Goal: Task Accomplishment & Management: Use online tool/utility

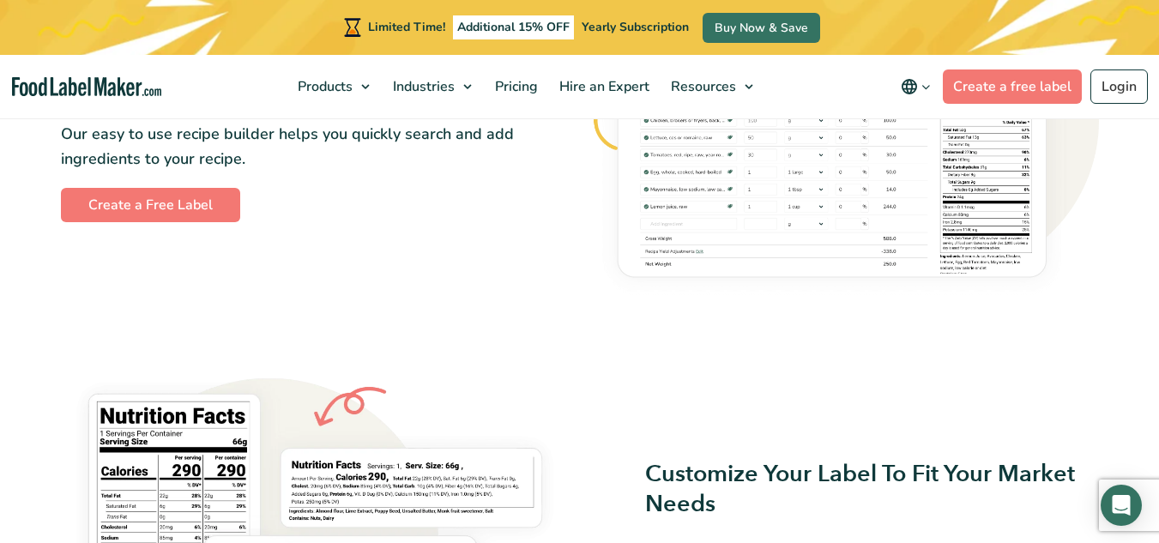
scroll to position [1089, 0]
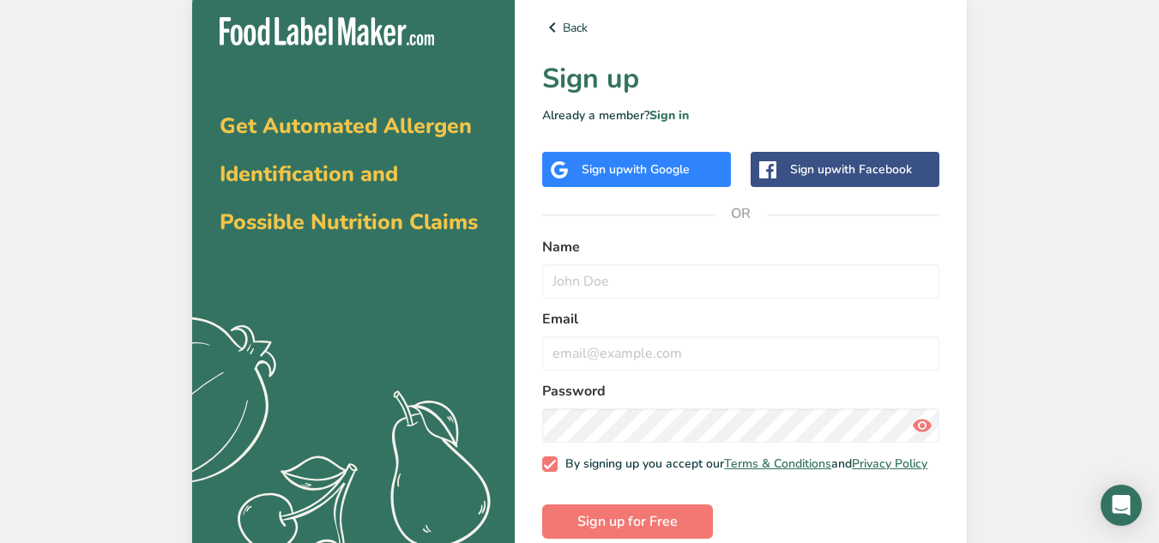
click at [636, 172] on span "with Google" at bounding box center [656, 169] width 67 height 16
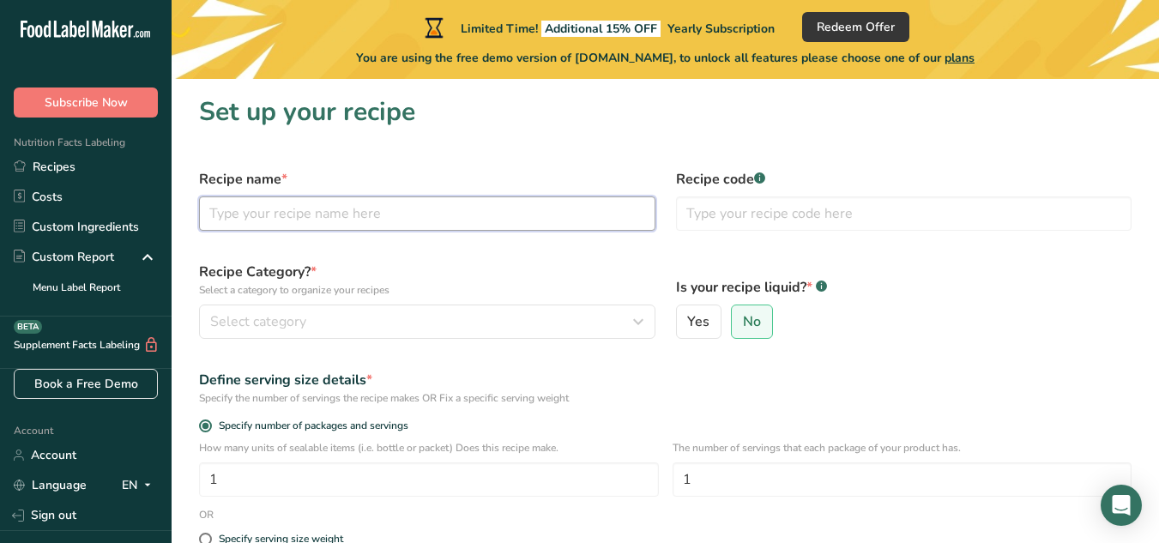
click at [470, 208] on input "text" at bounding box center [427, 213] width 456 height 34
type input "b"
type input "Banana pudding"
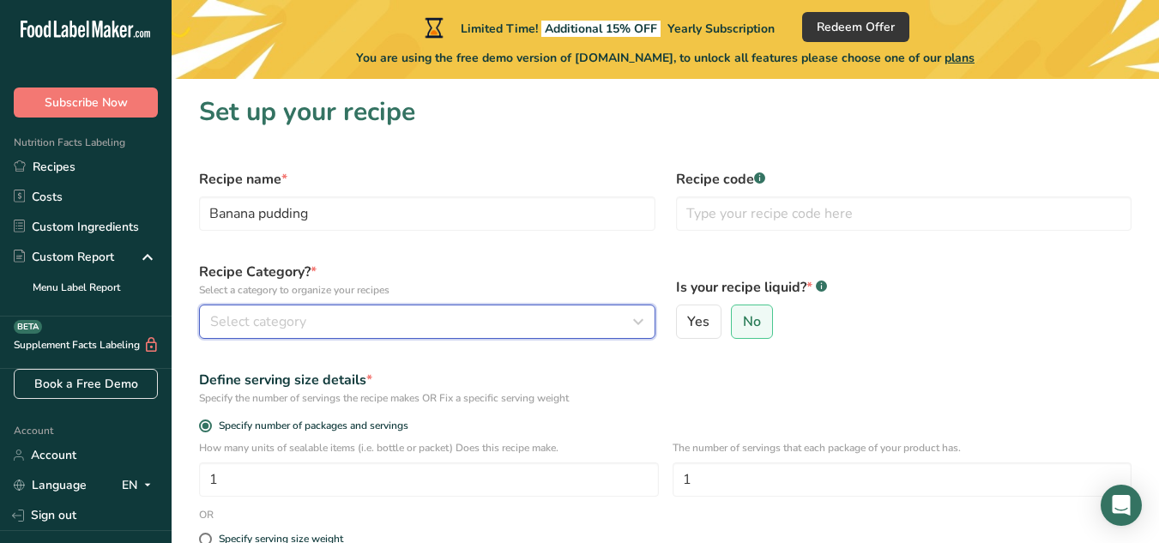
click at [583, 330] on div "Select category" at bounding box center [422, 321] width 424 height 21
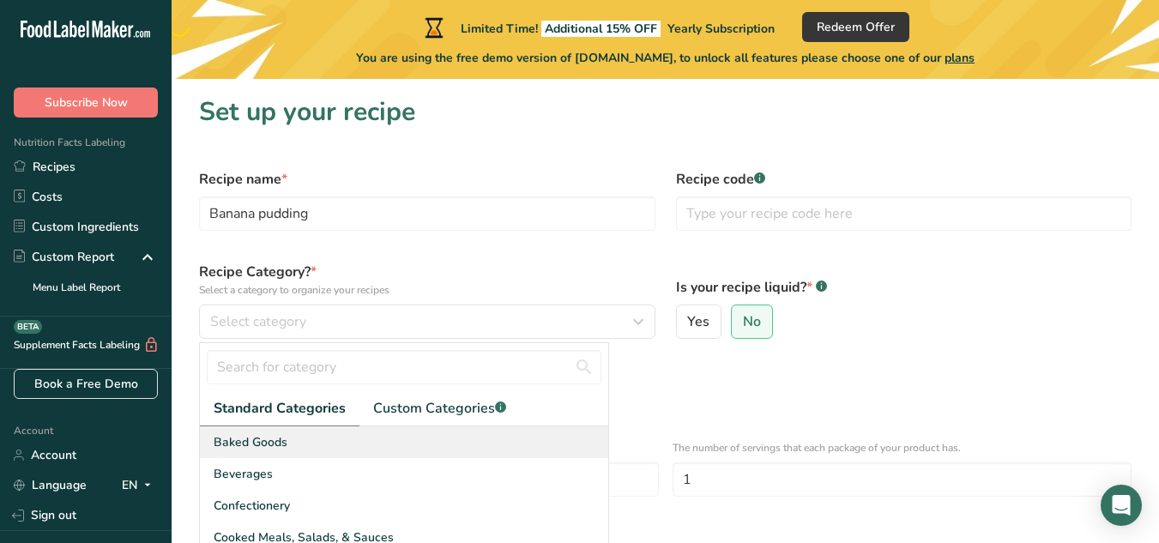
click at [483, 448] on div "Baked Goods" at bounding box center [404, 442] width 408 height 32
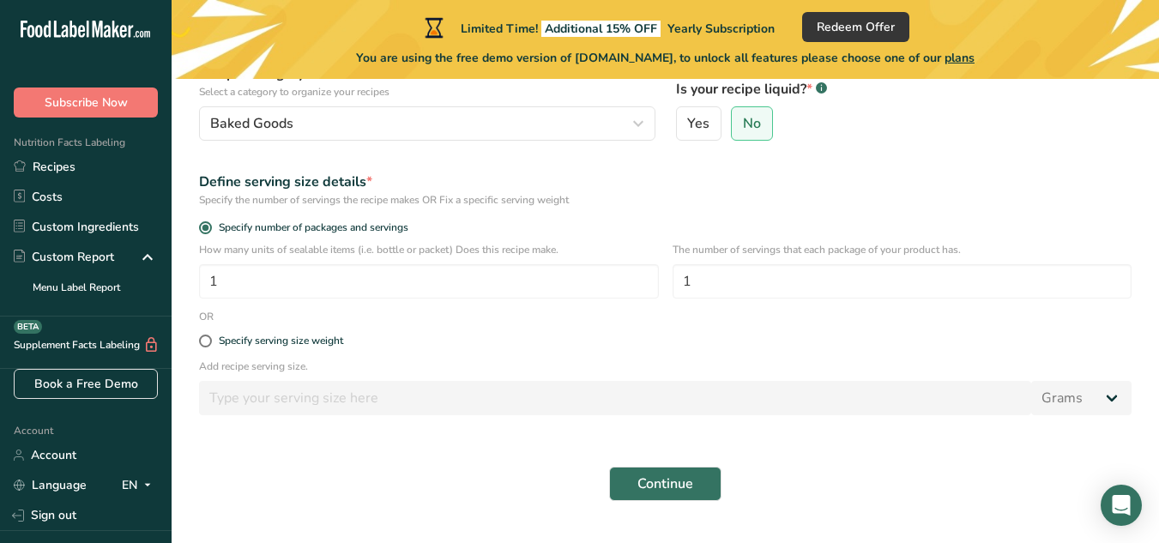
scroll to position [238, 0]
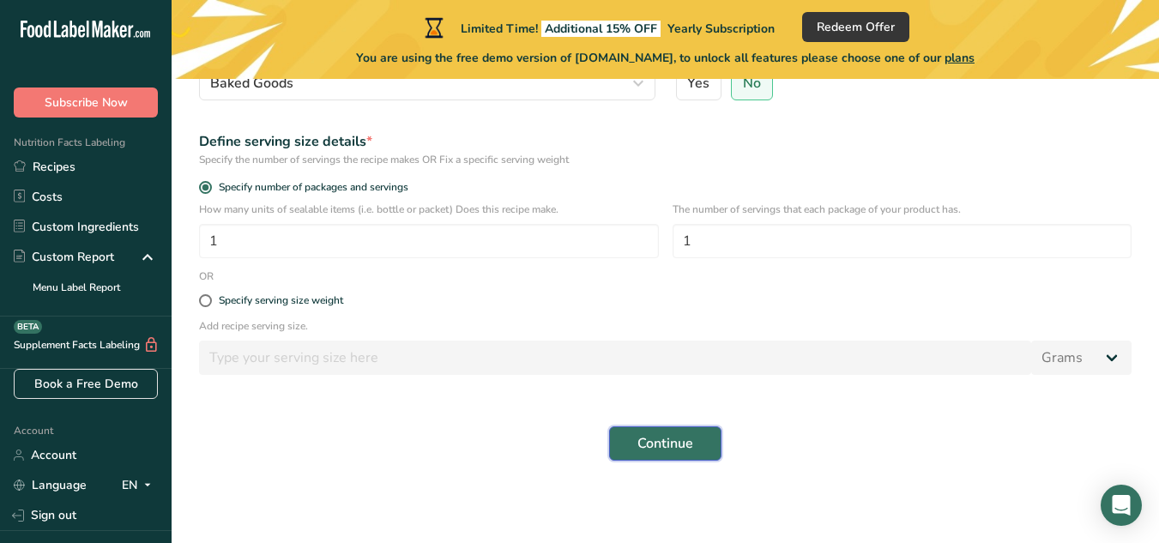
click at [695, 435] on button "Continue" at bounding box center [665, 443] width 112 height 34
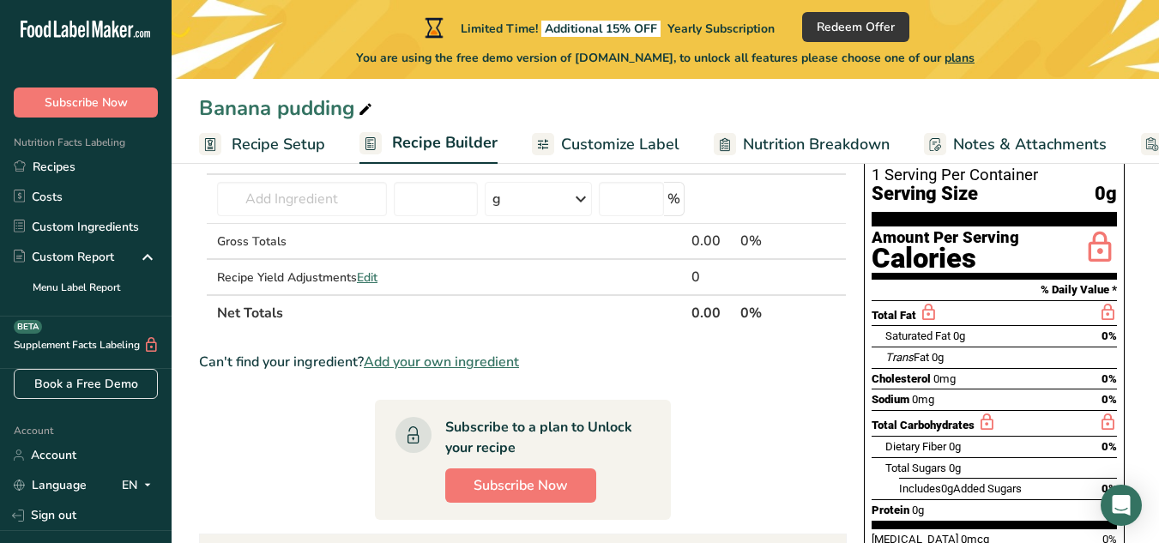
scroll to position [44, 0]
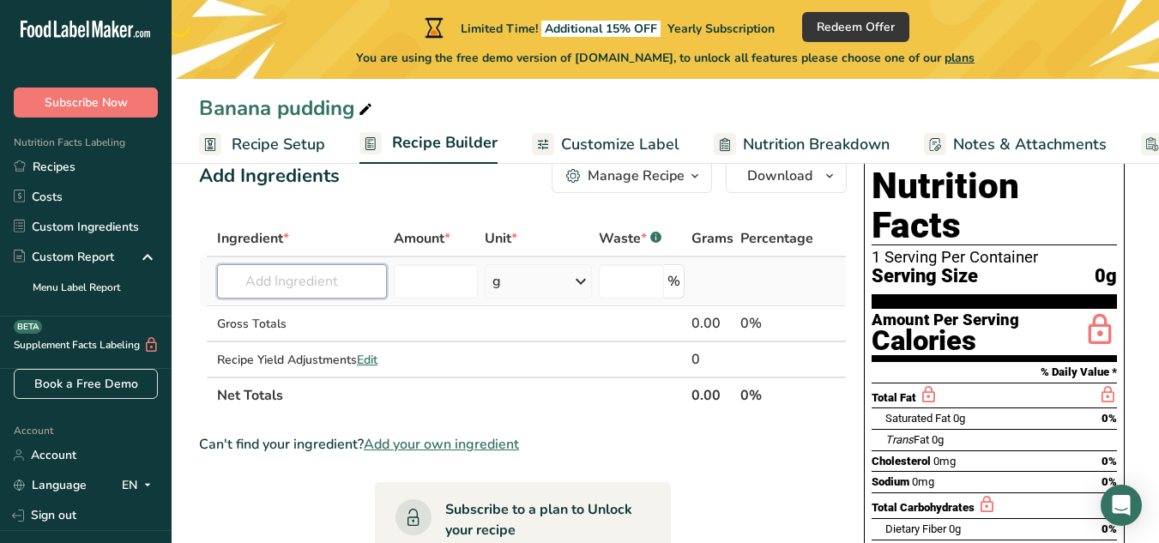
click at [323, 297] on input "text" at bounding box center [302, 281] width 170 height 34
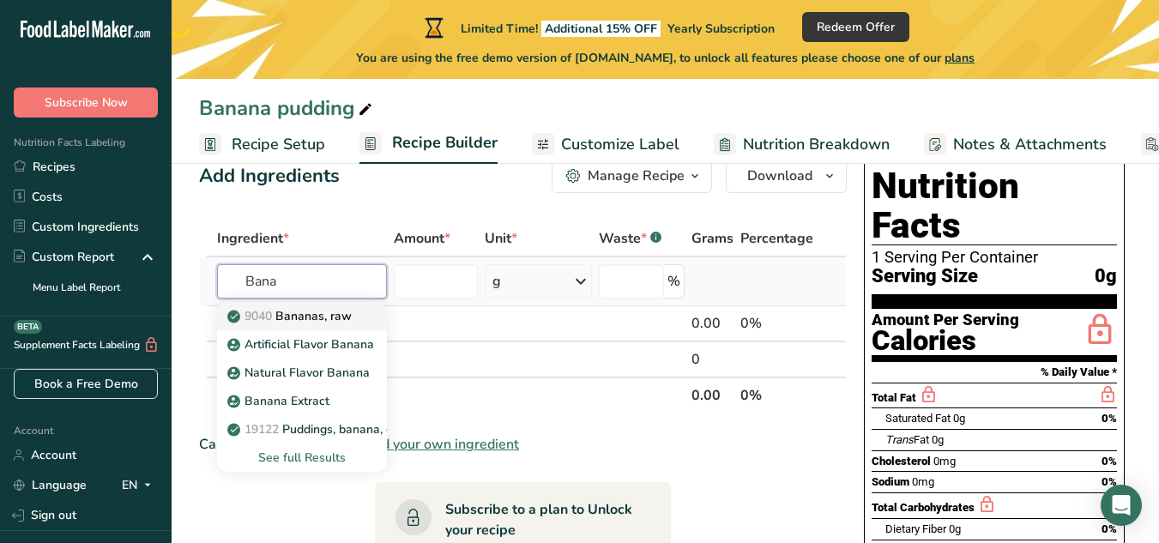
type input "Bana"
click at [335, 318] on p "9040 [GEOGRAPHIC_DATA], raw" at bounding box center [291, 316] width 121 height 18
type input "Bananas, raw"
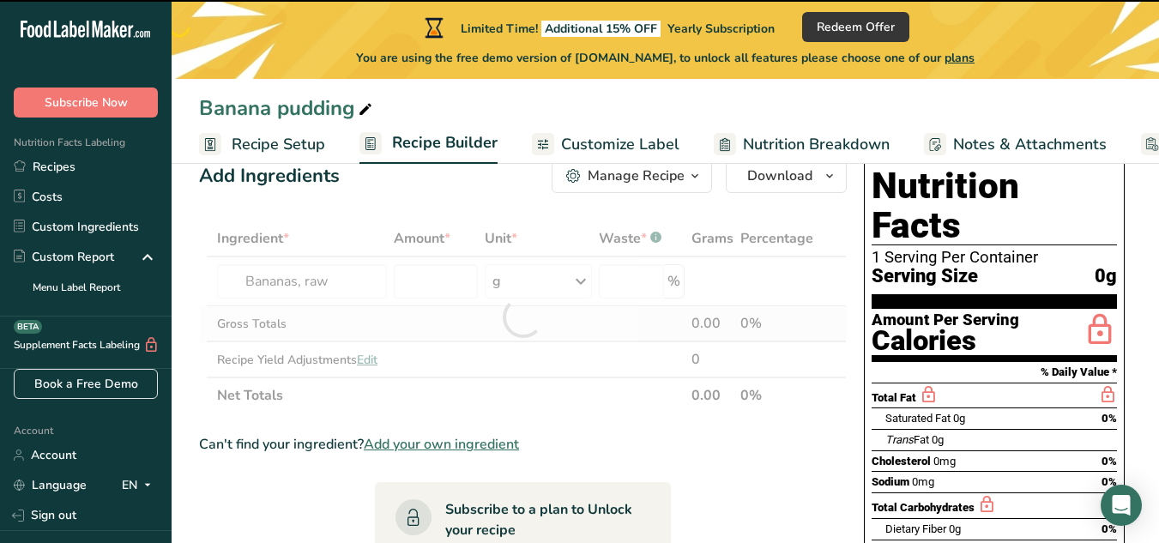
type input "0"
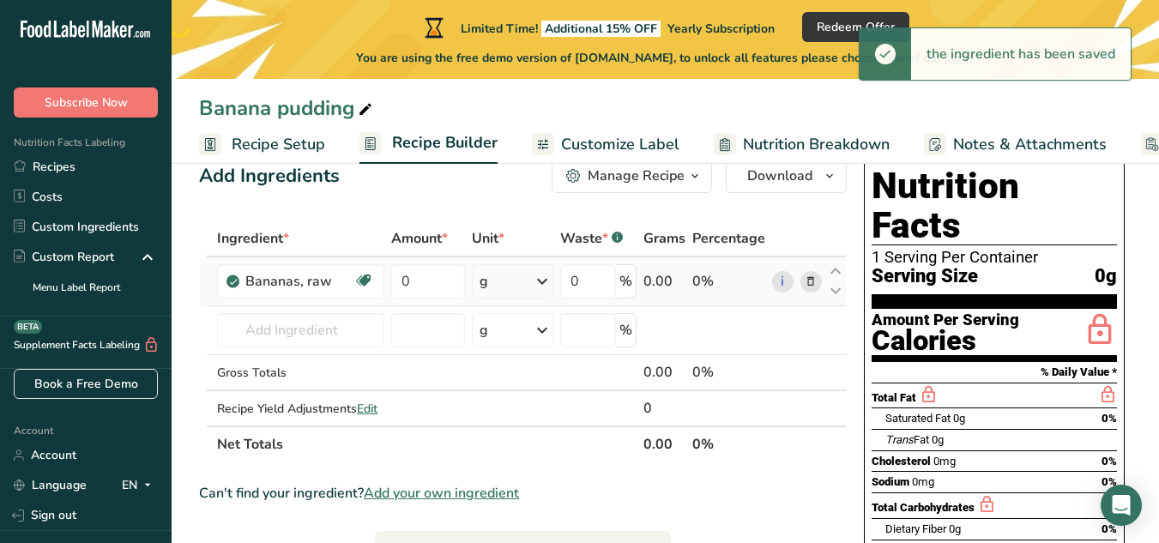
click at [496, 300] on td "g Portions 1 cup, mashed 1 cup, sliced 1 extra small (less than 6" long) See mo…" at bounding box center [512, 281] width 88 height 49
click at [492, 287] on div "g" at bounding box center [512, 281] width 81 height 34
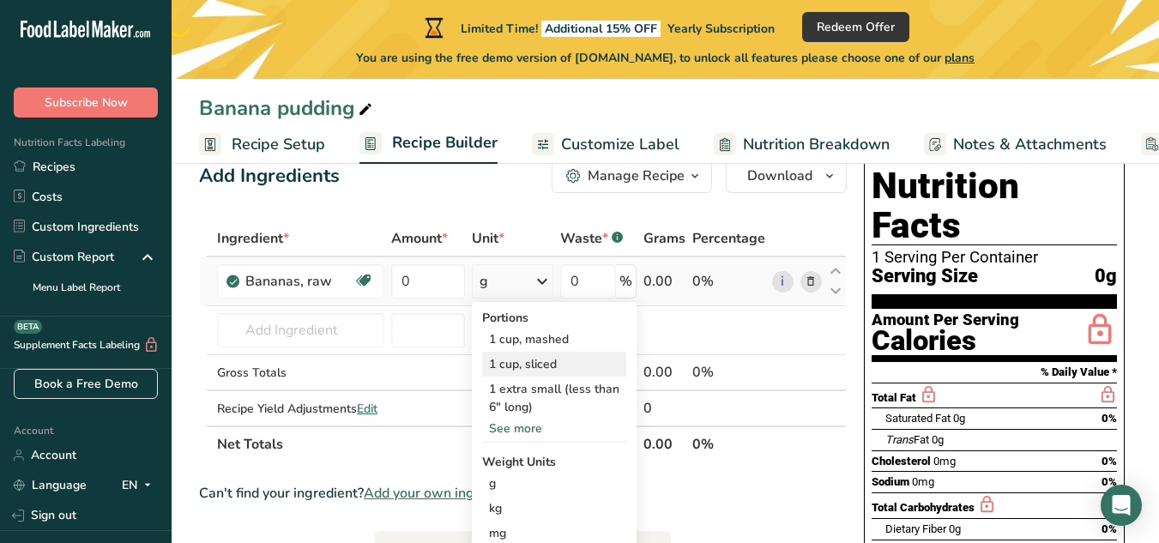
click at [534, 355] on div "1 cup, sliced" at bounding box center [554, 364] width 144 height 25
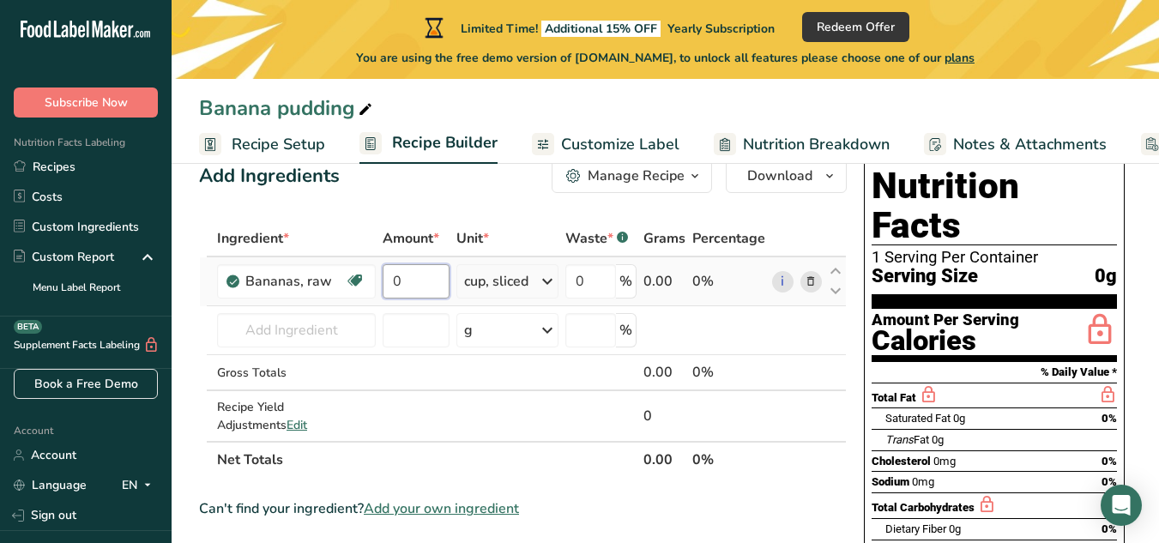
click at [424, 294] on input "0" at bounding box center [416, 281] width 67 height 34
type input "1"
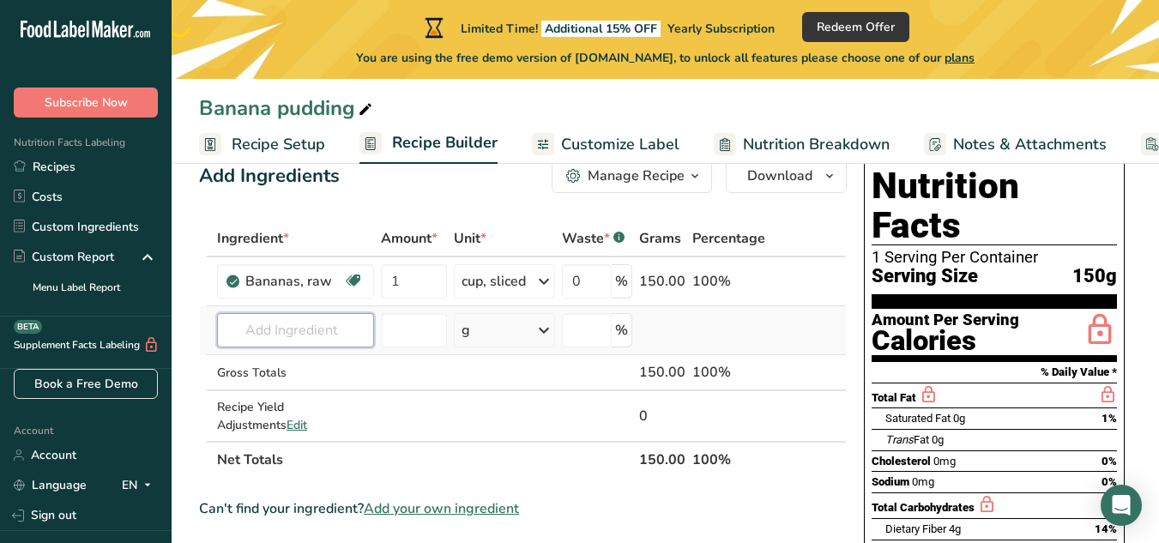
click at [333, 342] on input "text" at bounding box center [295, 330] width 157 height 34
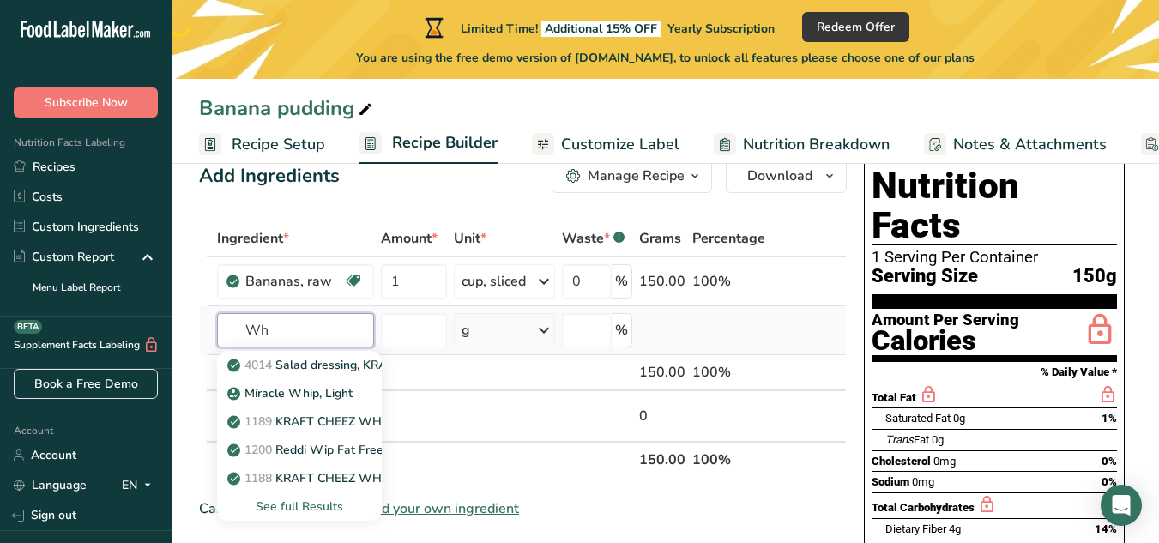
type input "W"
type input "heavy"
click at [334, 395] on p "cream, heavy whipping" at bounding box center [301, 393] width 140 height 18
type input "cream, heavy whipping"
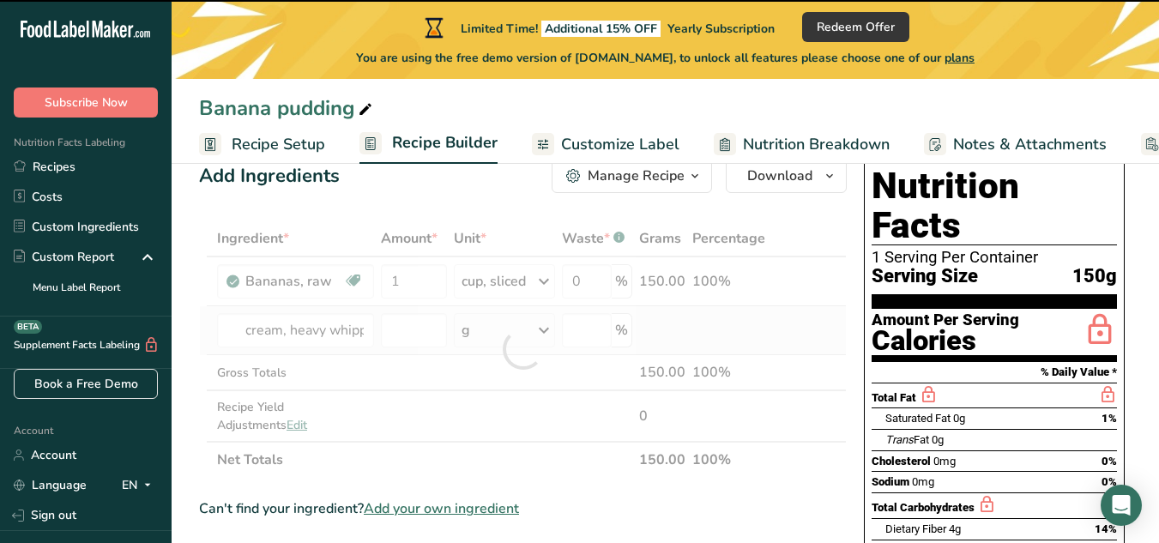
type input "0"
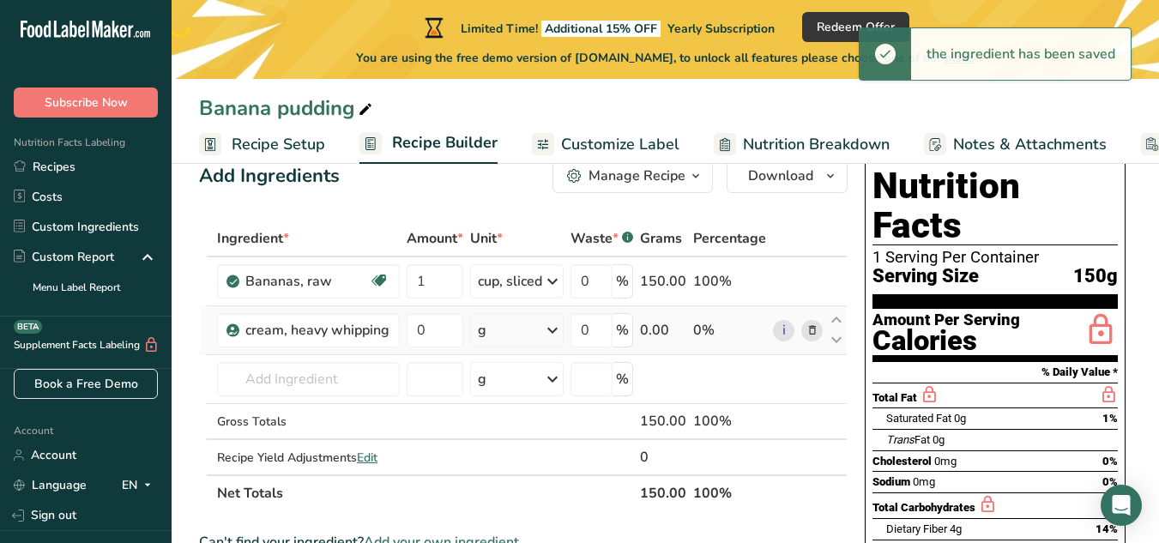
click at [424, 348] on td "0" at bounding box center [434, 330] width 63 height 49
click at [433, 335] on input "0" at bounding box center [435, 330] width 57 height 34
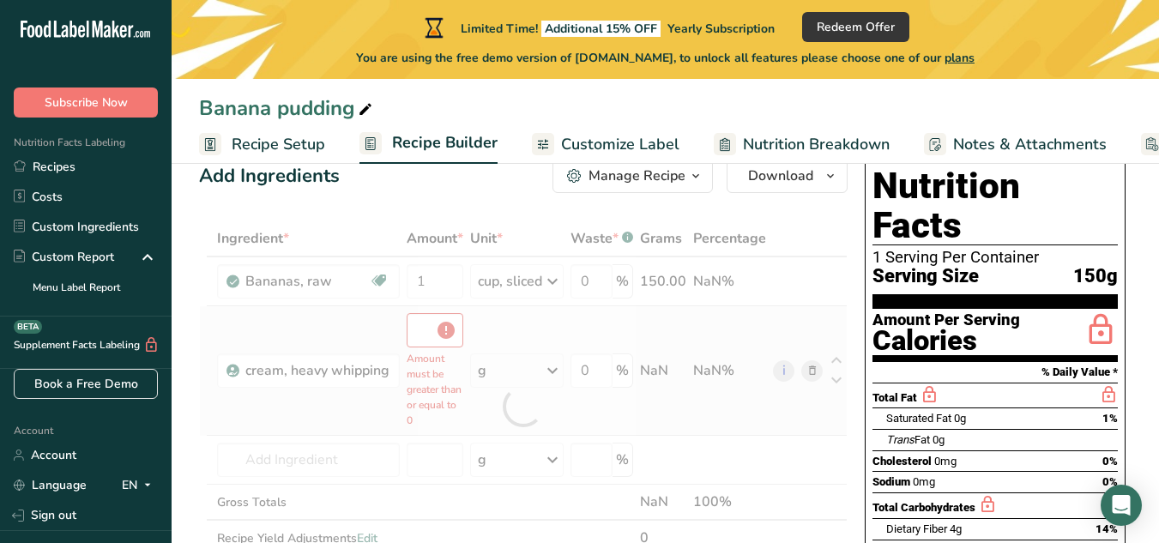
click at [544, 336] on div "Ingredient * Amount * Unit * Waste * .a-a{fill:#347362;}.b-a{fill:#fff;} Grams …" at bounding box center [523, 405] width 648 height 371
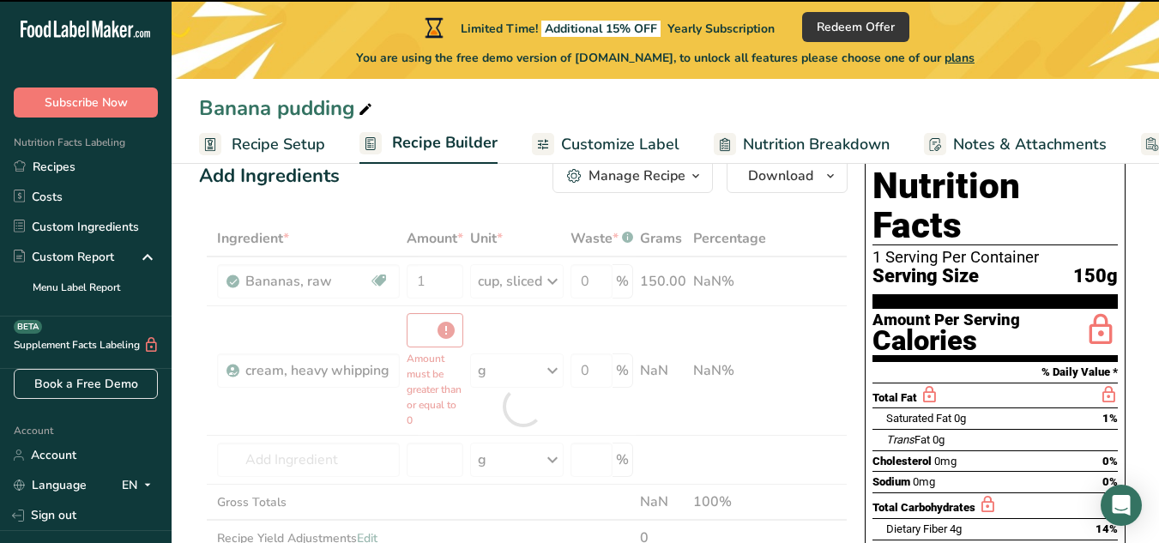
type input "0"
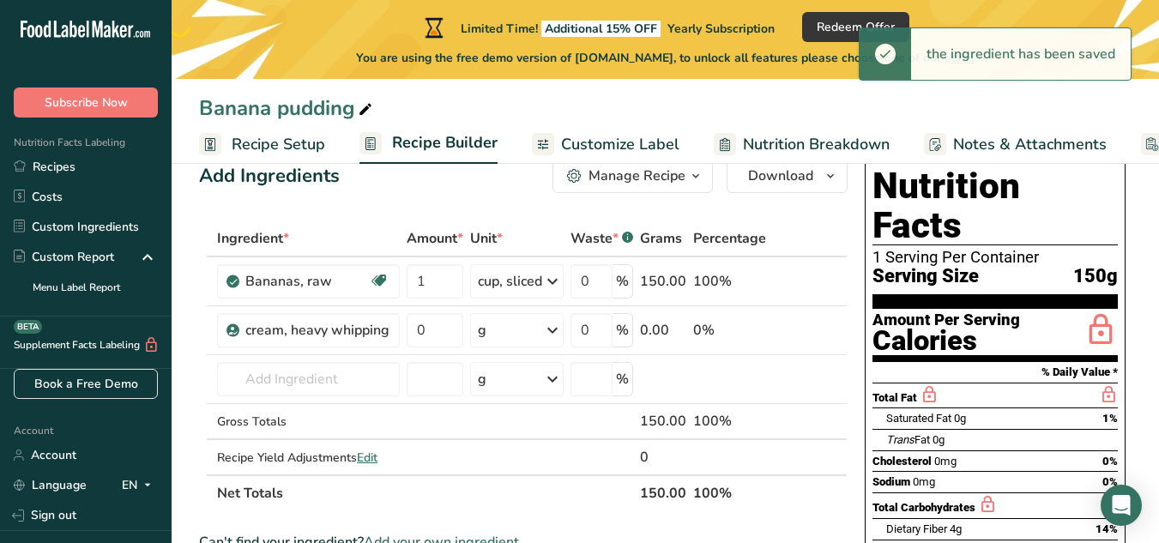
click at [544, 335] on icon at bounding box center [552, 330] width 21 height 31
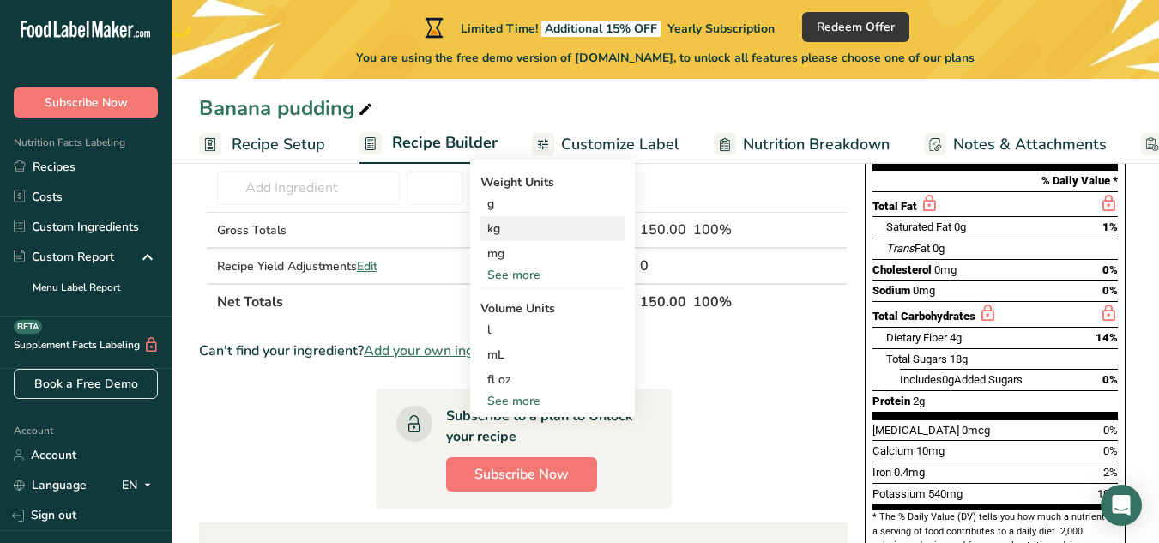
scroll to position [234, 0]
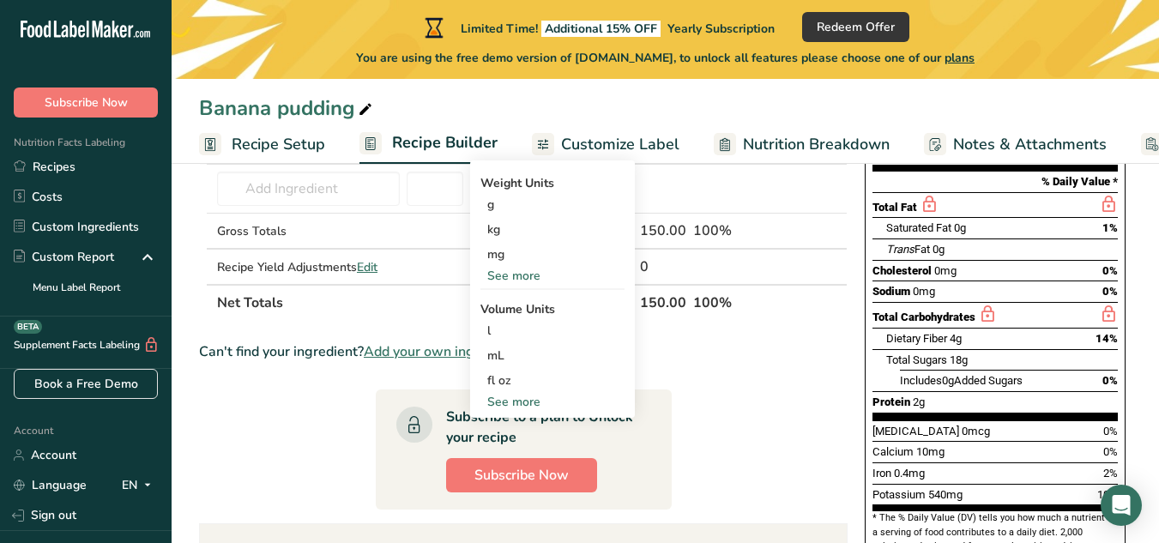
click at [532, 291] on div "Weight Units g kg mg See more Volume Units l Volume units require a density con…" at bounding box center [552, 288] width 165 height 257
click at [510, 279] on div "See more" at bounding box center [552, 276] width 144 height 18
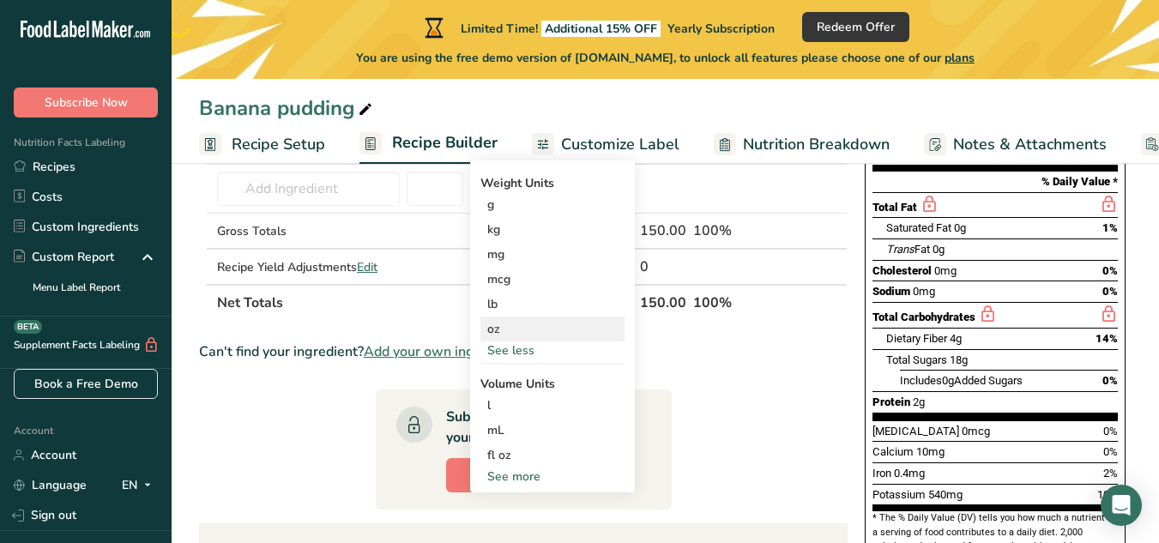
click at [523, 327] on div "oz" at bounding box center [552, 329] width 144 height 25
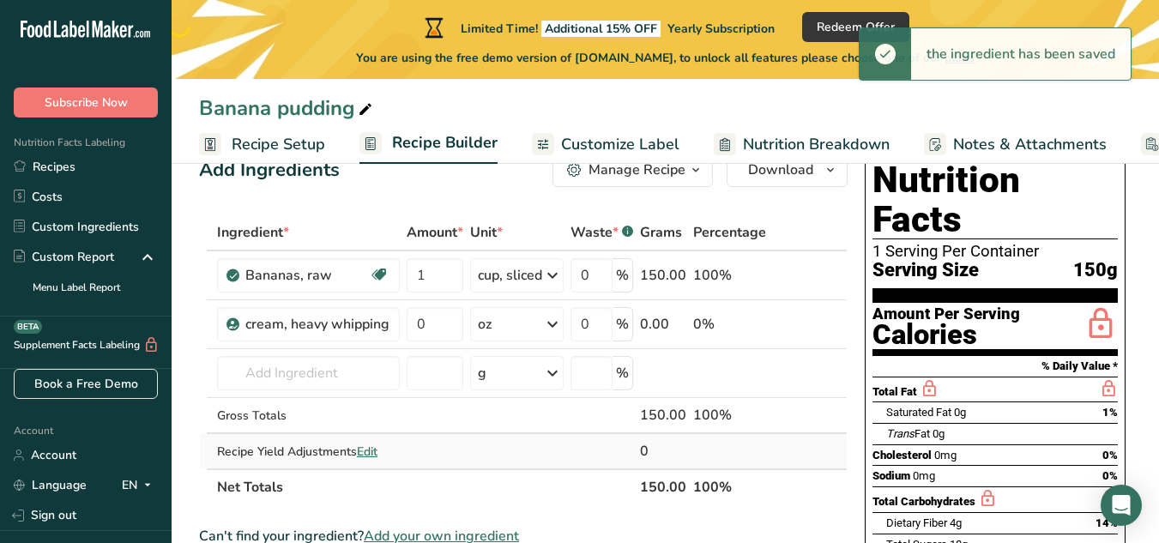
scroll to position [49, 0]
click at [433, 327] on input "0" at bounding box center [435, 325] width 57 height 34
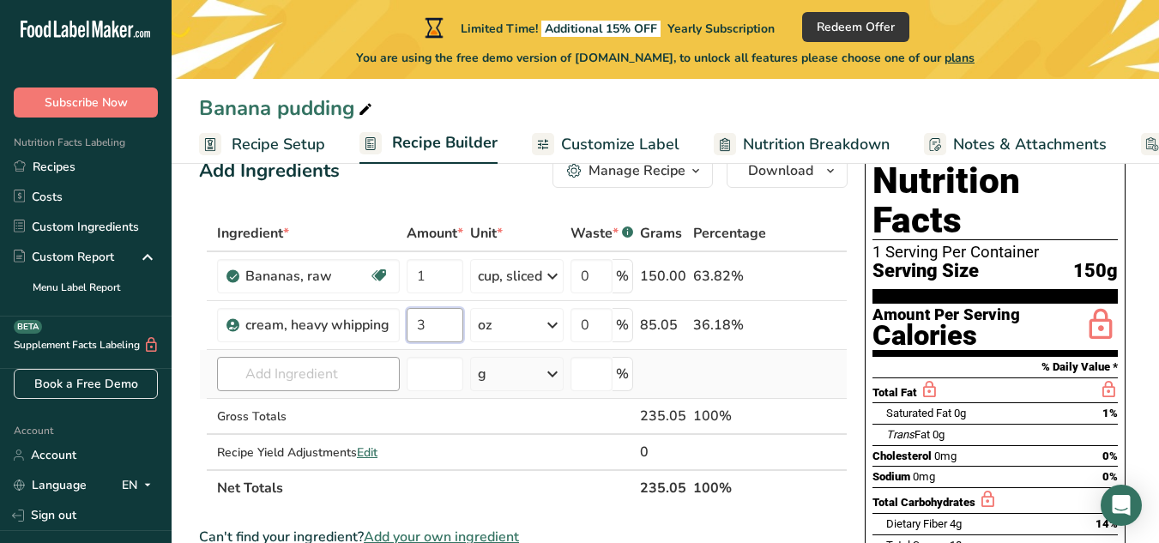
type input "3"
click at [365, 379] on div "Ingredient * Amount * Unit * Waste * .a-a{fill:#347362;}.b-a{fill:#fff;} Grams …" at bounding box center [523, 360] width 648 height 291
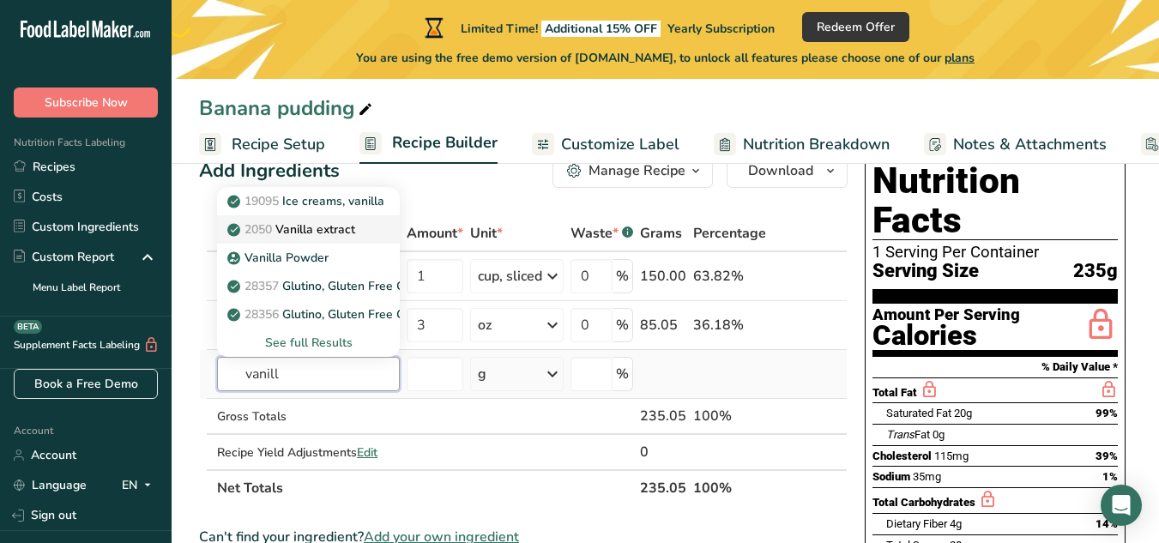
type input "vanill"
click at [323, 220] on link "2050 Vanilla extract" at bounding box center [308, 229] width 183 height 28
type input "Vanilla extract"
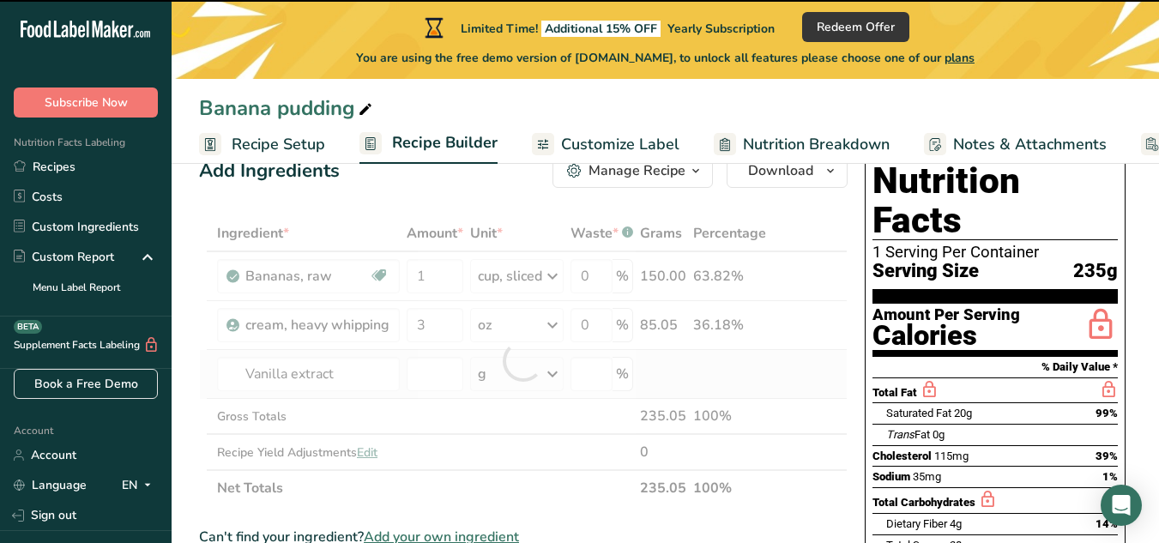
type input "0"
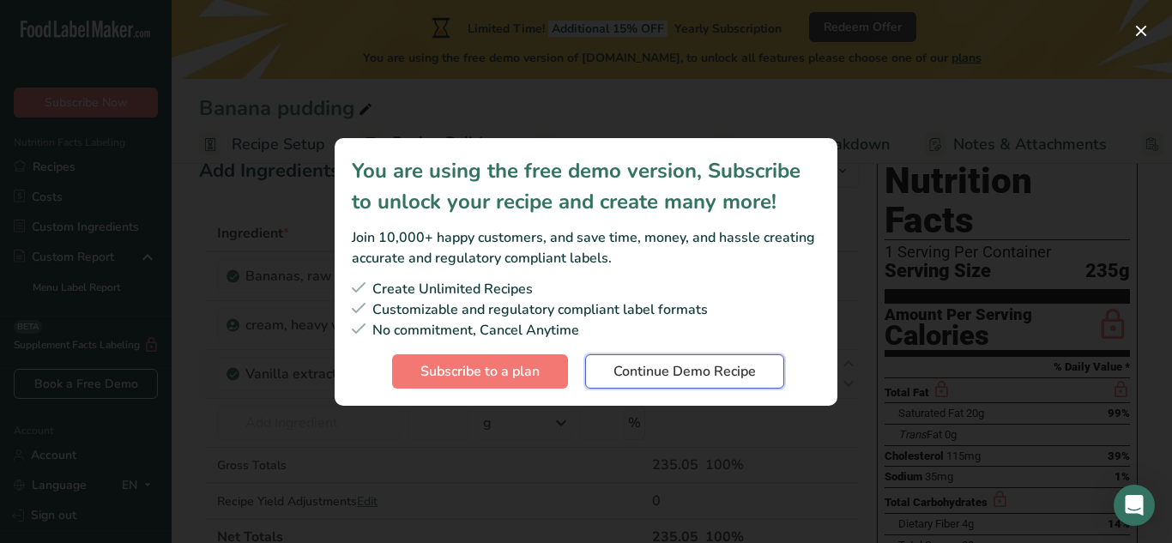
click at [700, 381] on span "Continue Demo Recipe" at bounding box center [684, 371] width 142 height 21
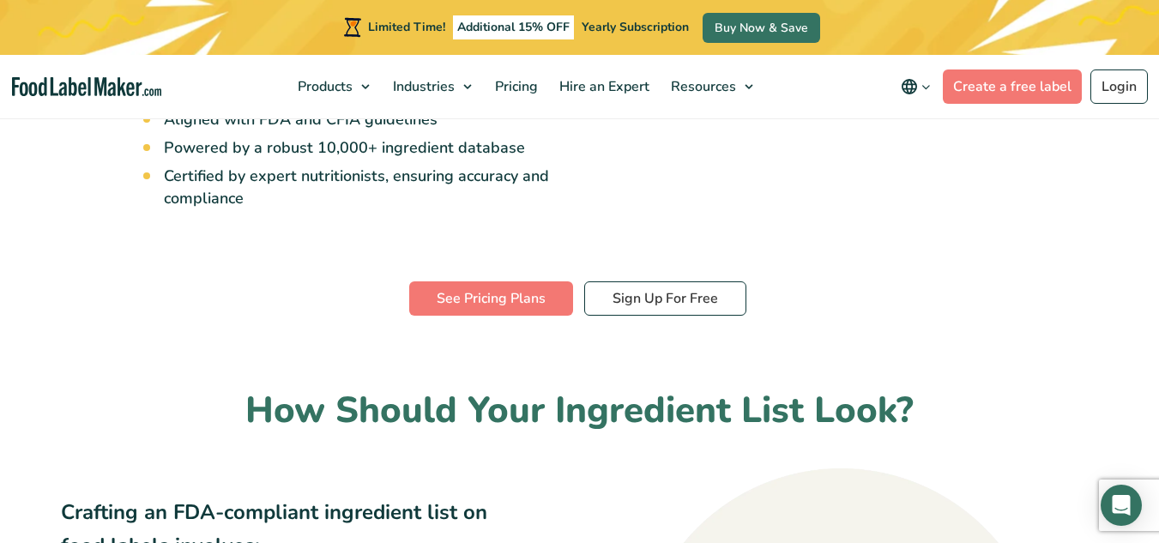
scroll to position [722, 0]
click at [430, 280] on link "See Pricing Plans" at bounding box center [491, 297] width 164 height 34
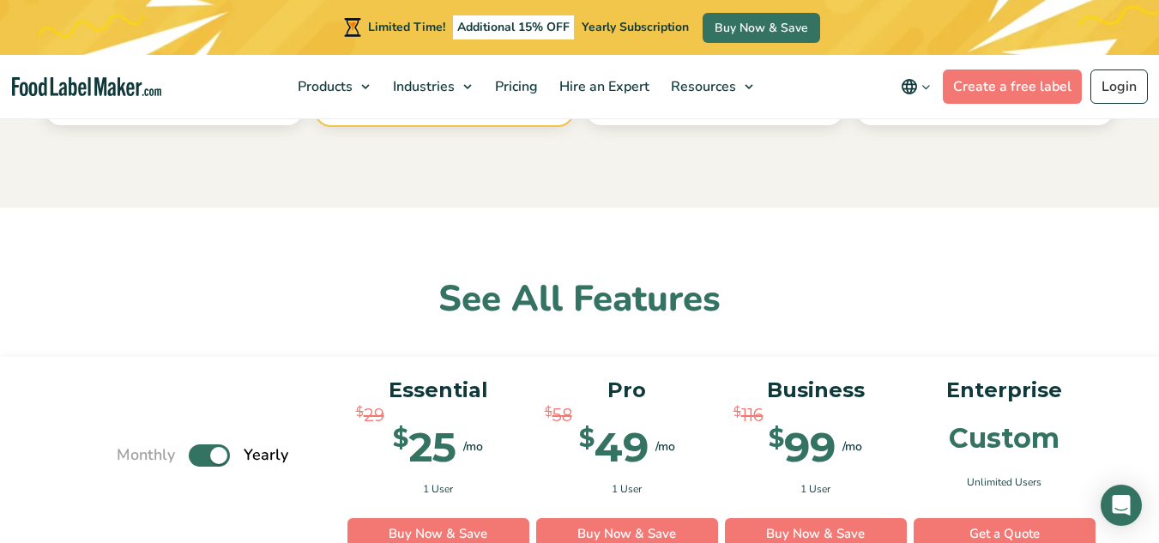
scroll to position [1115, 0]
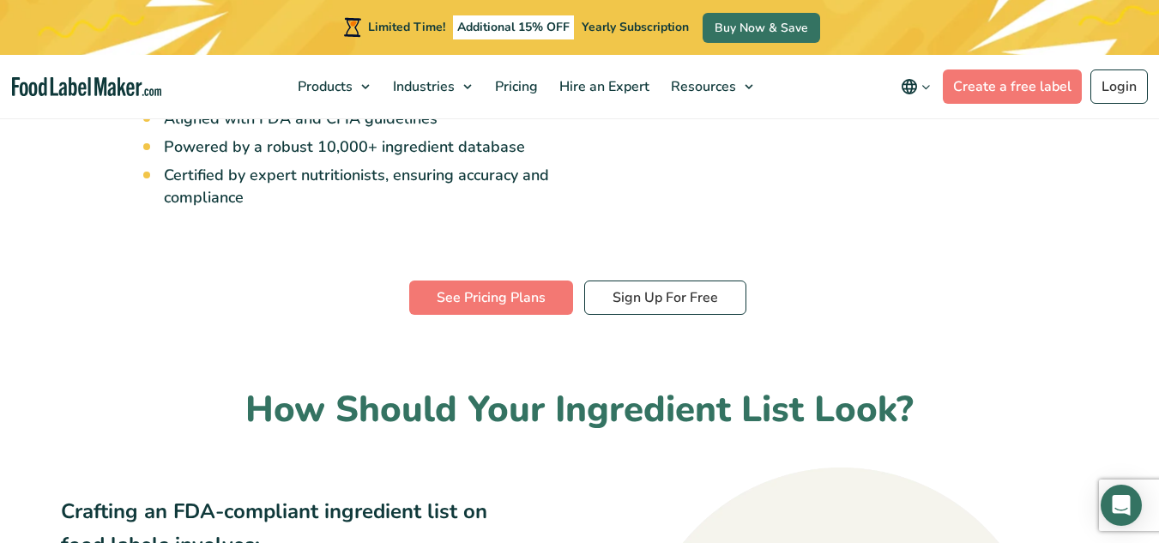
scroll to position [722, 0]
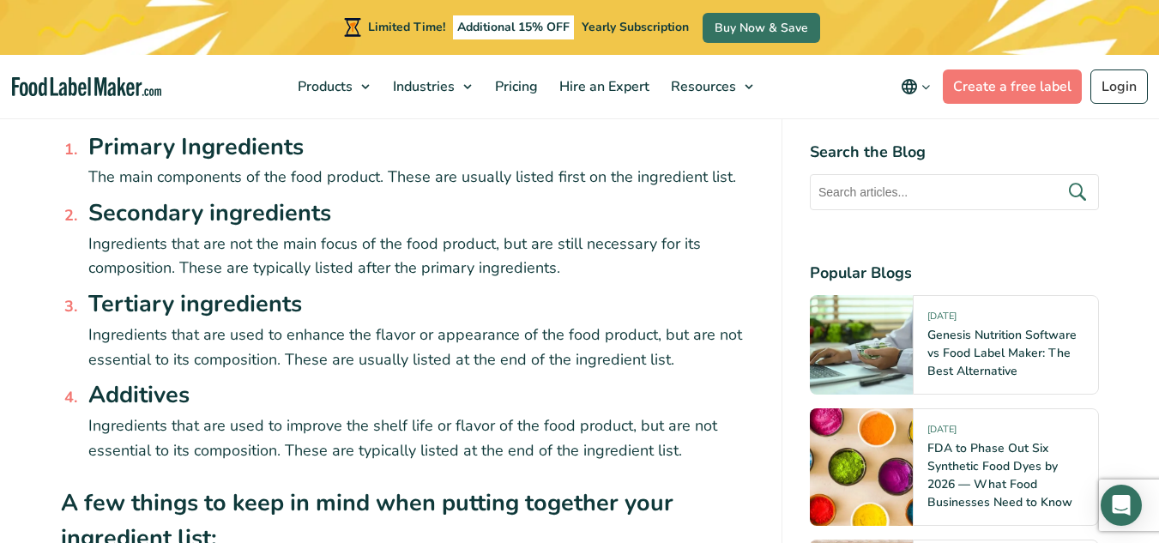
scroll to position [1214, 0]
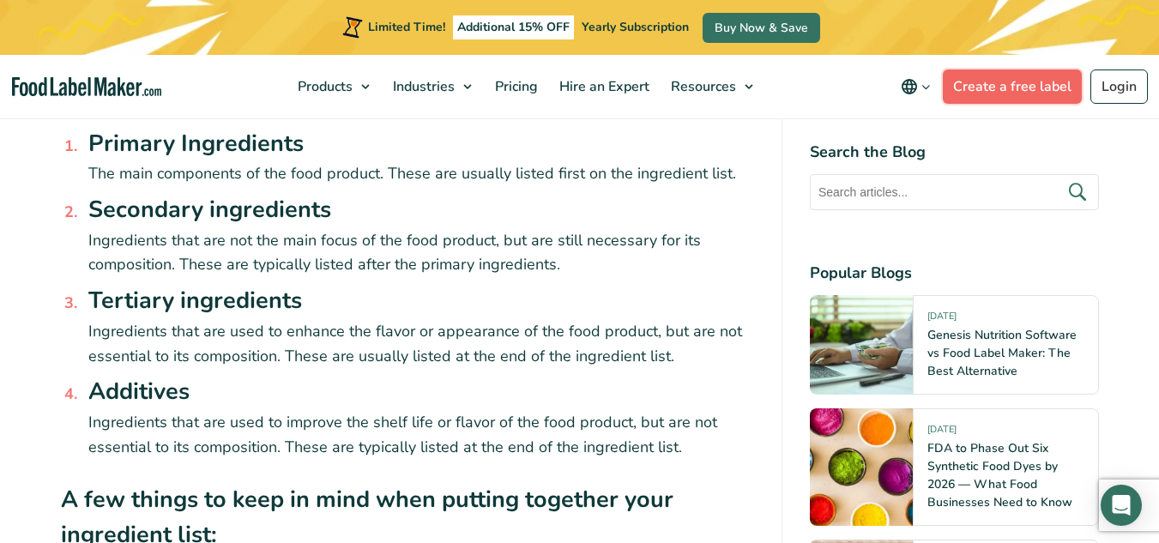
click at [1023, 80] on link "Create a free label" at bounding box center [1012, 86] width 139 height 34
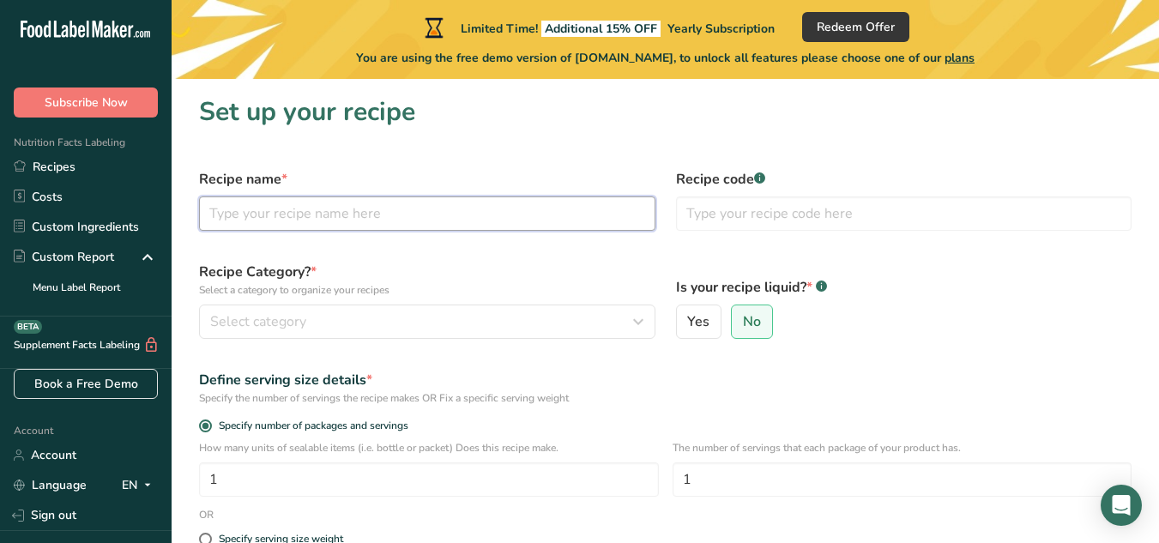
click at [370, 213] on input "text" at bounding box center [427, 213] width 456 height 34
click at [329, 201] on input "text" at bounding box center [427, 213] width 456 height 34
click at [329, 214] on input "text" at bounding box center [427, 213] width 456 height 34
click at [299, 220] on input "Ban" at bounding box center [427, 213] width 456 height 34
type input "Banana Pudding"
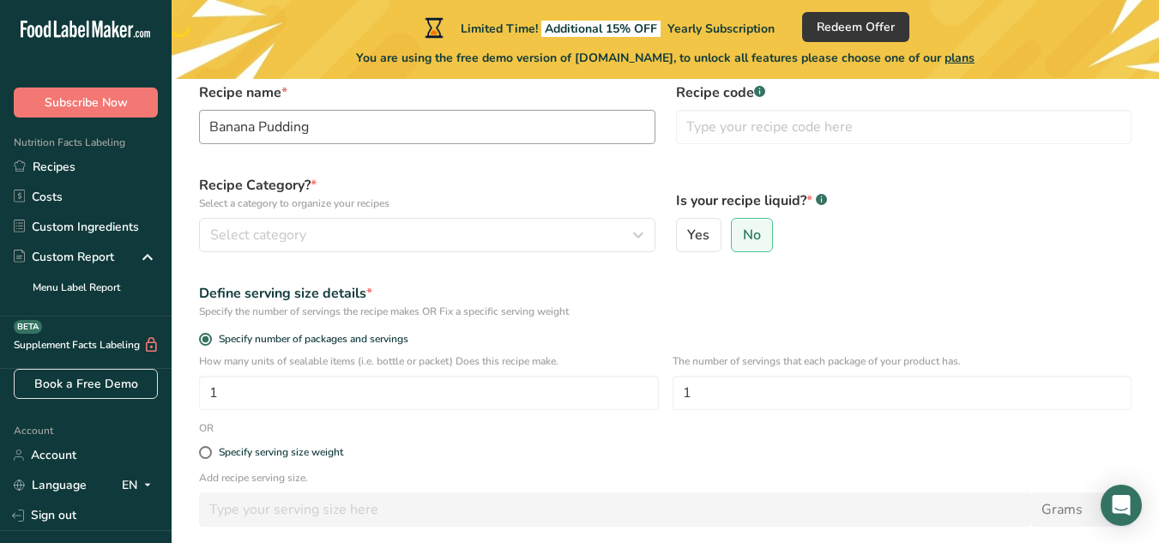
scroll to position [87, 0]
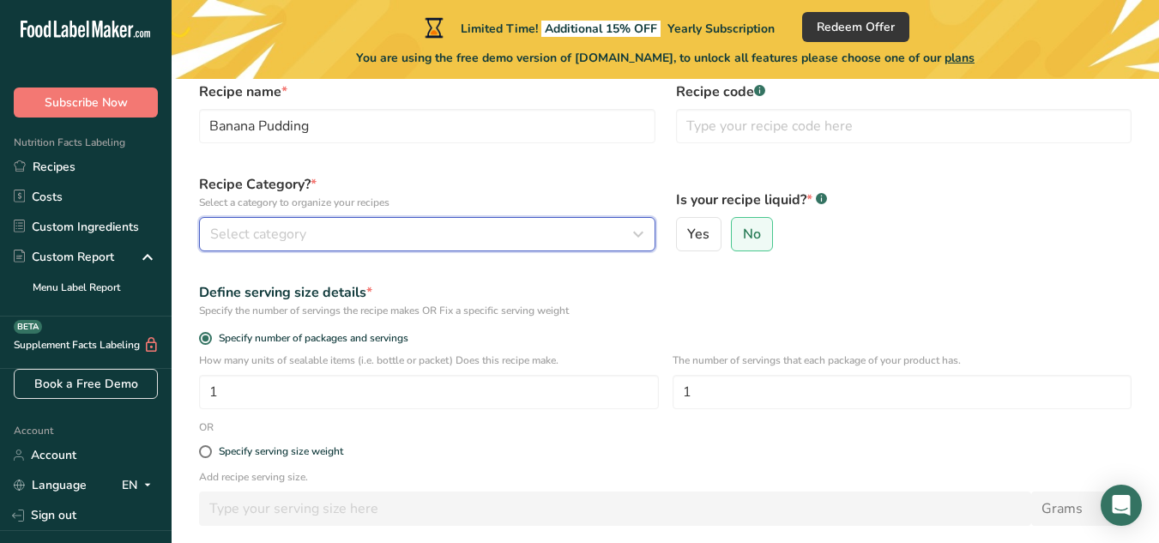
click at [309, 242] on div "Select category" at bounding box center [422, 234] width 424 height 21
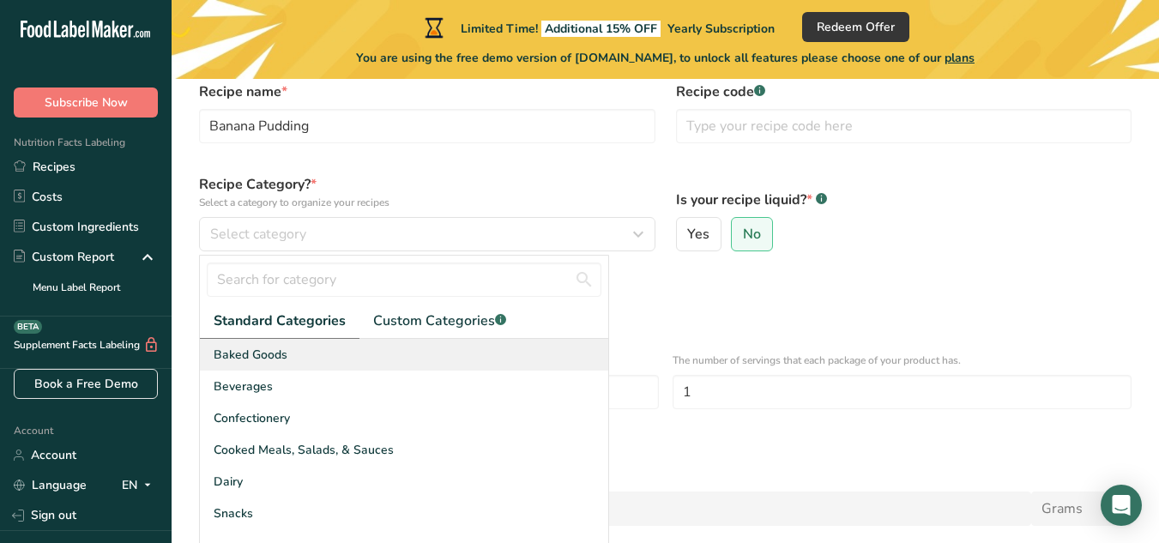
click at [286, 361] on div "Baked Goods" at bounding box center [404, 355] width 408 height 32
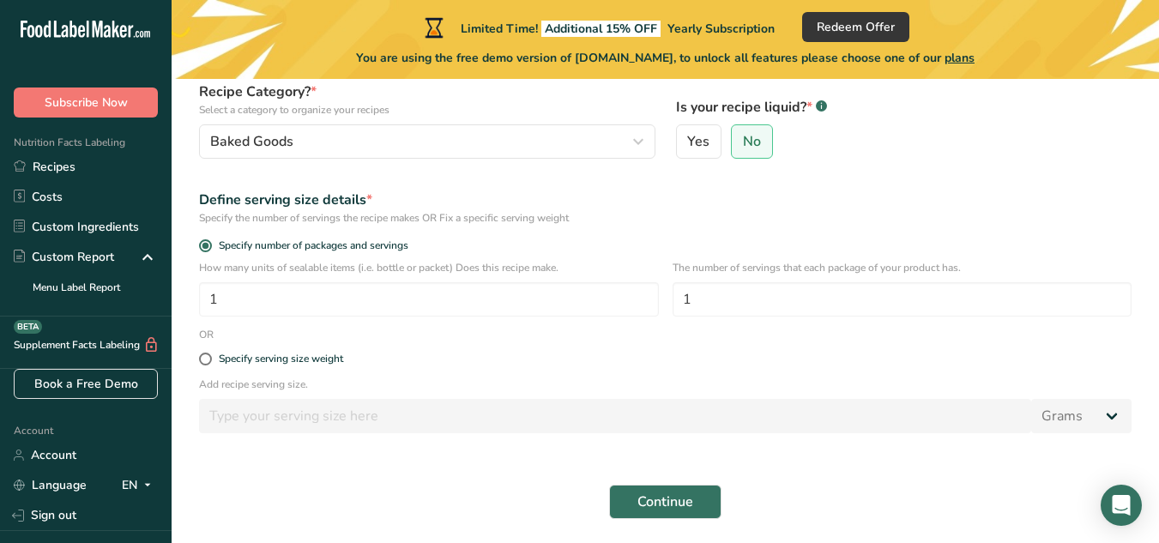
scroll to position [238, 0]
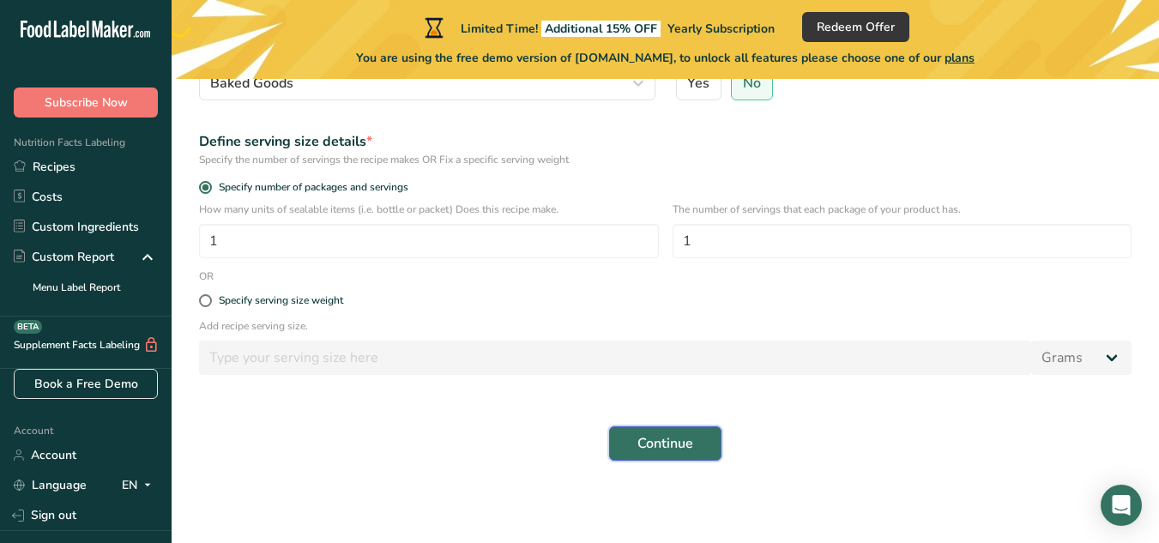
click at [676, 435] on span "Continue" at bounding box center [665, 443] width 56 height 21
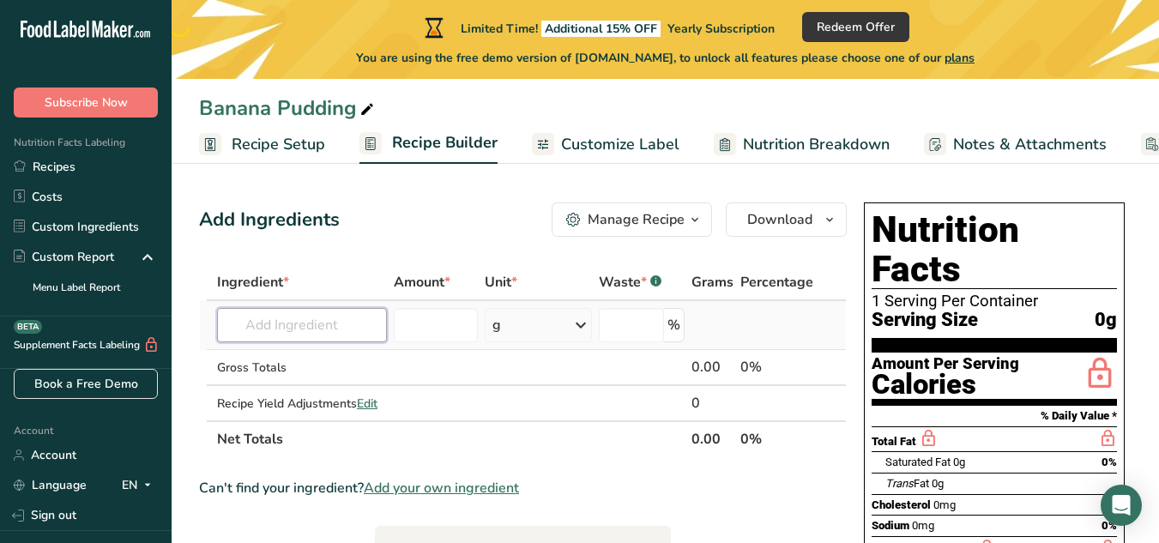
click at [323, 327] on input "text" at bounding box center [302, 325] width 170 height 34
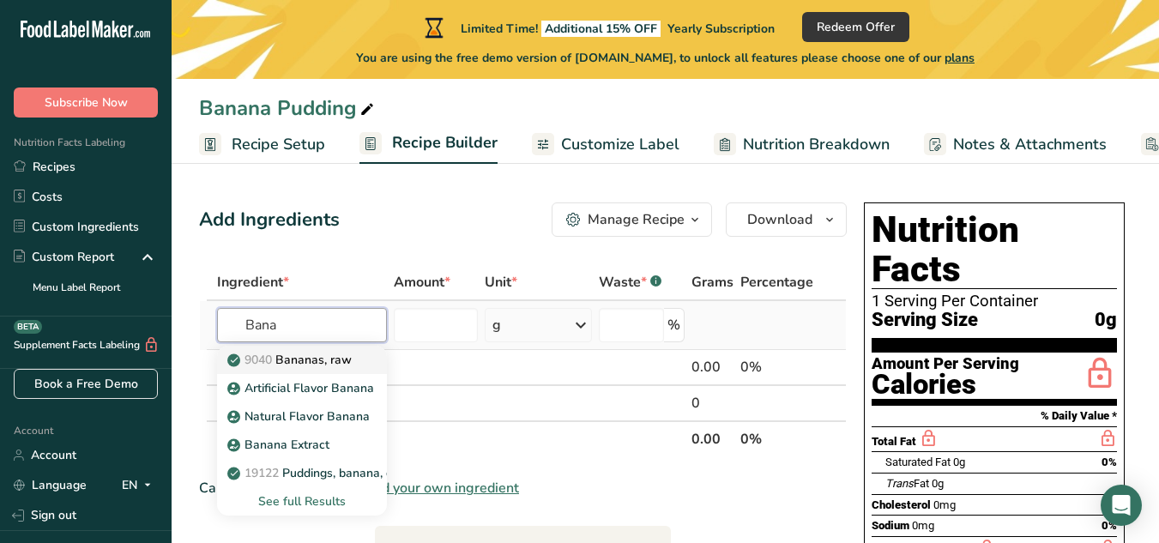
type input "Bana"
click at [330, 356] on p "9040 [GEOGRAPHIC_DATA], raw" at bounding box center [291, 360] width 121 height 18
type input "Bananas, raw"
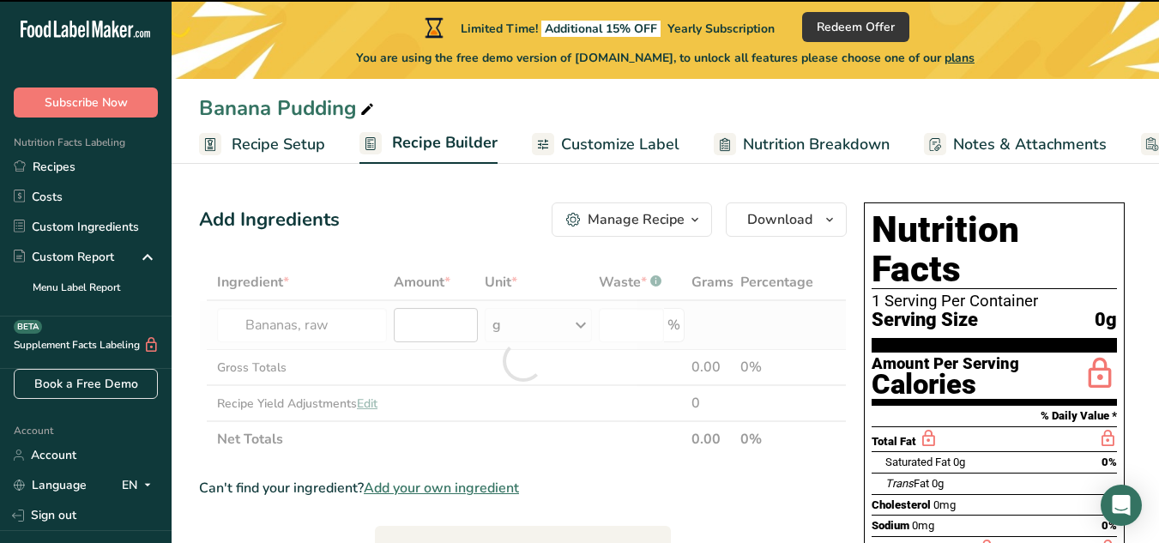
type input "0"
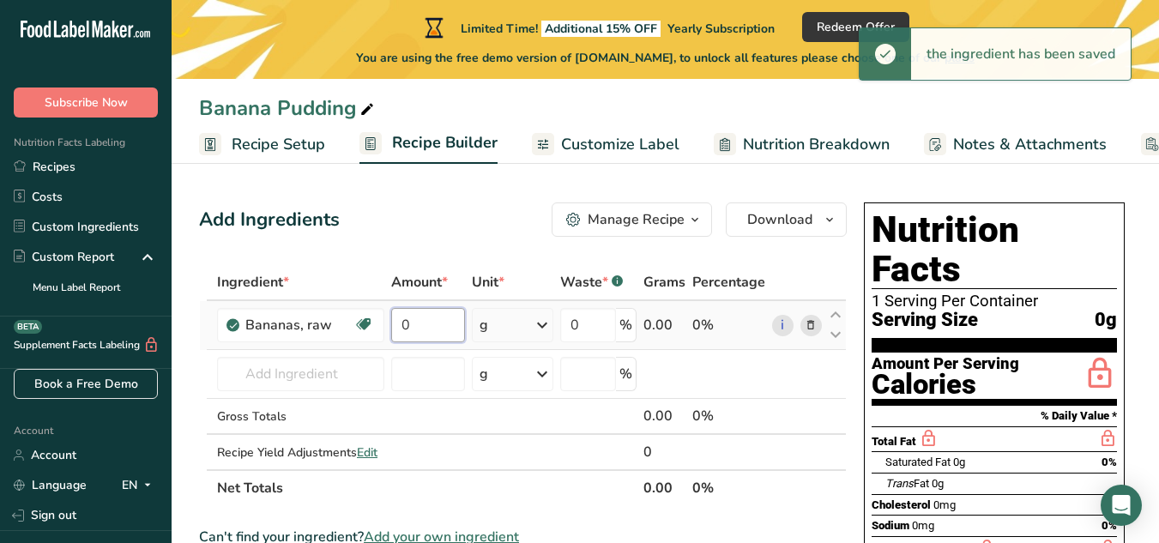
click at [448, 327] on input "0" at bounding box center [428, 325] width 74 height 34
type input "1"
click at [502, 324] on div "Ingredient * Amount * Unit * Waste * .a-a{fill:#347362;}.b-a{fill:#fff;} Grams …" at bounding box center [523, 385] width 648 height 242
click at [502, 324] on div "g" at bounding box center [512, 325] width 81 height 34
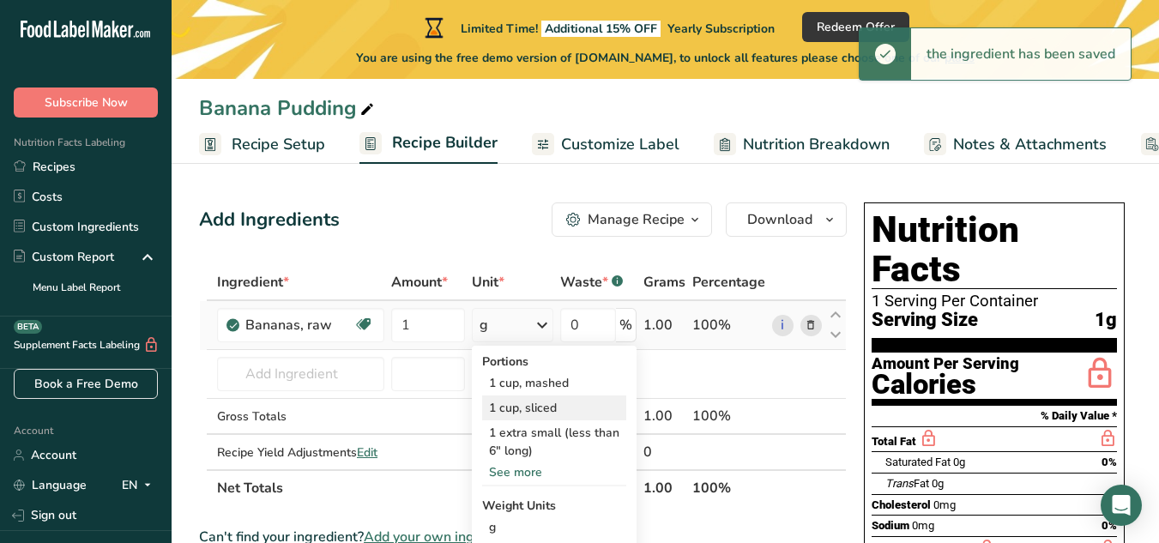
click at [522, 405] on div "1 cup, sliced" at bounding box center [554, 407] width 144 height 25
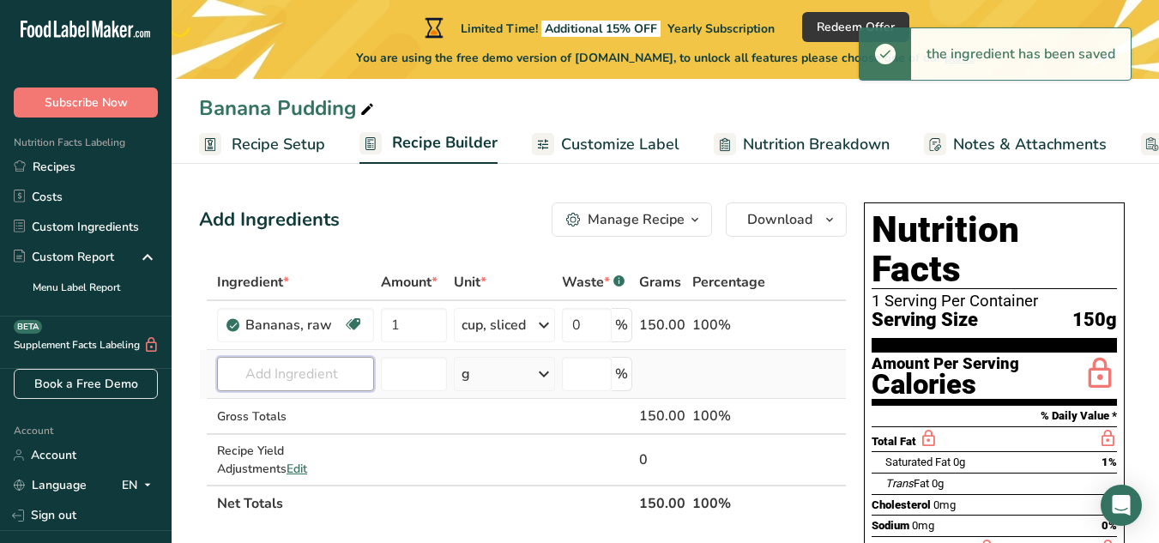
click at [276, 372] on input "text" at bounding box center [295, 374] width 157 height 34
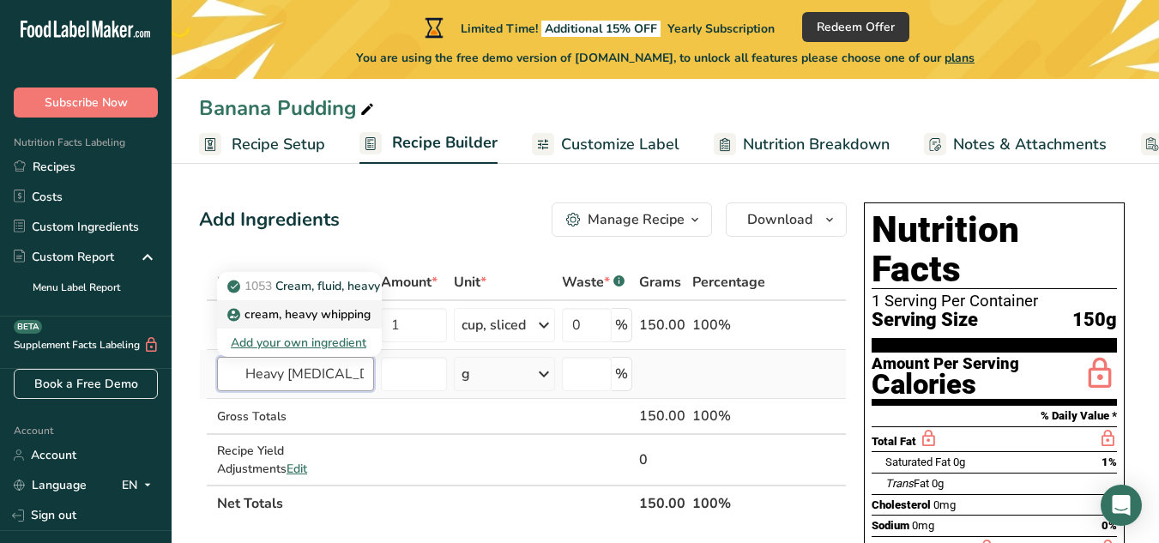
type input "Heavy [MEDICAL_DATA]"
click at [292, 317] on p "cream, heavy whipping" at bounding box center [301, 314] width 140 height 18
type input "cream, heavy whipping"
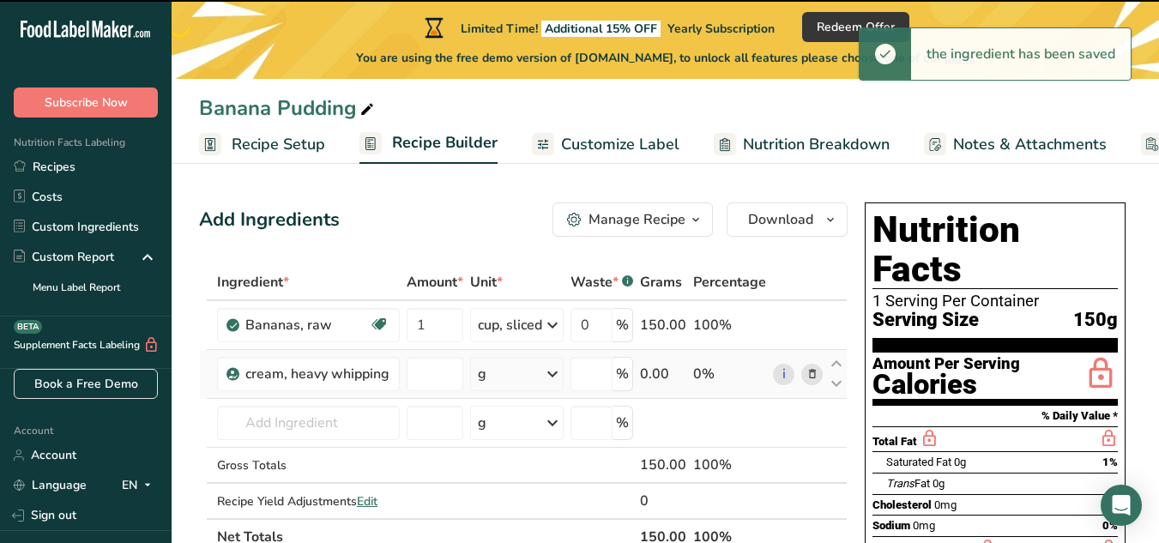
type input "0"
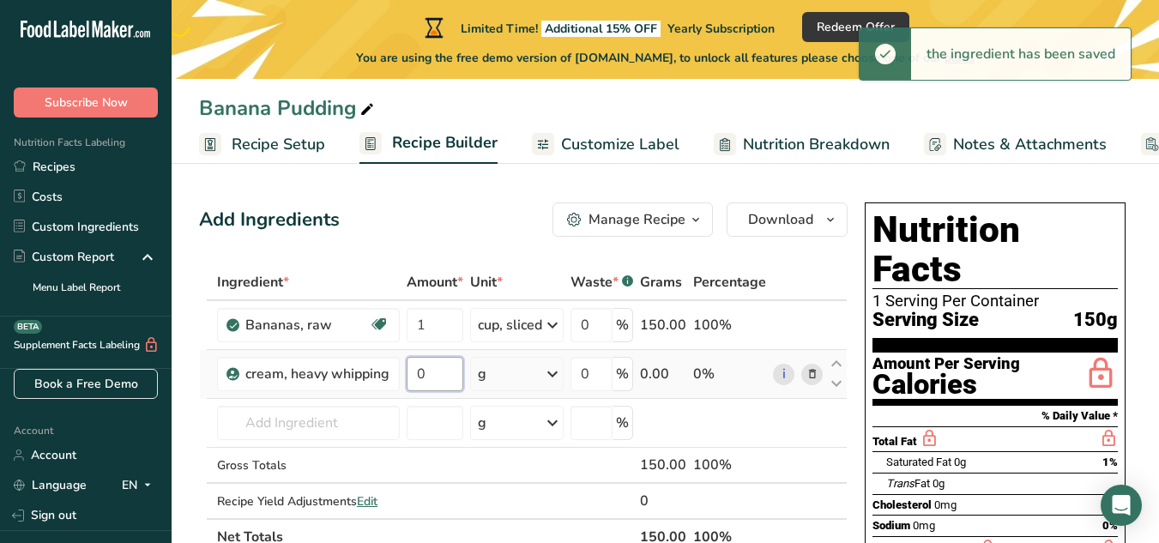
click at [430, 376] on input "0" at bounding box center [435, 374] width 57 height 34
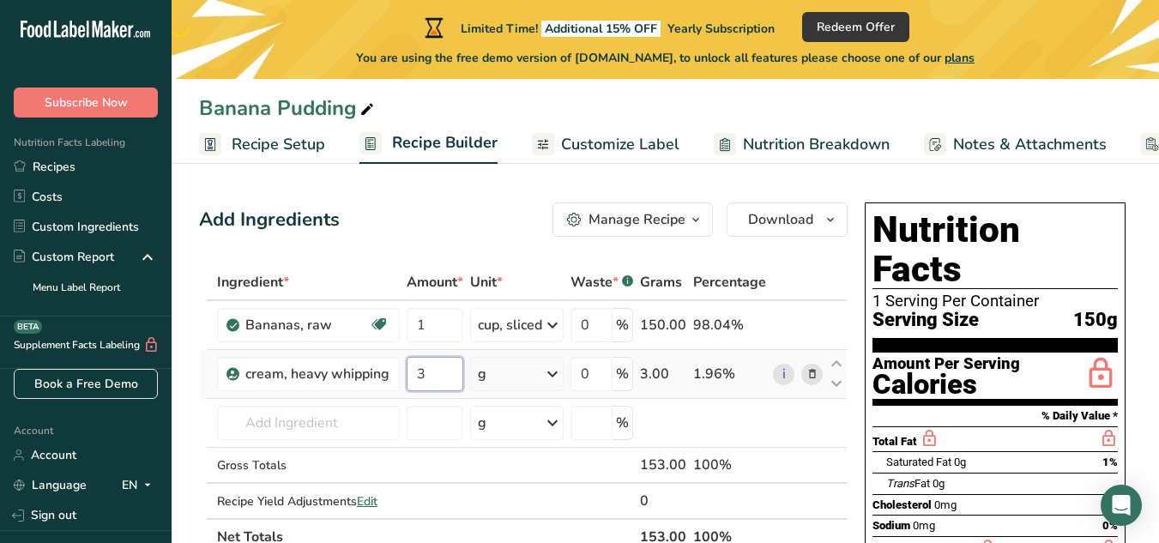
type input "3"
click at [497, 377] on div "Ingredient * Amount * Unit * Waste * .a-a{fill:#347362;}.b-a{fill:#fff;} Grams …" at bounding box center [523, 409] width 648 height 291
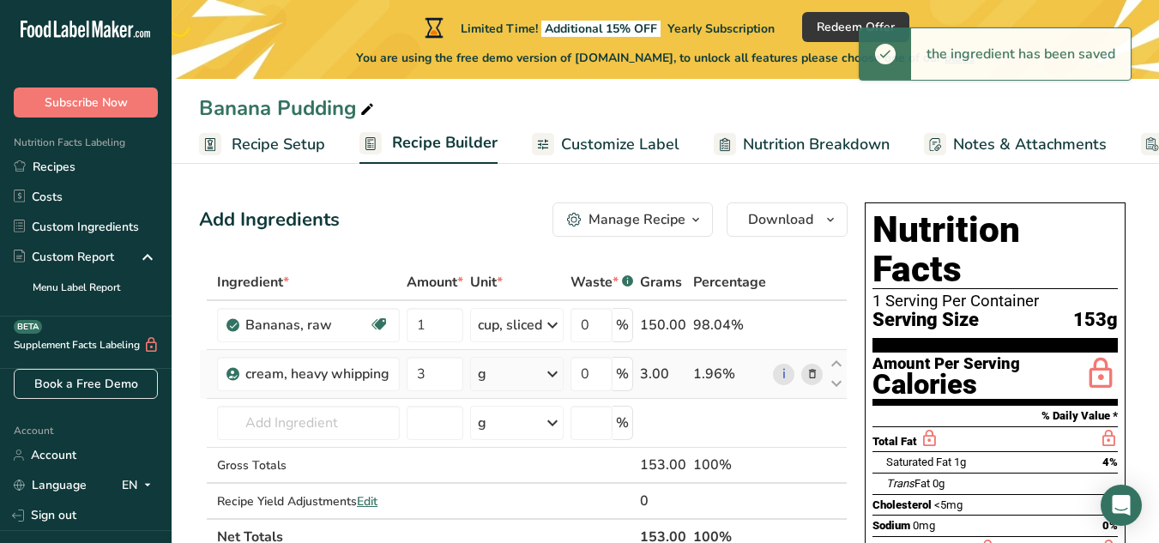
click at [497, 377] on div "g" at bounding box center [516, 374] width 93 height 34
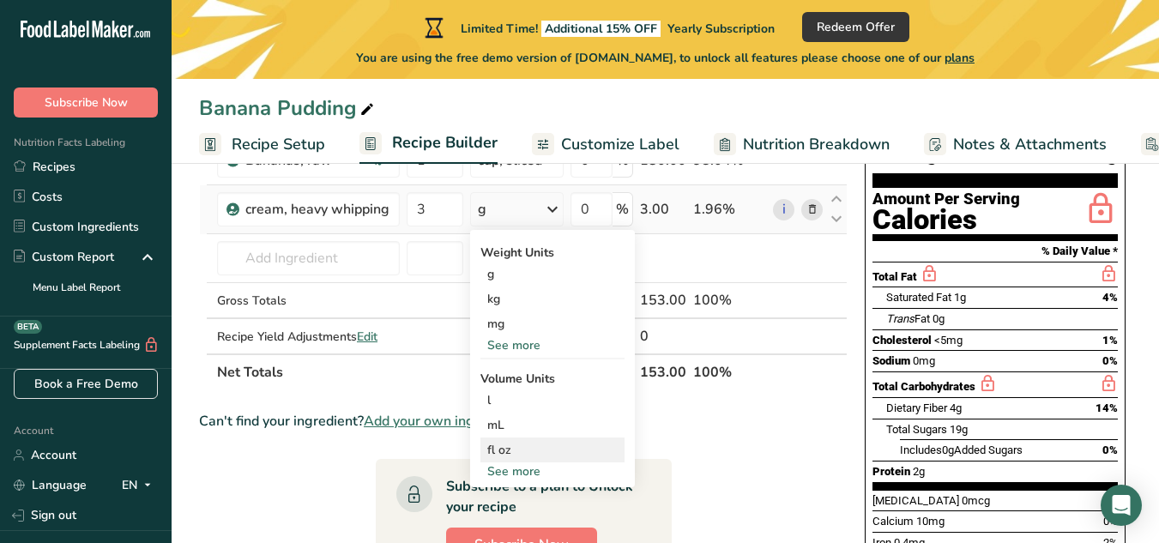
scroll to position [166, 0]
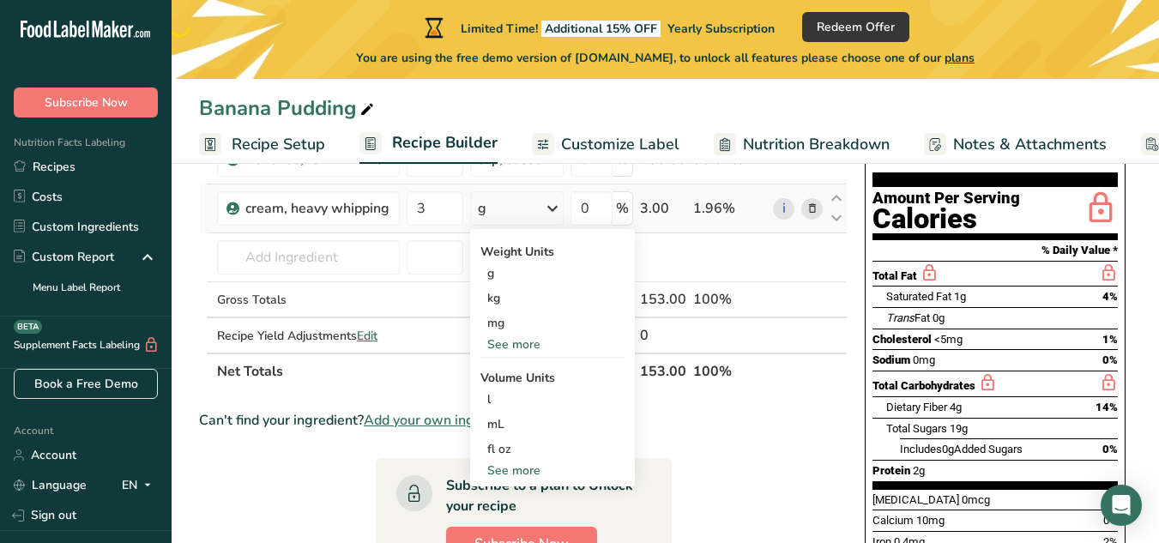
click at [527, 348] on div "See more" at bounding box center [552, 344] width 144 height 18
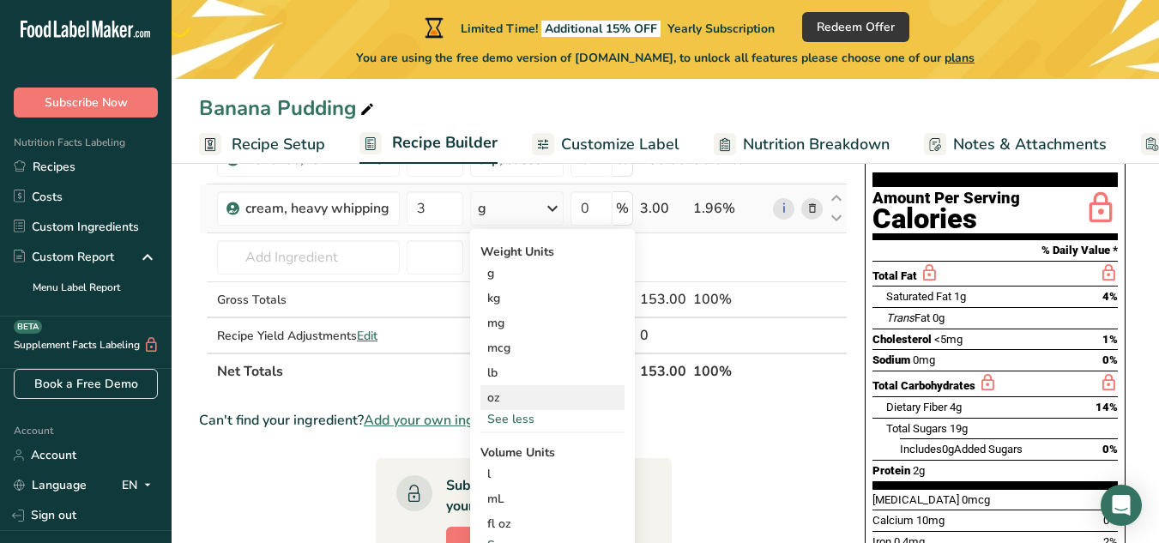
click at [521, 409] on div "oz" at bounding box center [552, 397] width 144 height 25
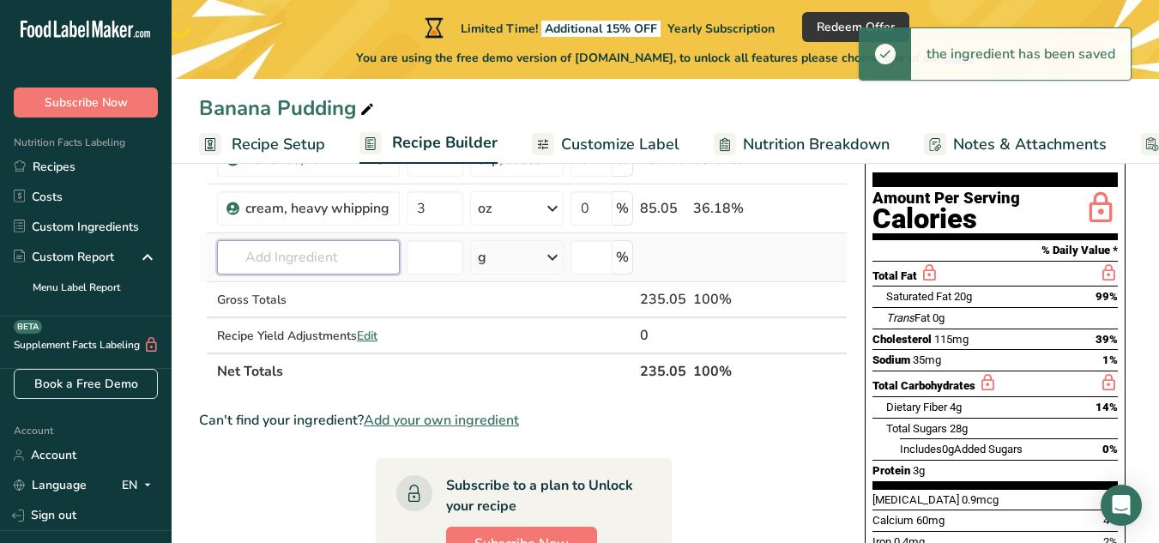
click at [307, 261] on input "text" at bounding box center [308, 257] width 183 height 34
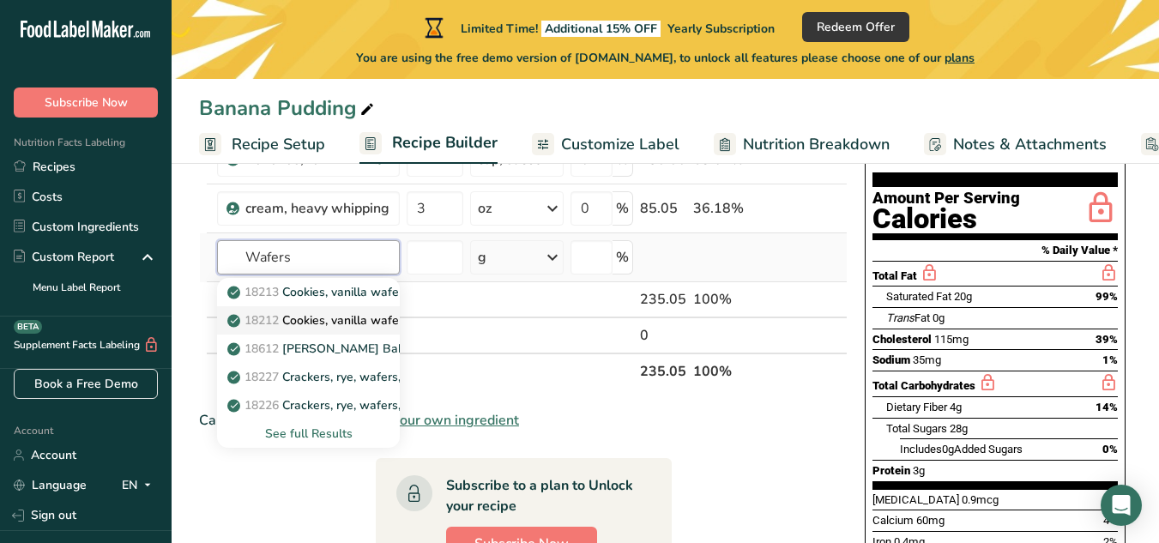
type input "Wafers"
click at [363, 320] on p "18212 Cookies, vanilla wafers, lower fat" at bounding box center [348, 320] width 235 height 18
type input "Cookies, vanilla wafers, lower fat"
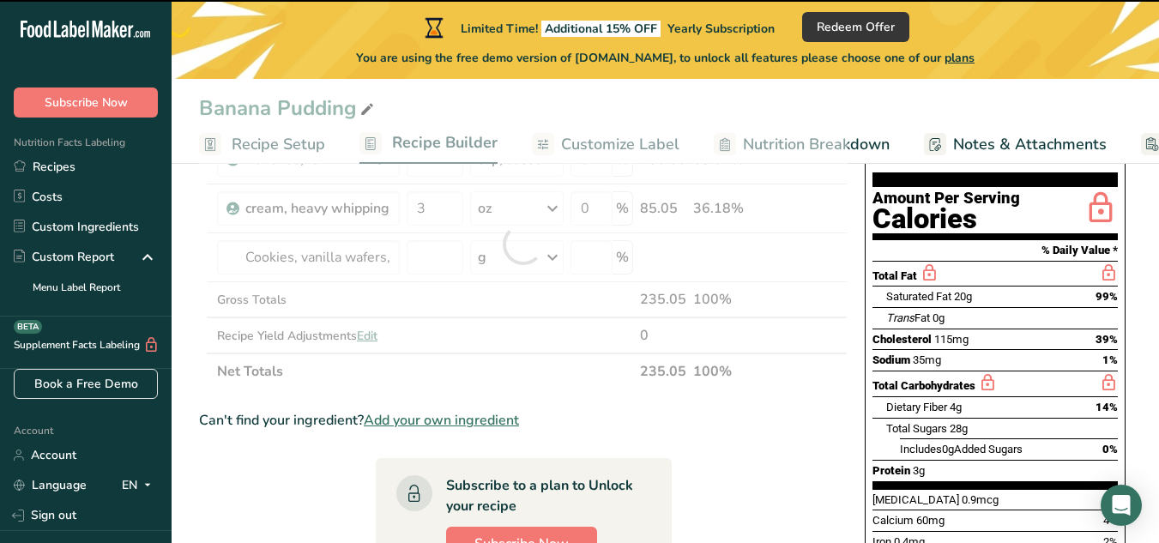
type input "0"
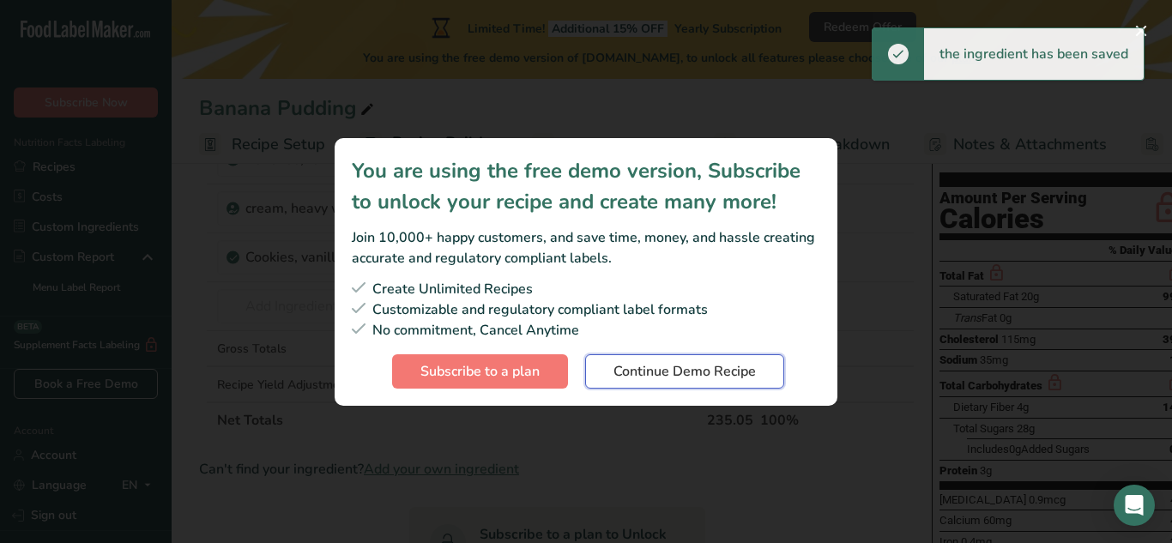
click at [683, 385] on button "Continue Demo Recipe" at bounding box center [684, 371] width 199 height 34
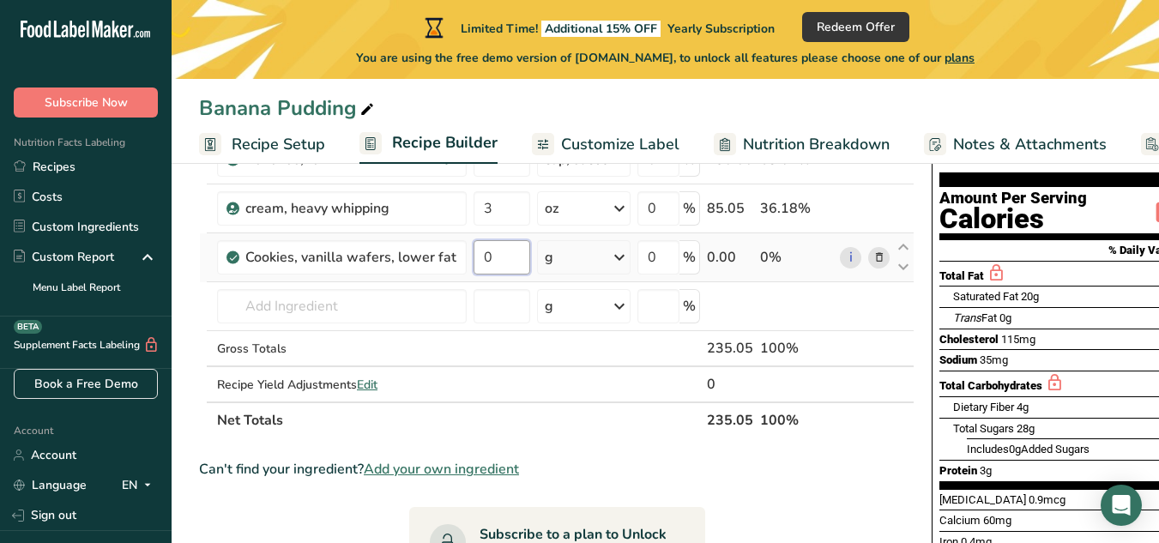
click at [510, 262] on input "0" at bounding box center [501, 257] width 57 height 34
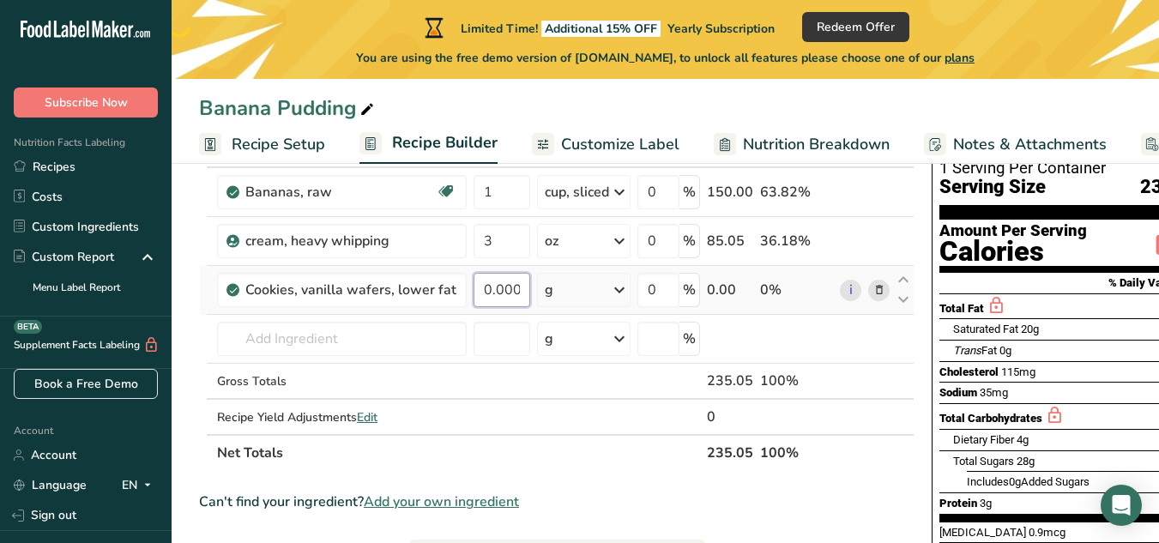
scroll to position [129, 0]
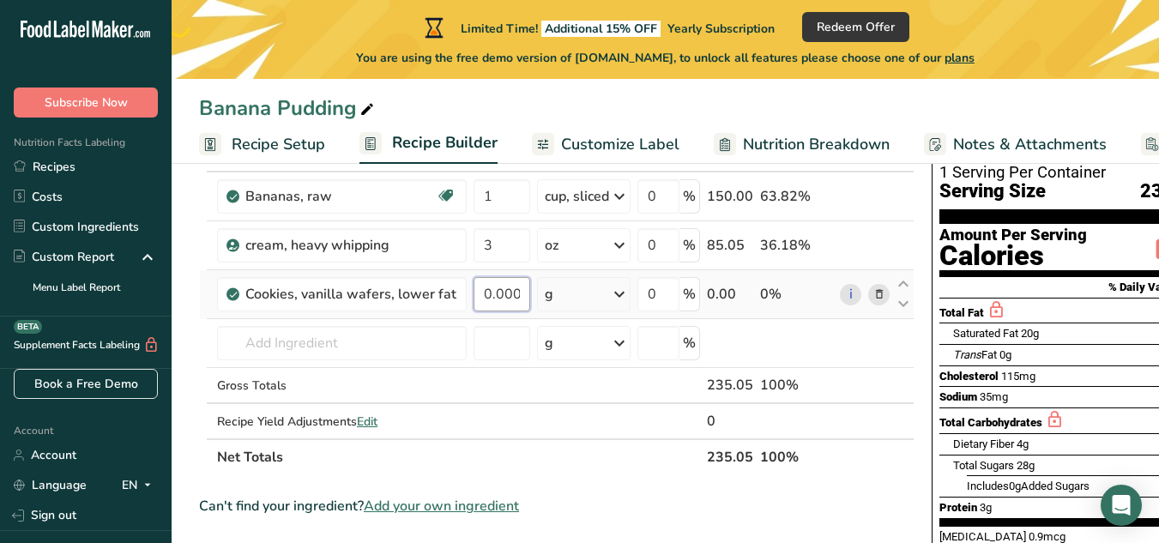
click at [503, 293] on input "0.000004" at bounding box center [501, 294] width 57 height 34
type input "4"
type input "0.25"
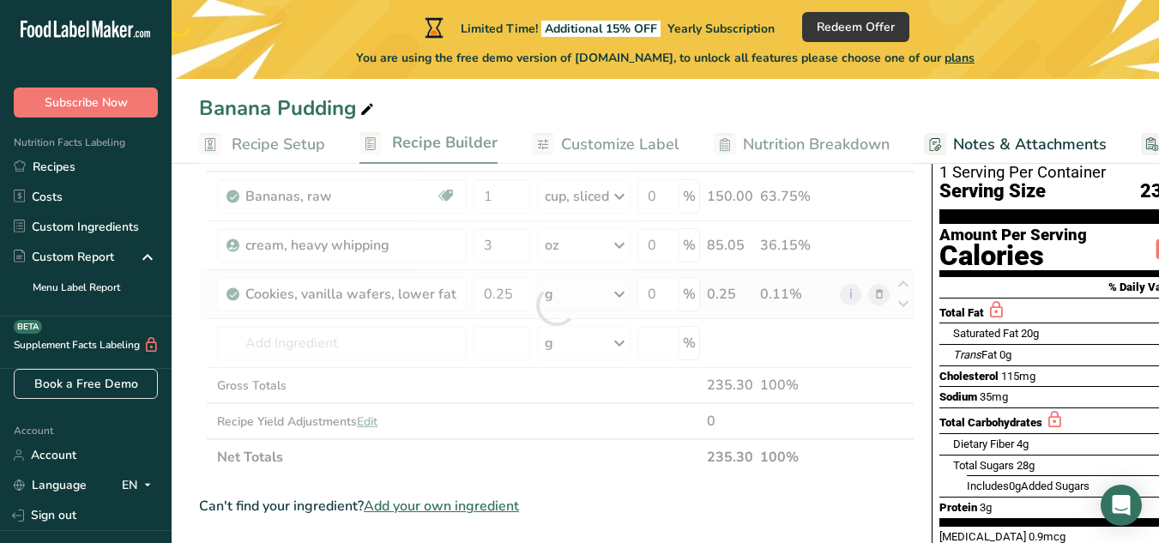
click at [570, 293] on div "Ingredient * Amount * Unit * Waste * .a-a{fill:#347362;}.b-a{fill:#fff;} Grams …" at bounding box center [556, 306] width 715 height 340
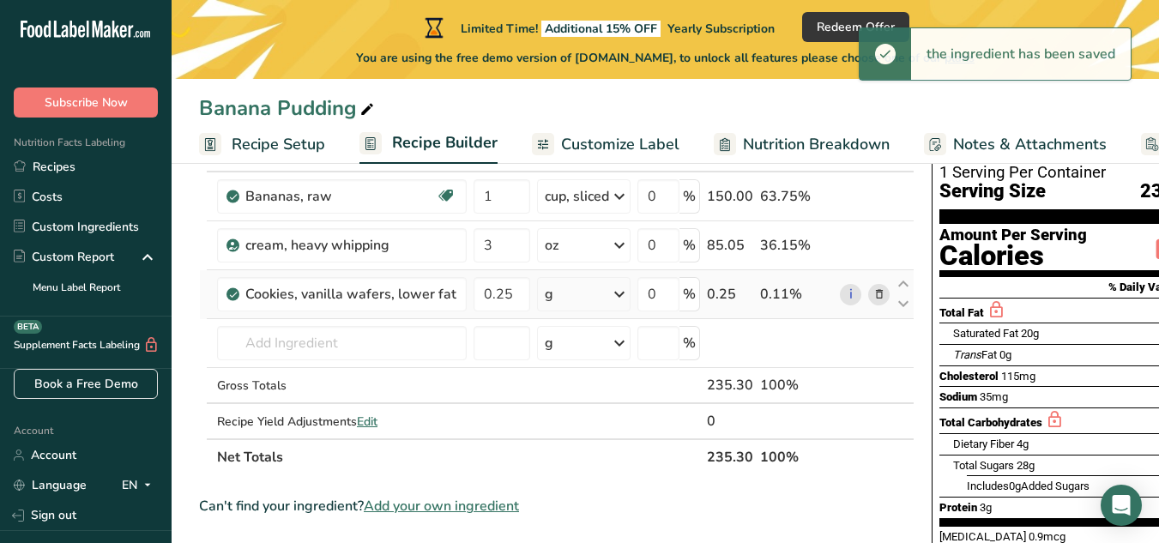
click at [570, 293] on div "g" at bounding box center [583, 294] width 93 height 34
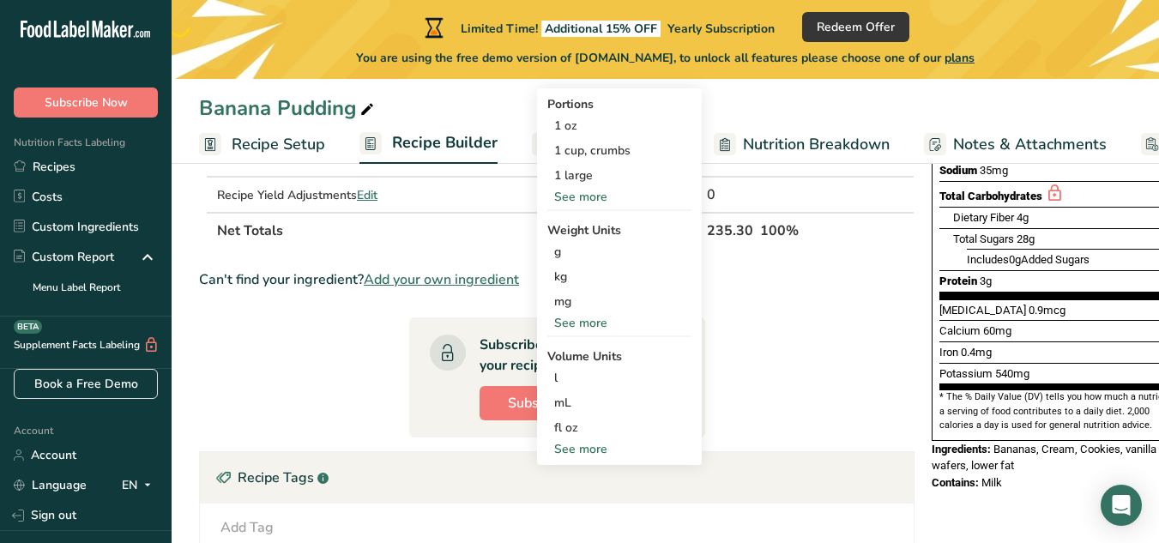
scroll to position [356, 0]
click at [590, 450] on div "See more" at bounding box center [619, 448] width 144 height 18
select select "22"
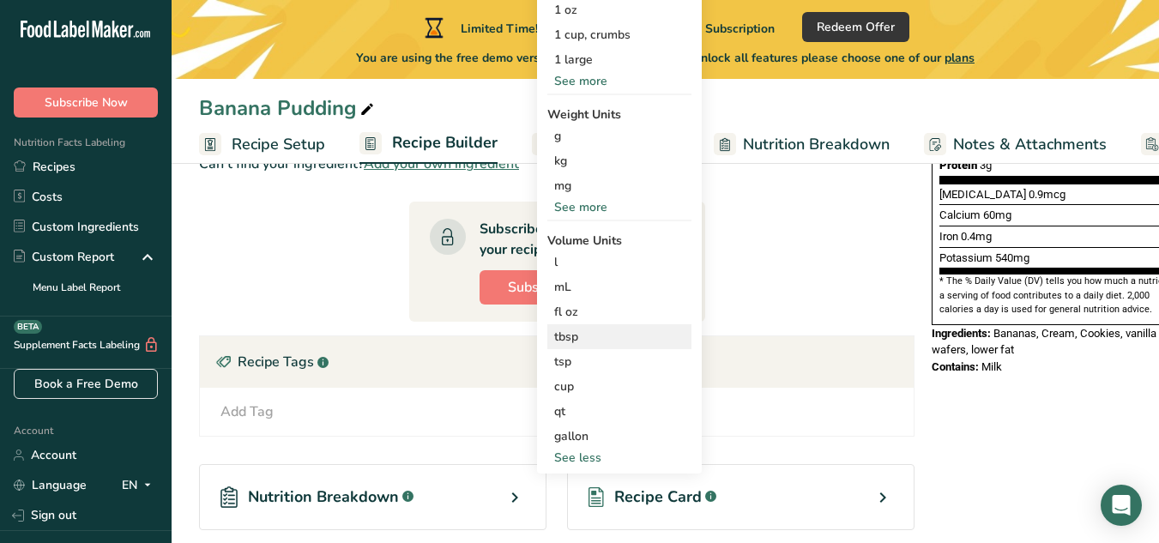
scroll to position [472, 0]
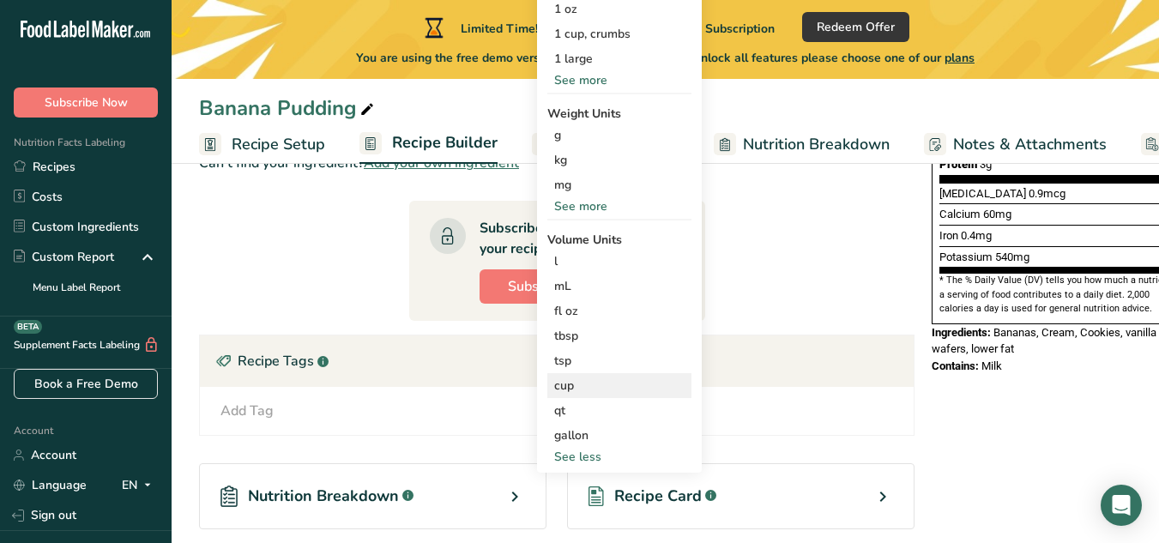
click at [572, 390] on div "cup" at bounding box center [619, 386] width 130 height 18
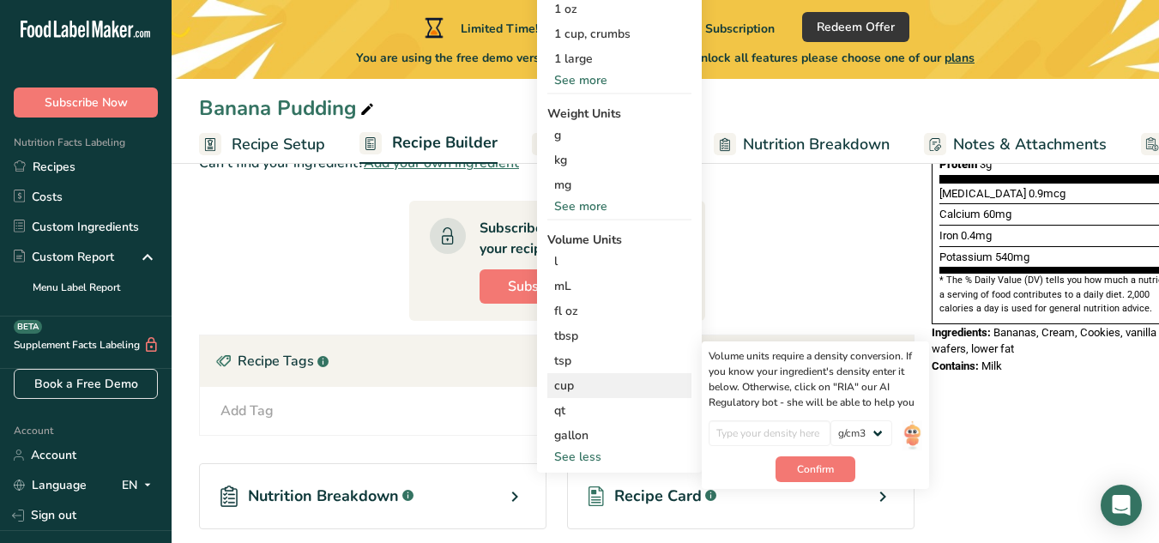
click at [568, 389] on div "cup" at bounding box center [619, 386] width 130 height 18
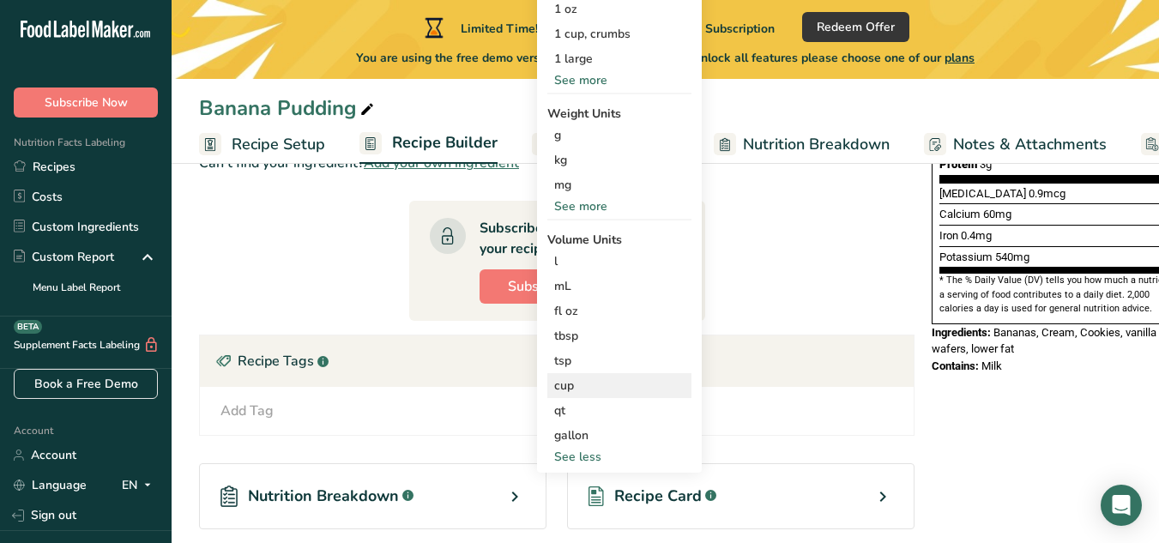
click at [571, 385] on div "cup" at bounding box center [619, 386] width 130 height 18
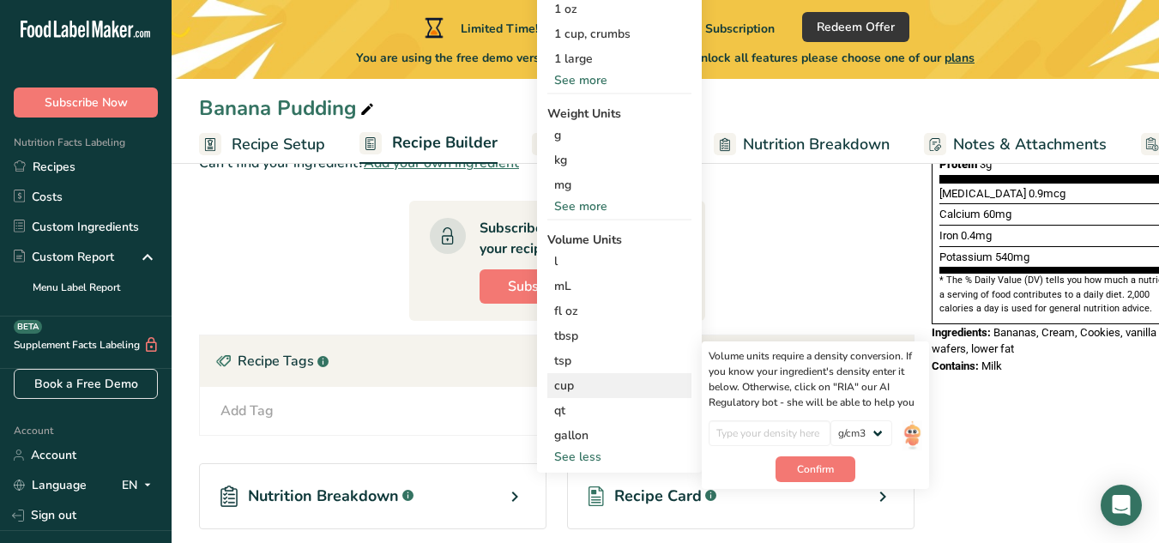
click at [575, 389] on div "cup" at bounding box center [619, 386] width 130 height 18
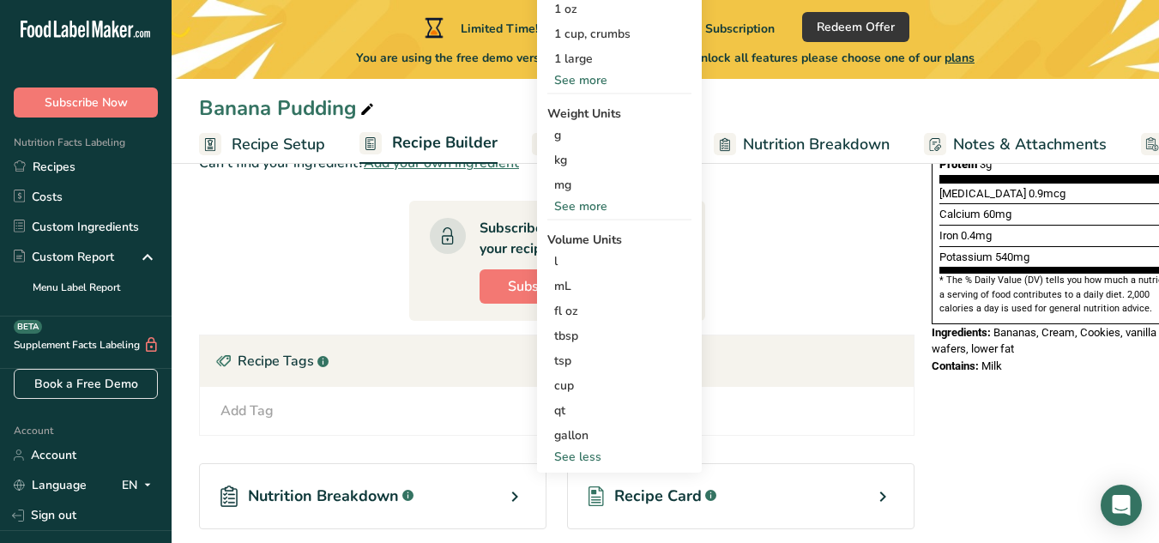
click at [848, 355] on div "Recipe Tags .a-a{fill:#347362;}.b-a{fill:#fff;}" at bounding box center [557, 360] width 714 height 51
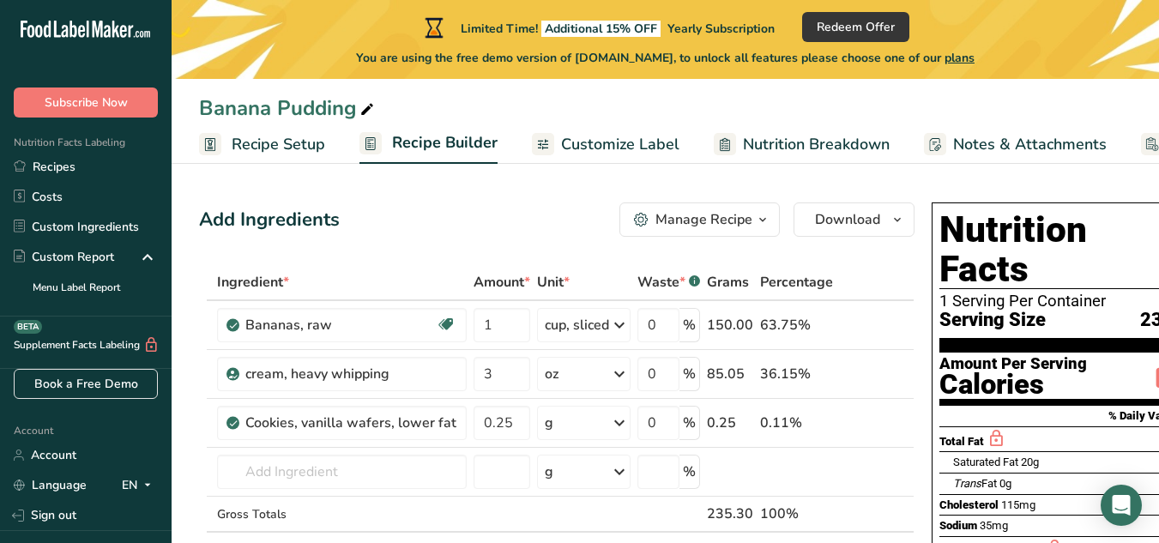
scroll to position [66, 0]
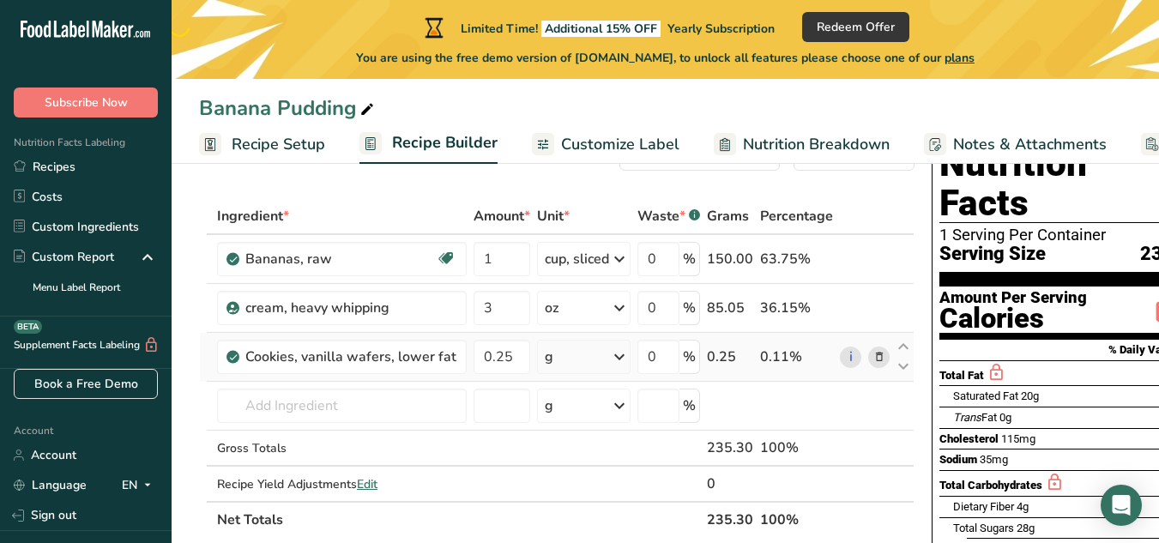
click at [579, 363] on div "g" at bounding box center [583, 357] width 93 height 34
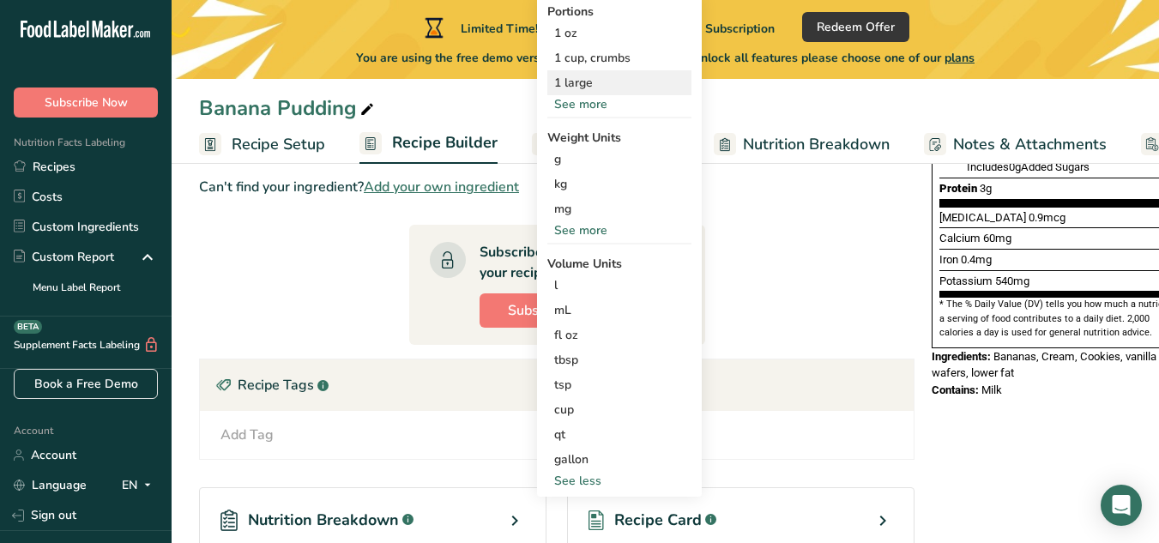
scroll to position [449, 0]
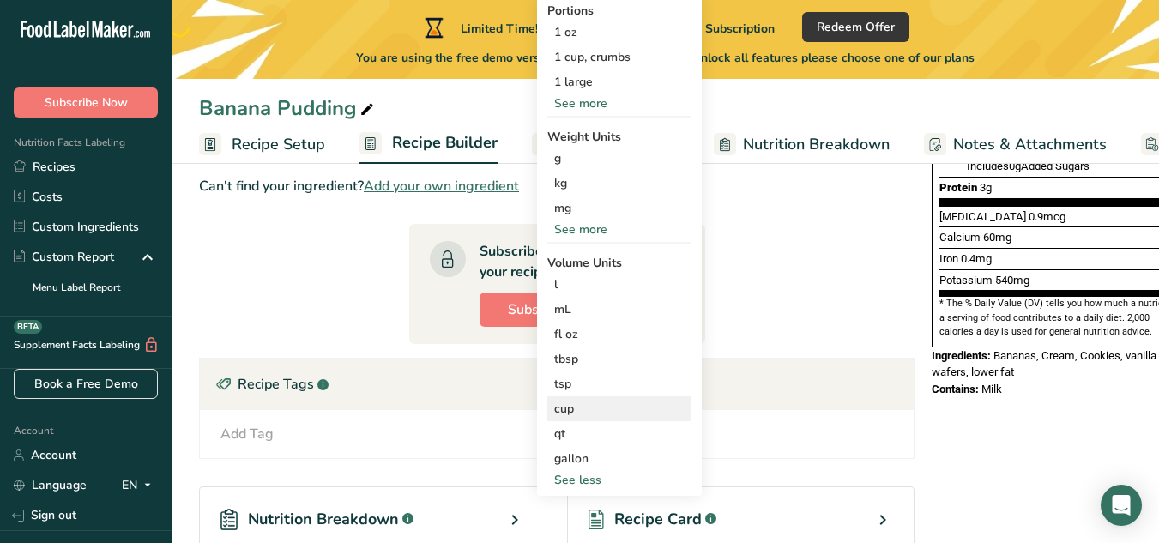
click at [573, 401] on div "cup" at bounding box center [619, 409] width 130 height 18
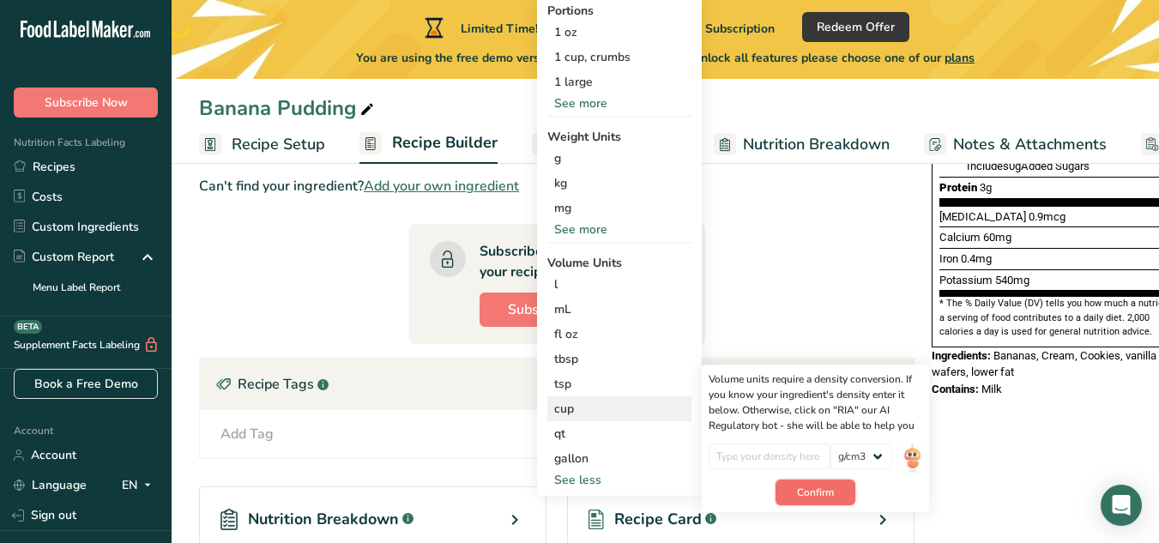
click at [806, 491] on span "Confirm" at bounding box center [815, 492] width 37 height 15
click at [770, 461] on input "number" at bounding box center [770, 456] width 123 height 26
click at [805, 460] on input "number" at bounding box center [770, 456] width 123 height 26
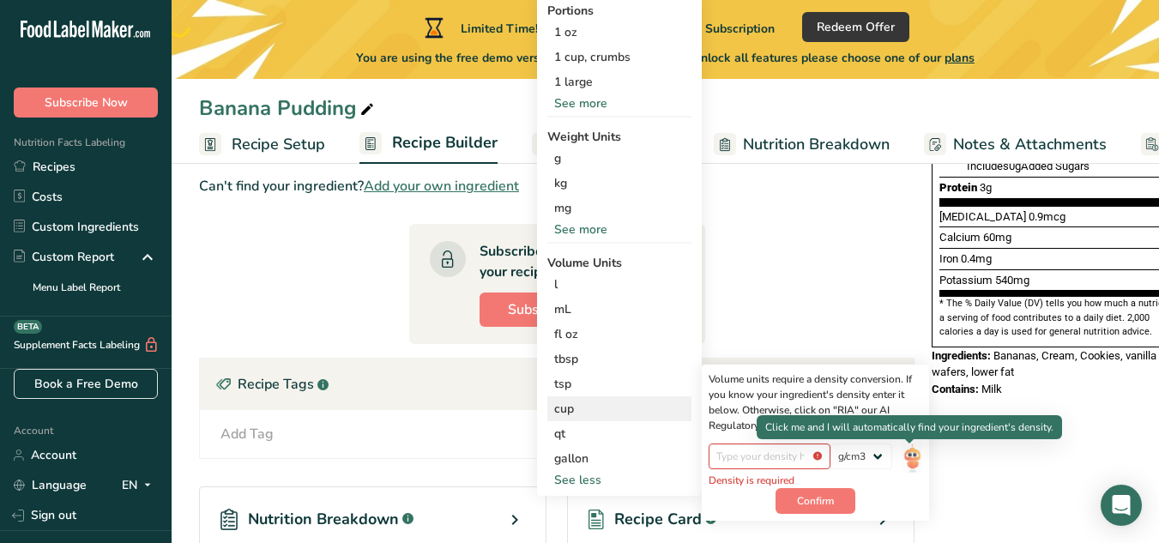
click at [903, 455] on img at bounding box center [911, 458] width 19 height 30
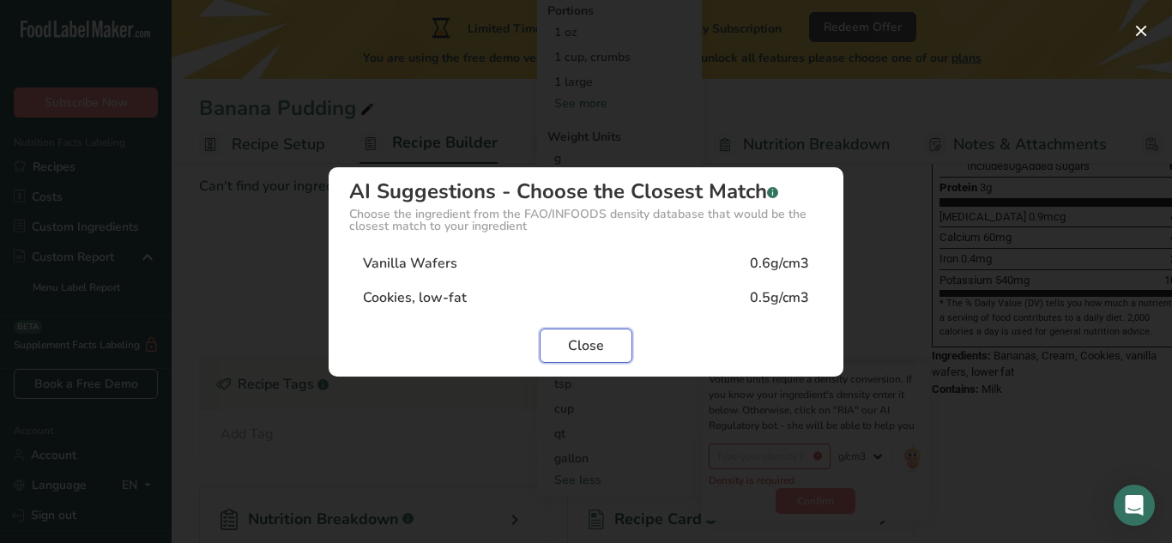
click at [597, 348] on span "Close" at bounding box center [586, 345] width 36 height 21
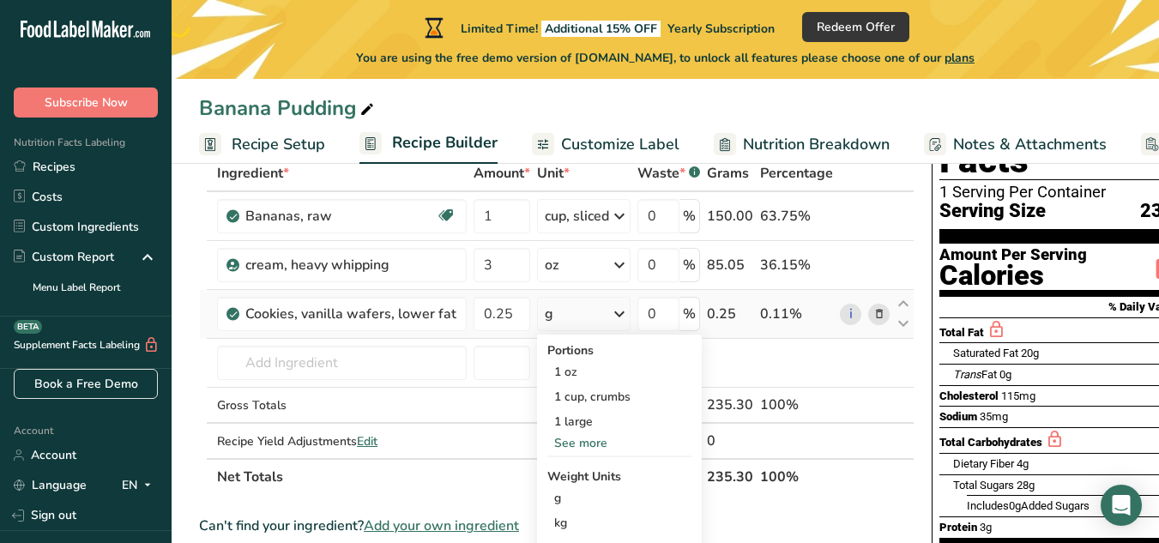
scroll to position [214, 0]
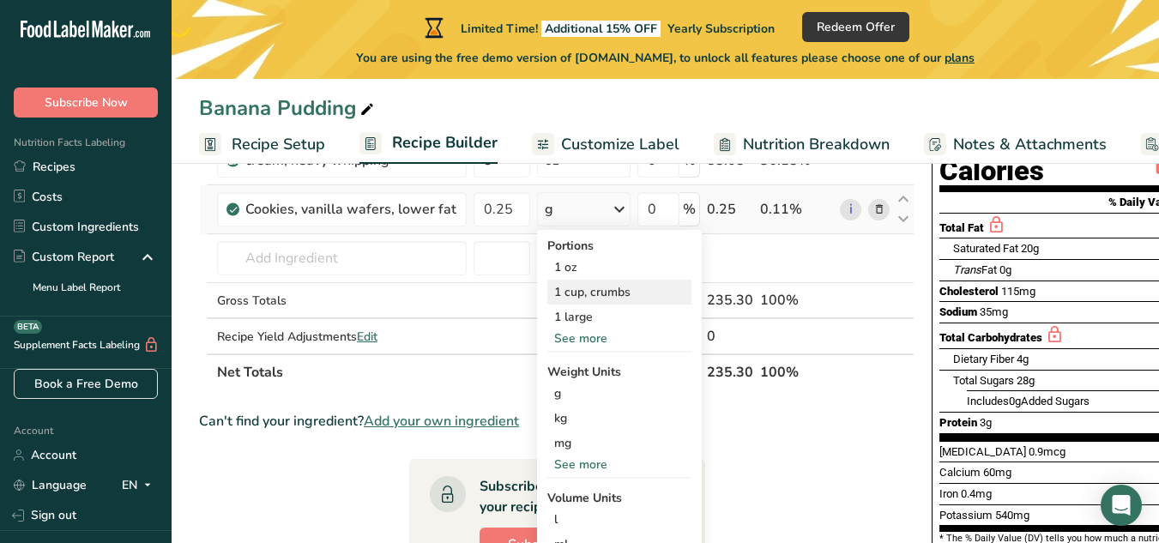
click at [582, 298] on div "1 cup, crumbs" at bounding box center [619, 292] width 144 height 25
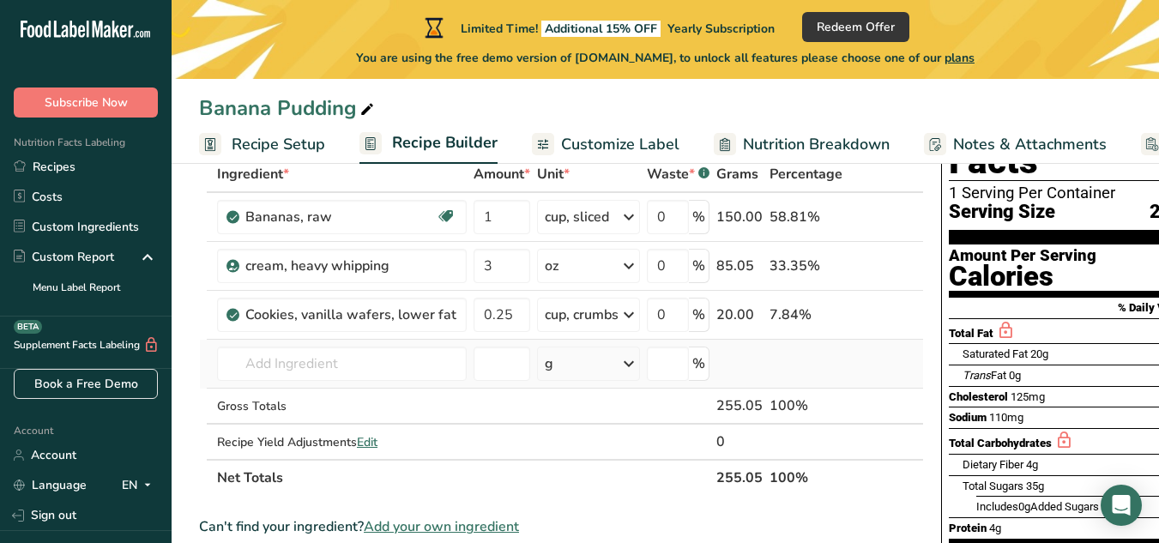
scroll to position [107, 0]
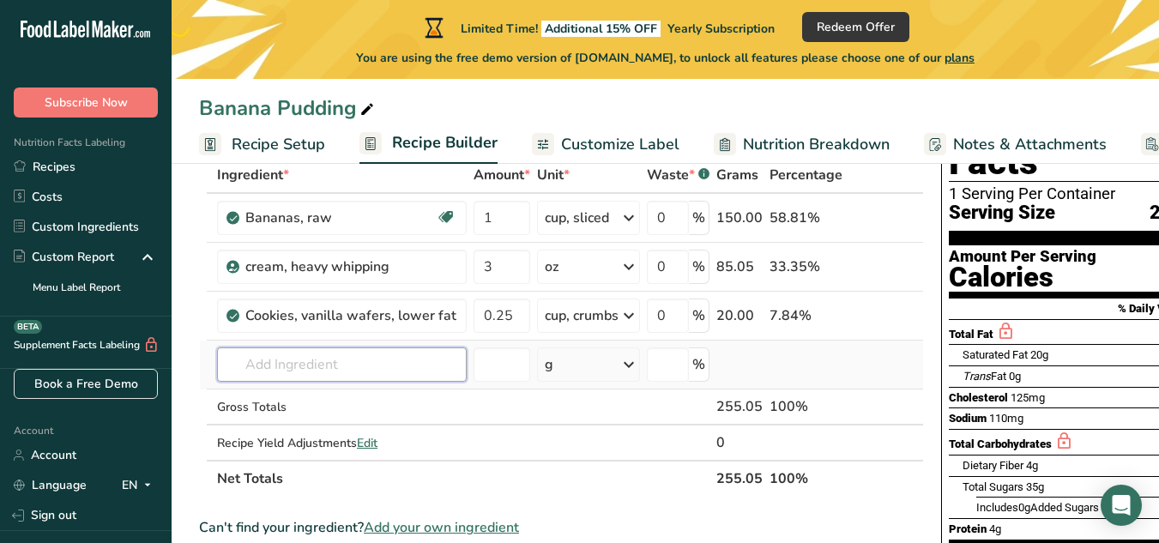
click at [353, 377] on input "text" at bounding box center [342, 364] width 250 height 34
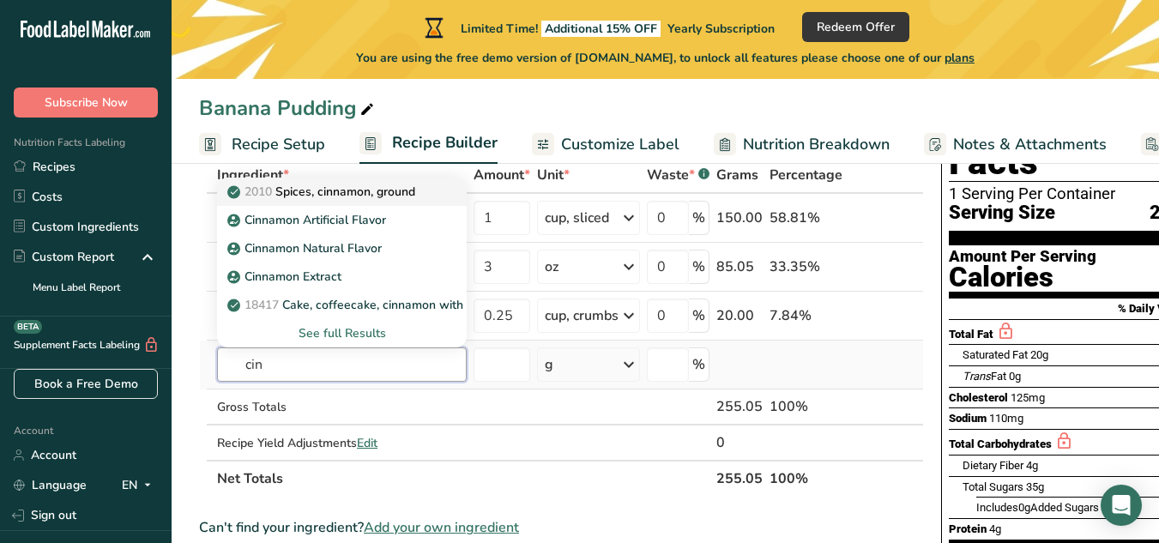
type input "cin"
click at [376, 191] on p "2010 Spices, cinnamon, ground" at bounding box center [323, 192] width 184 height 18
type input "Spices, cinnamon, ground"
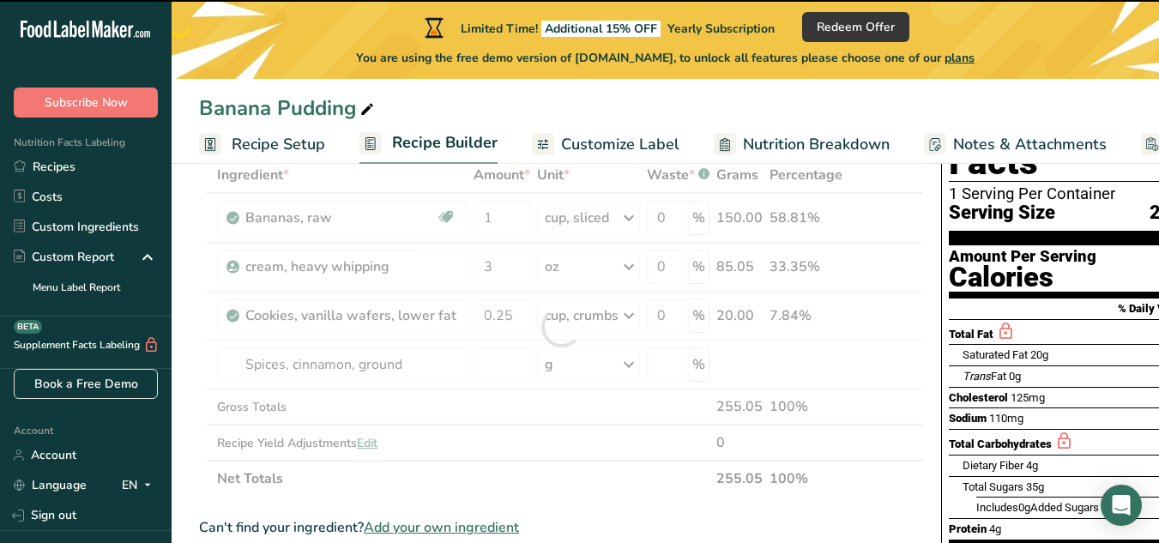
type input "0"
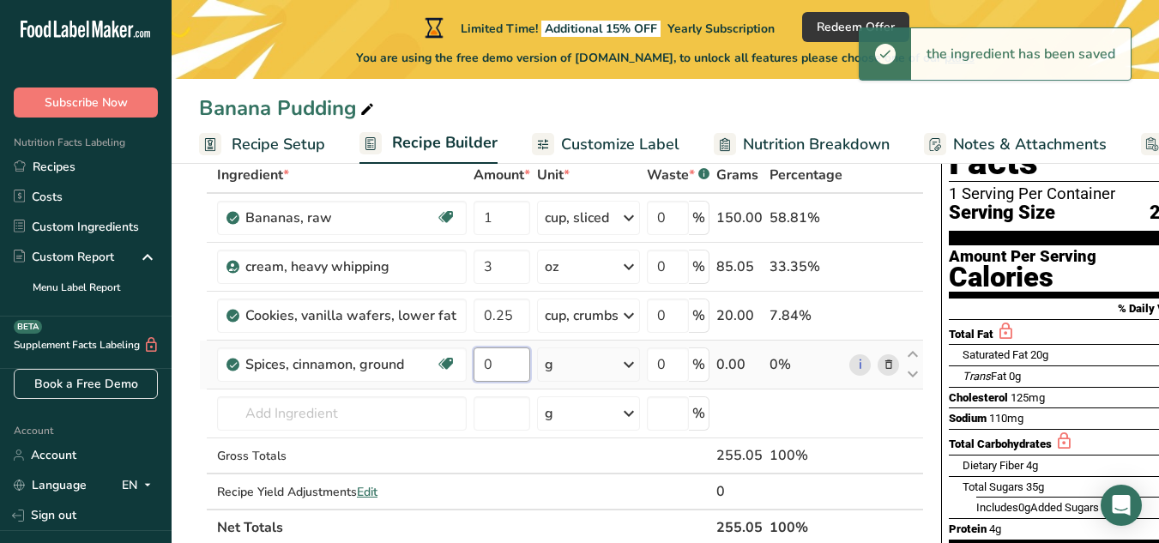
click at [507, 373] on input "0" at bounding box center [501, 364] width 57 height 34
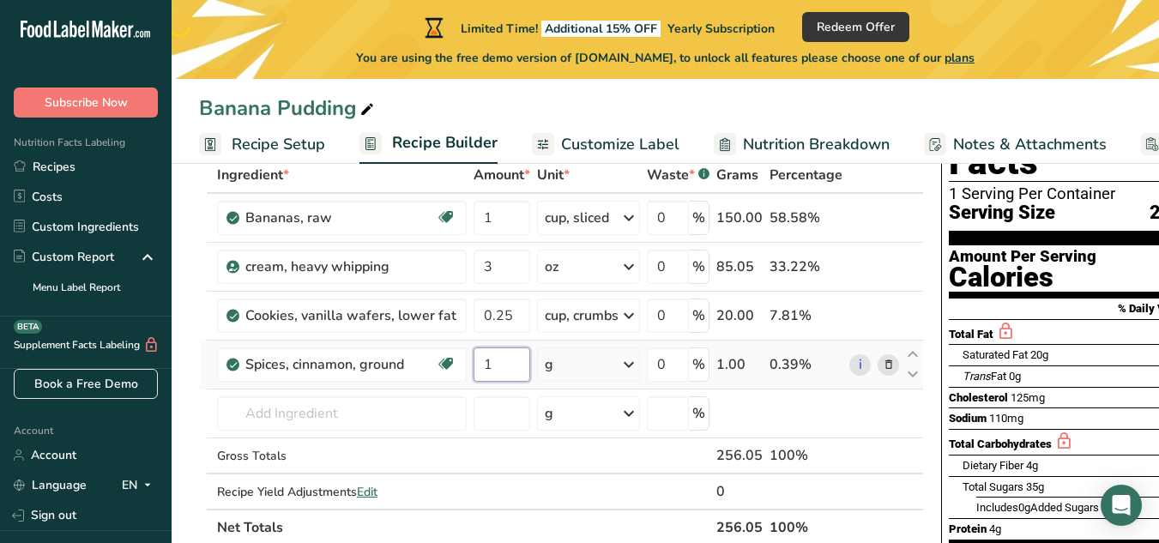
type input "1"
click at [576, 359] on div "Ingredient * Amount * Unit * Waste * .a-a{fill:#347362;}.b-a{fill:#fff;} Grams …" at bounding box center [561, 351] width 725 height 389
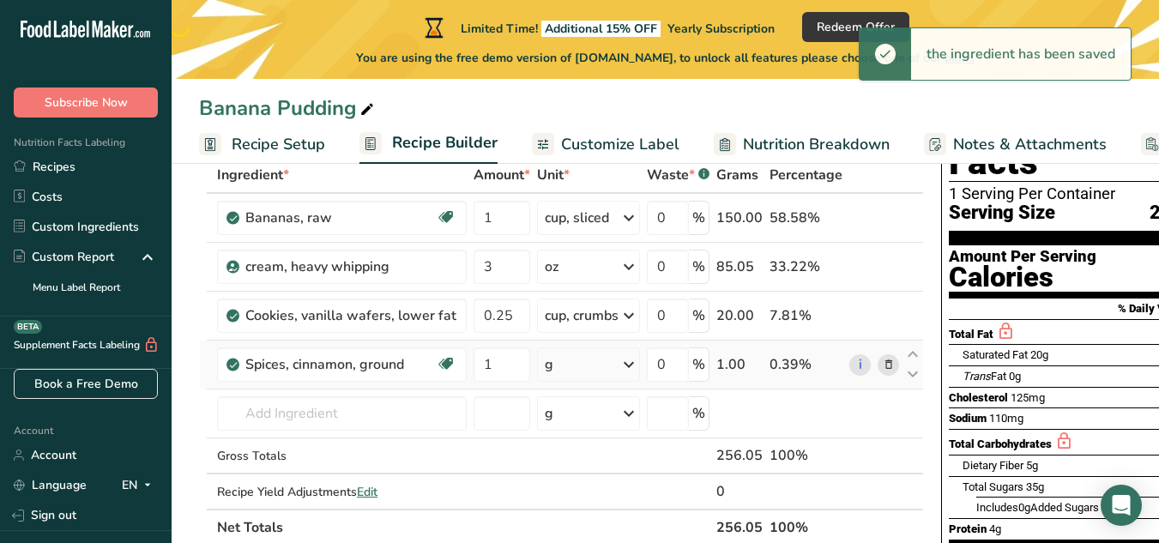
click at [576, 359] on div "g" at bounding box center [588, 364] width 103 height 34
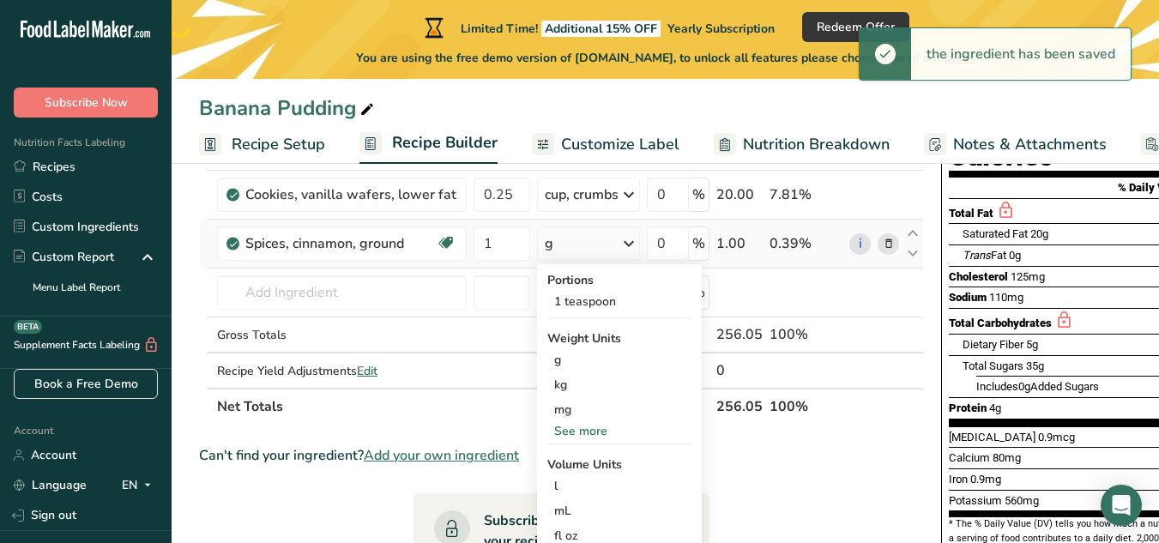
scroll to position [229, 0]
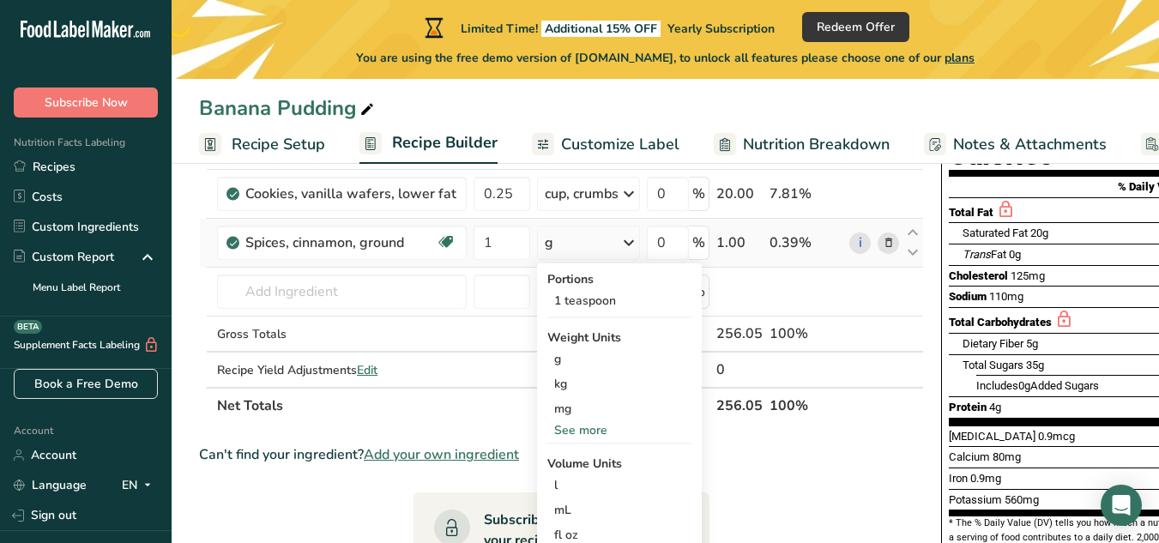
click at [585, 424] on div "See more" at bounding box center [619, 430] width 144 height 18
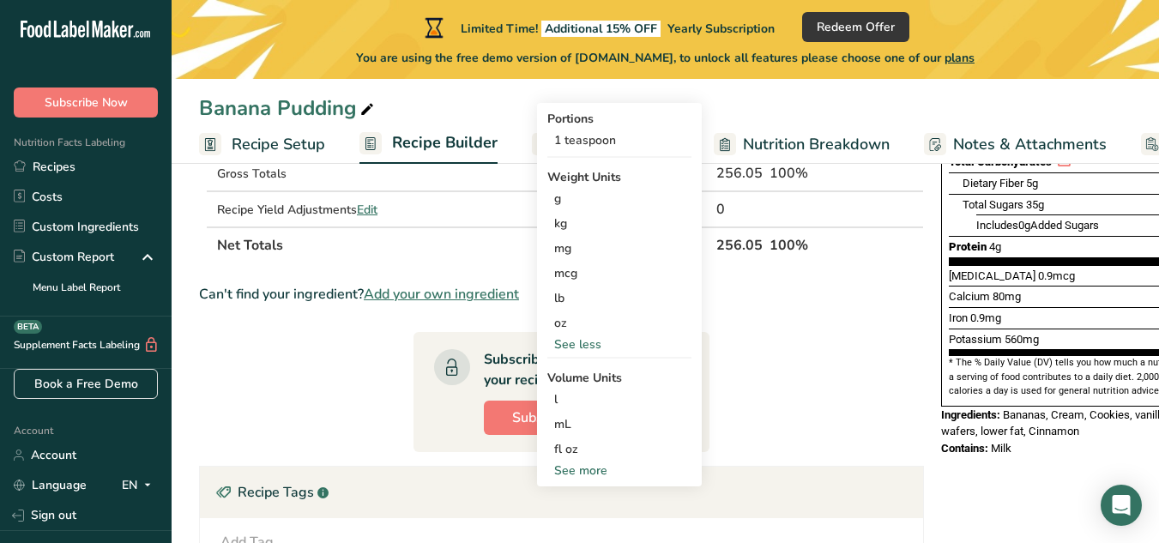
scroll to position [390, 0]
click at [586, 464] on div "See more" at bounding box center [619, 470] width 144 height 18
select select "22"
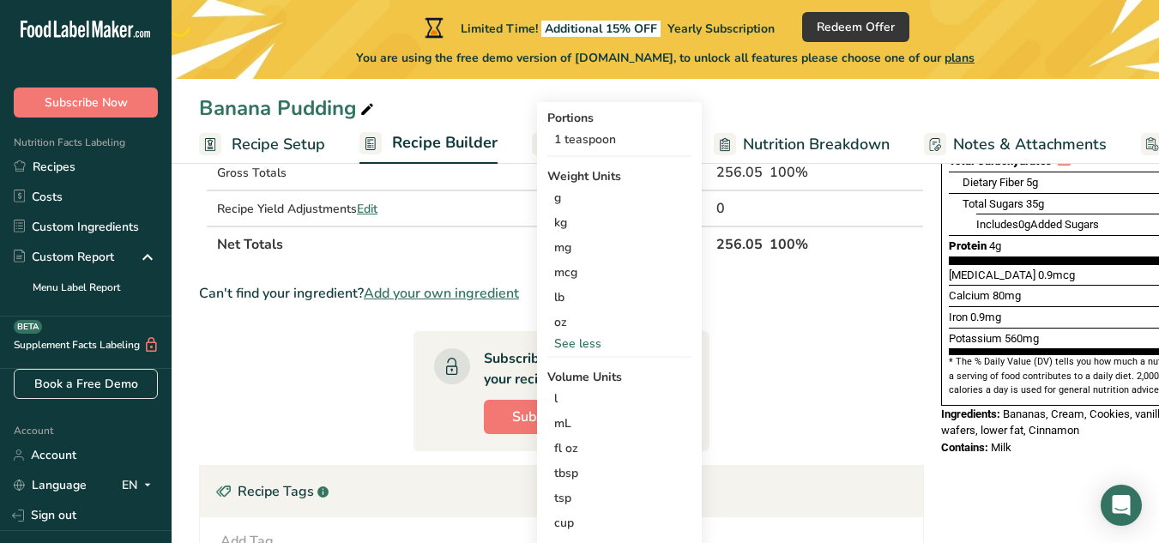
scroll to position [523, 0]
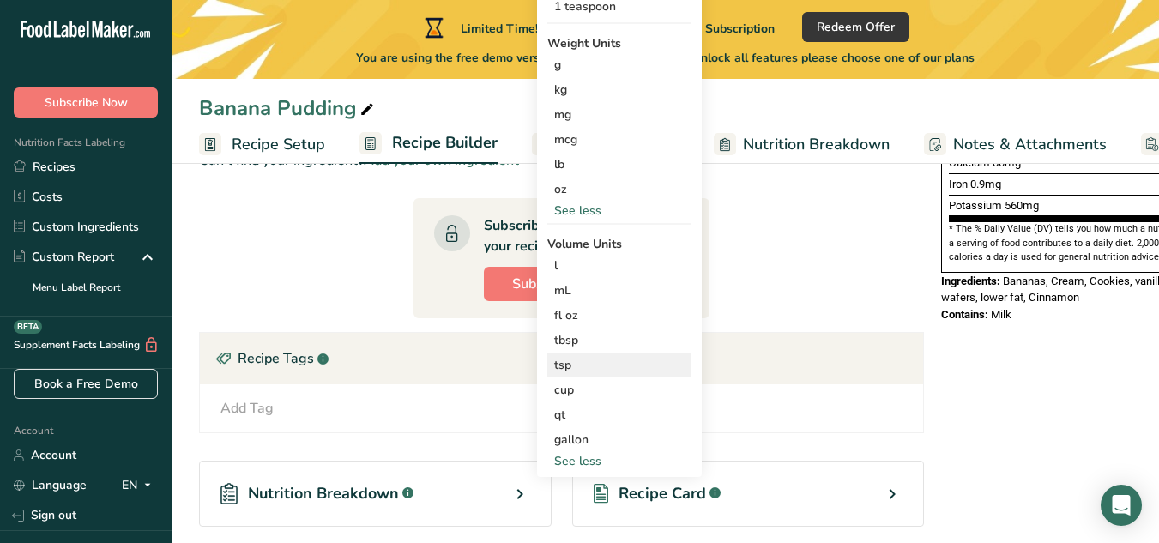
click at [560, 371] on div "tsp" at bounding box center [619, 365] width 130 height 18
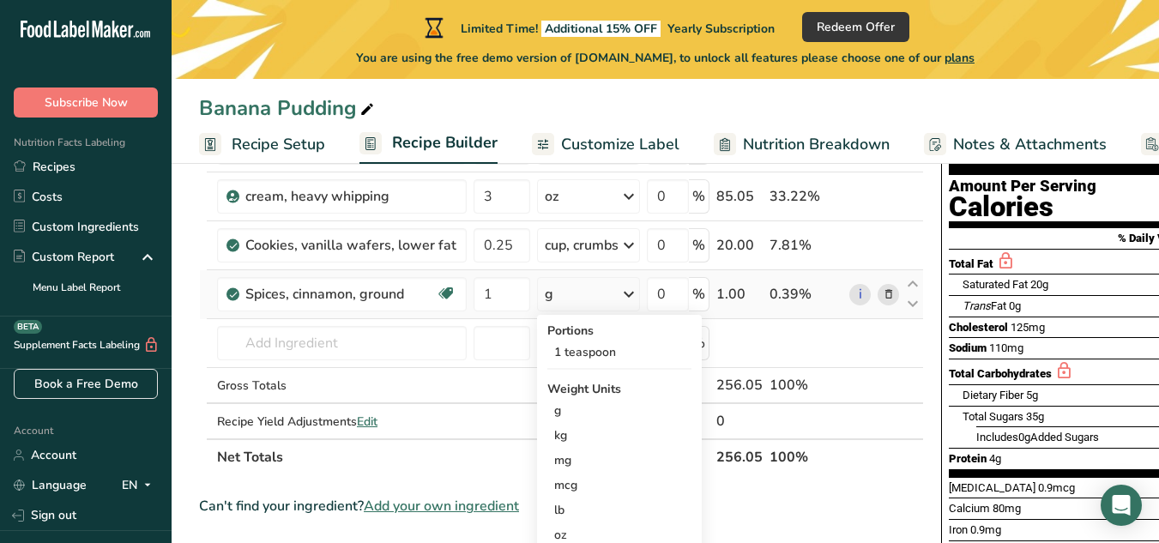
scroll to position [179, 0]
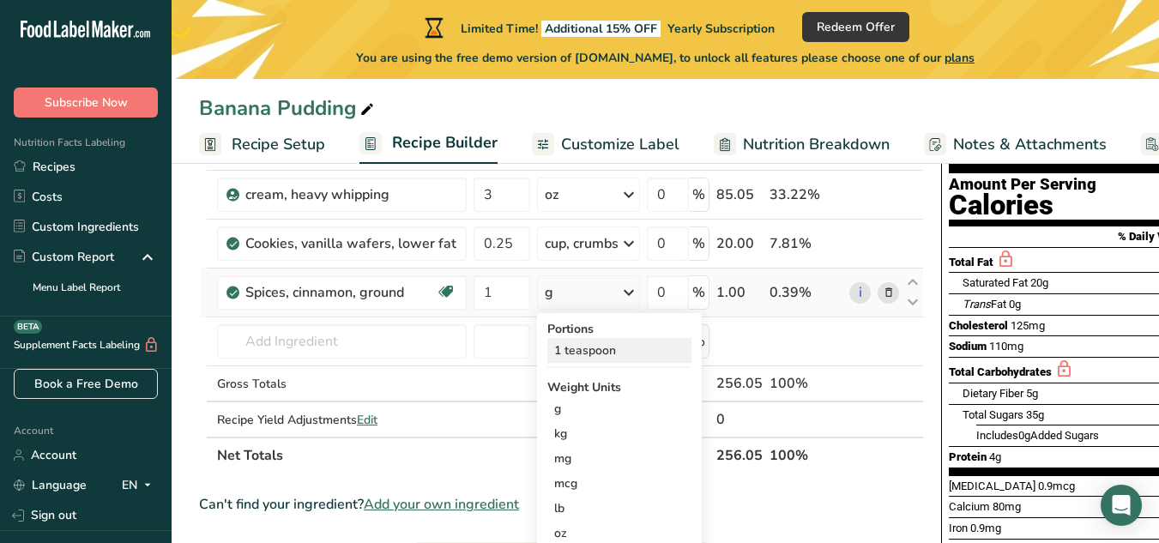
click at [577, 348] on div "1 teaspoon" at bounding box center [619, 350] width 144 height 25
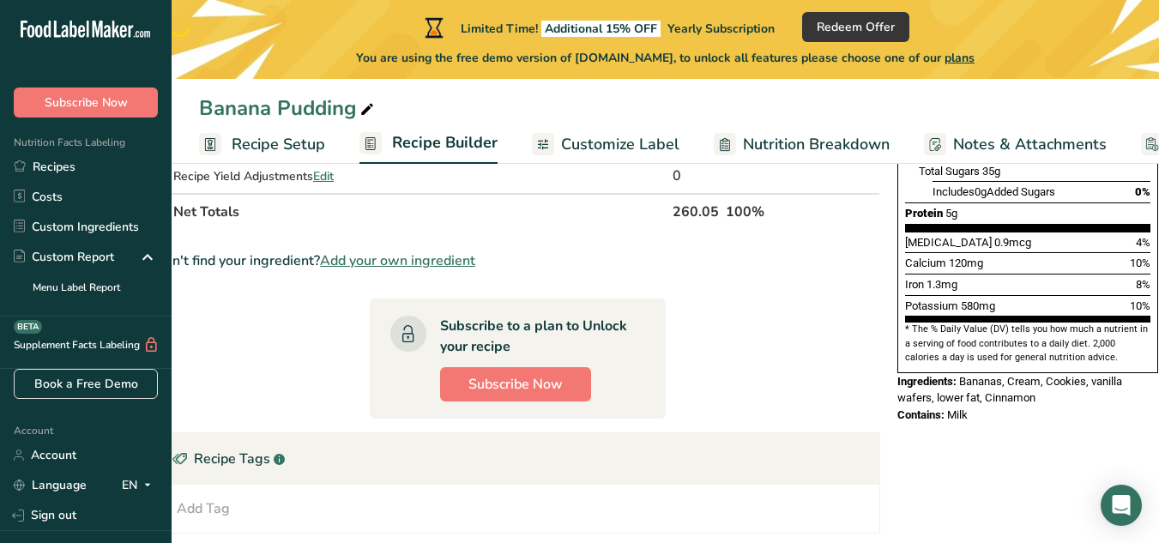
scroll to position [778, 0]
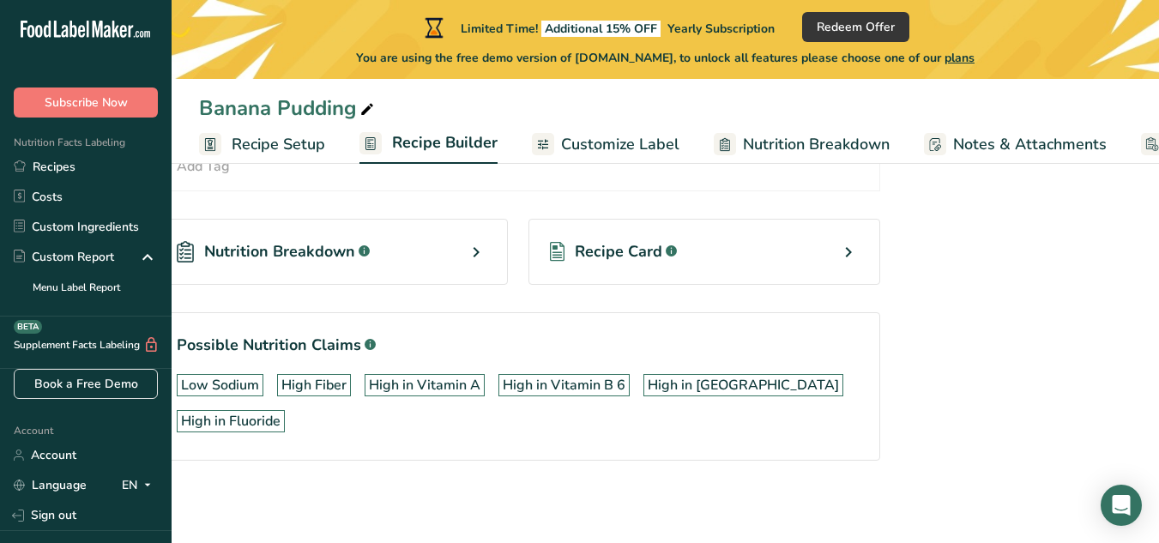
click at [313, 151] on span "Recipe Setup" at bounding box center [278, 144] width 93 height 23
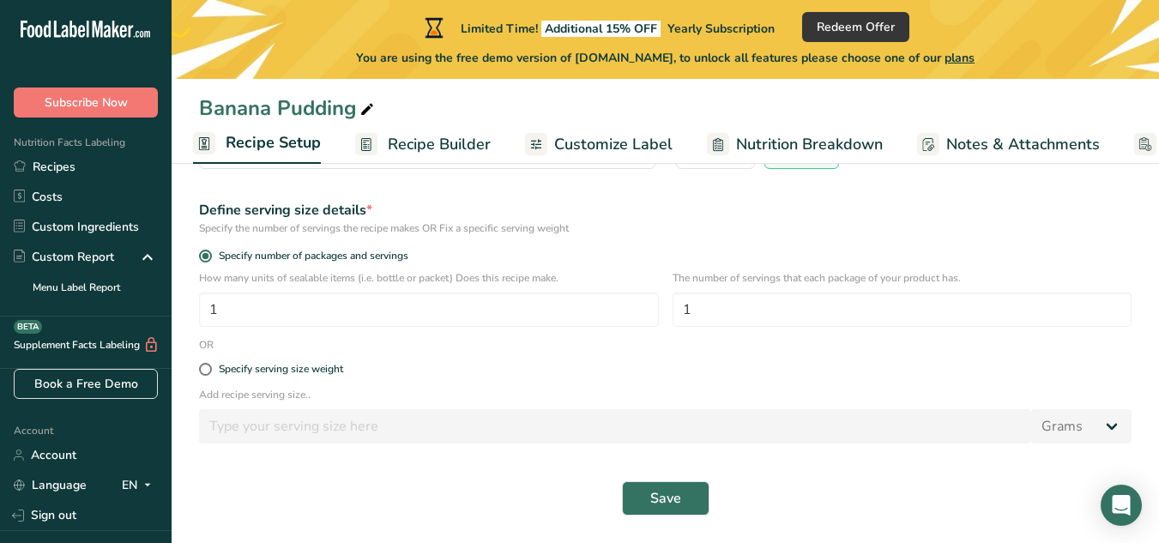
click at [413, 149] on span "Recipe Builder" at bounding box center [439, 144] width 103 height 23
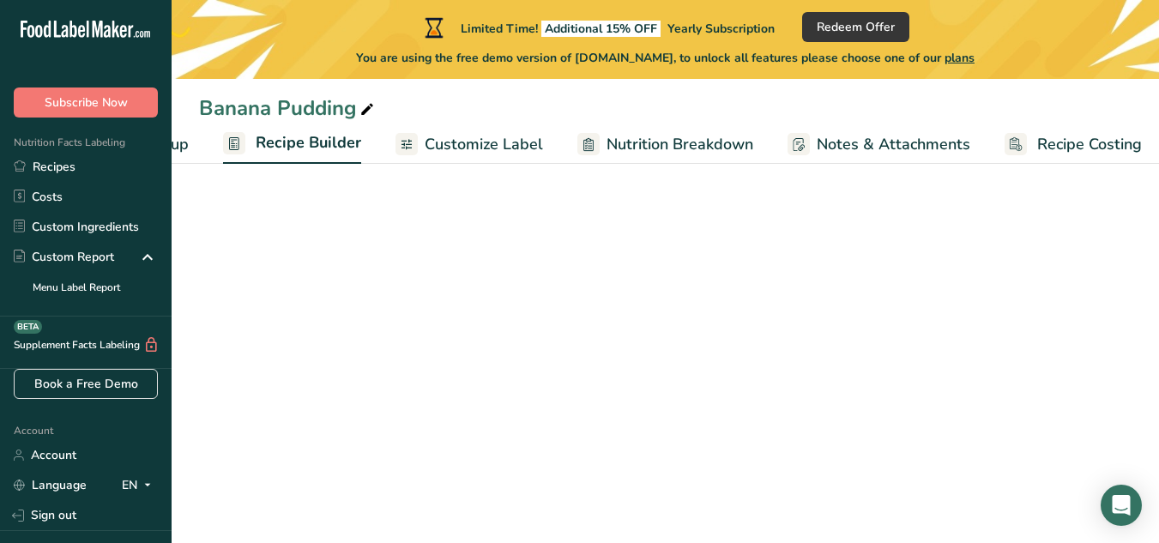
scroll to position [0, 146]
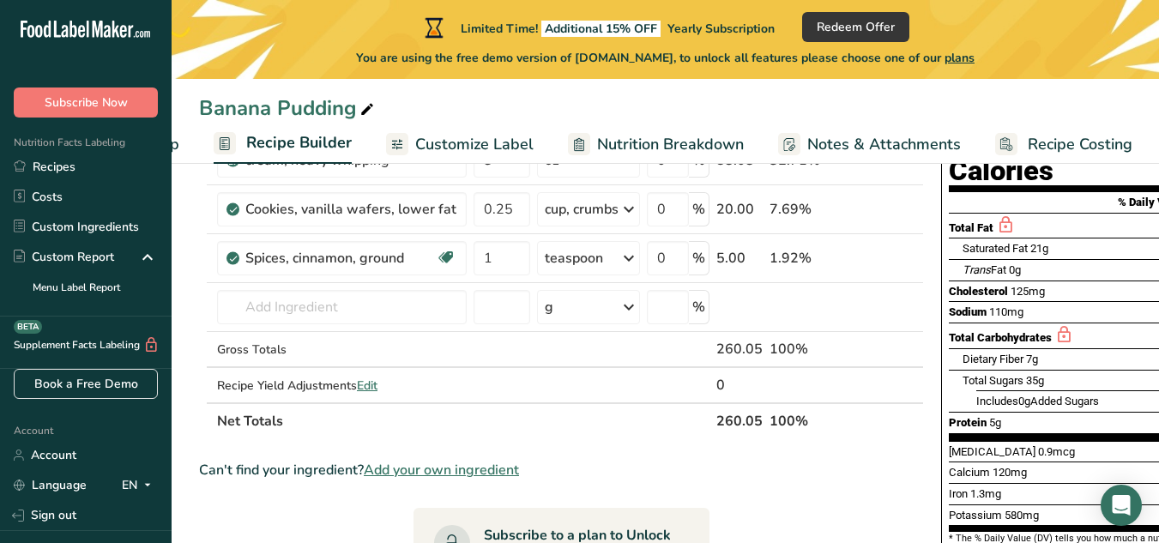
click at [479, 149] on span "Customize Label" at bounding box center [474, 144] width 118 height 23
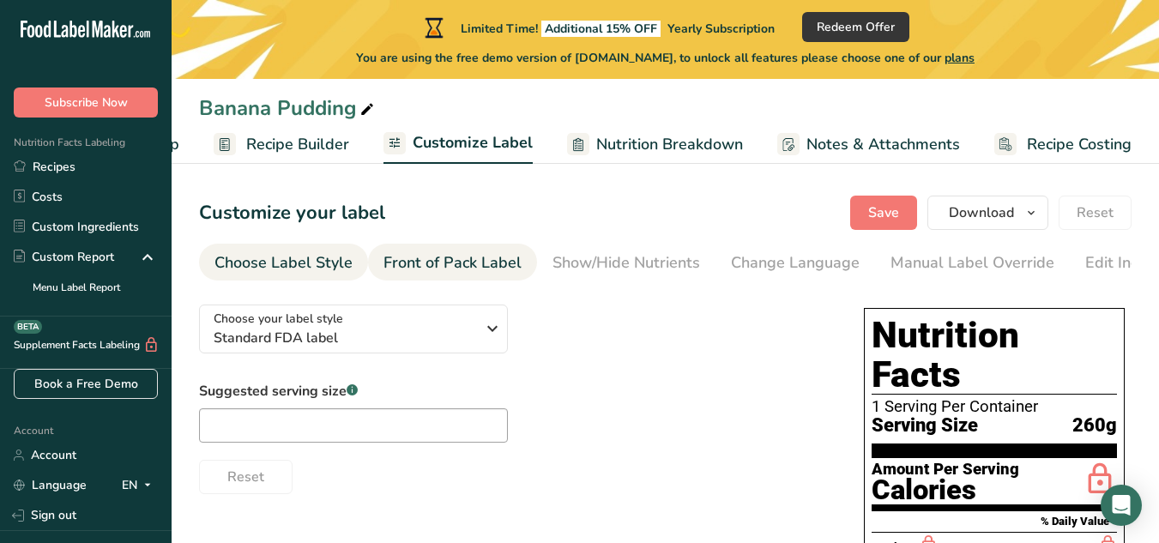
click at [502, 259] on div "Front of Pack Label" at bounding box center [452, 262] width 138 height 23
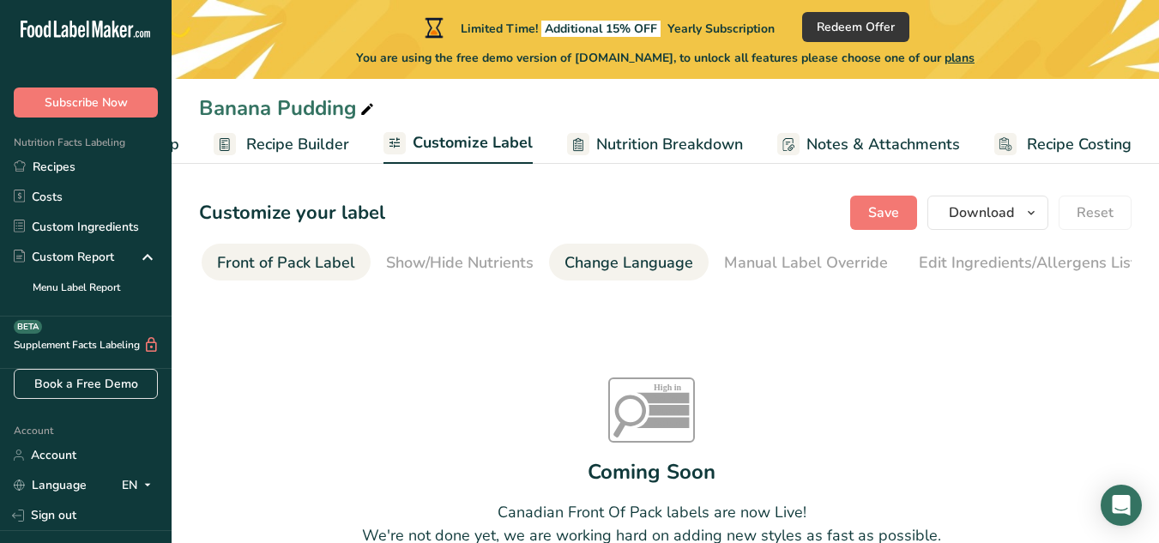
scroll to position [0, 314]
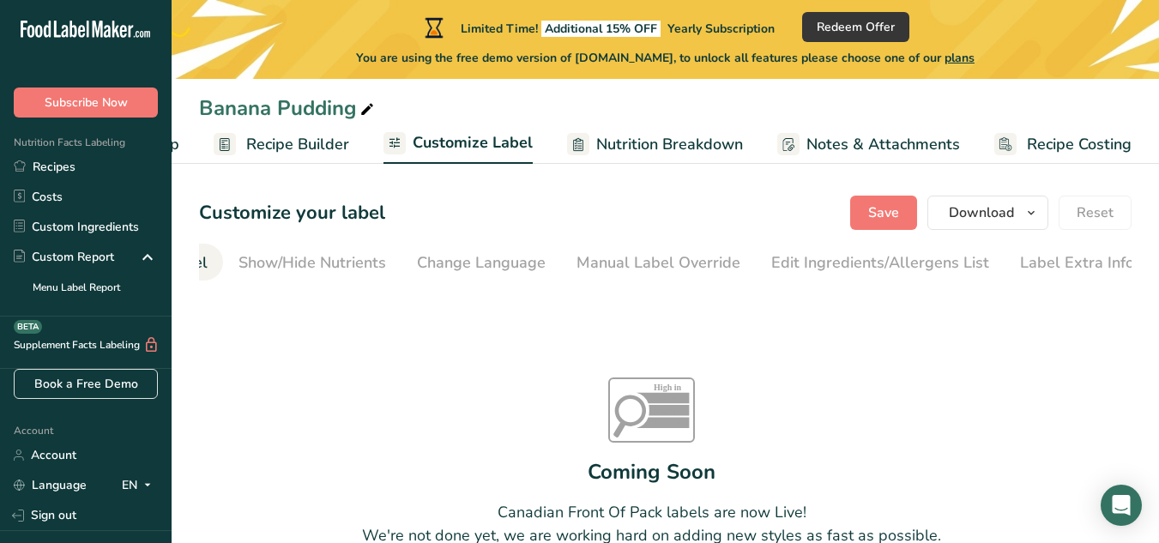
click at [685, 150] on span "Nutrition Breakdown" at bounding box center [669, 144] width 147 height 23
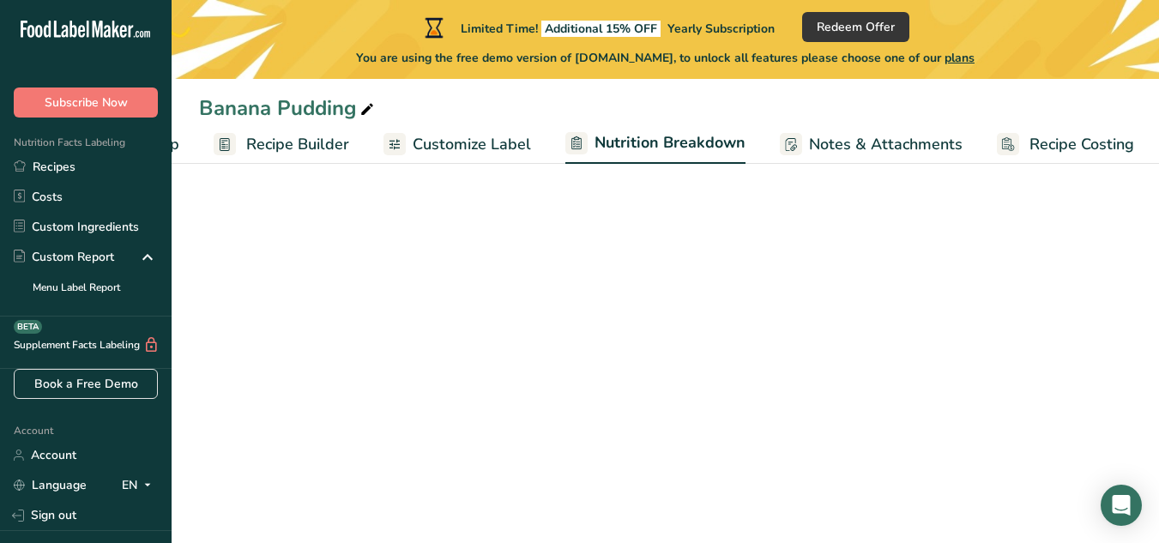
scroll to position [0, 148]
select select "Calories"
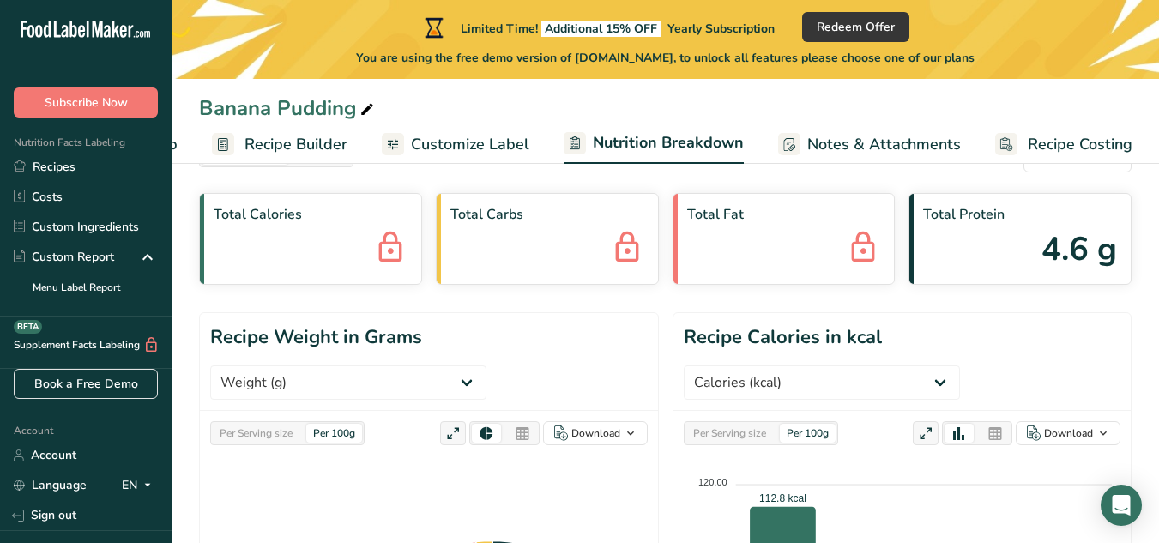
scroll to position [0, 0]
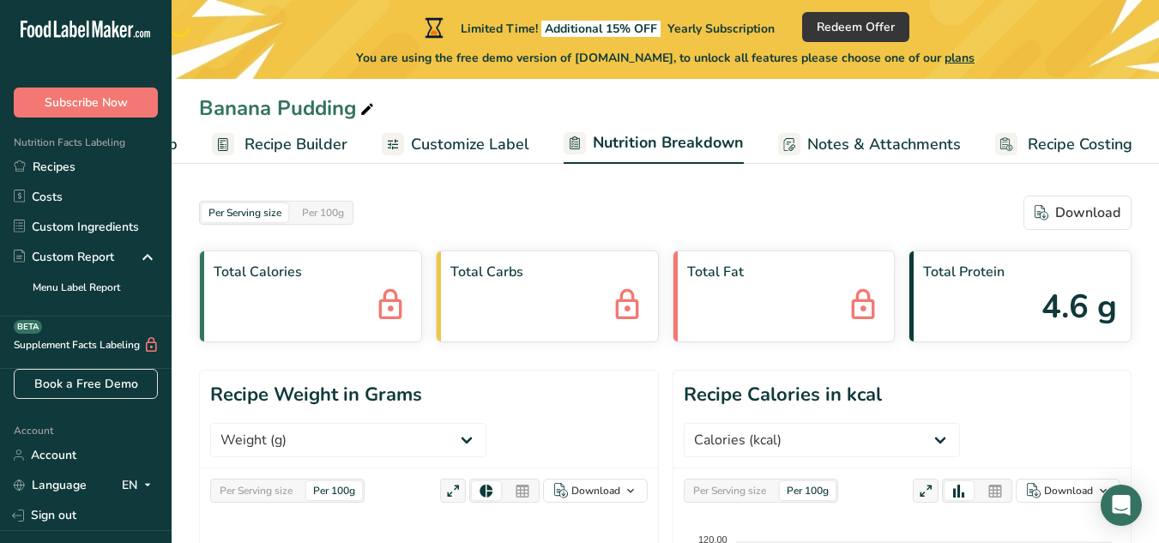
click at [866, 142] on span "Notes & Attachments" at bounding box center [884, 144] width 154 height 23
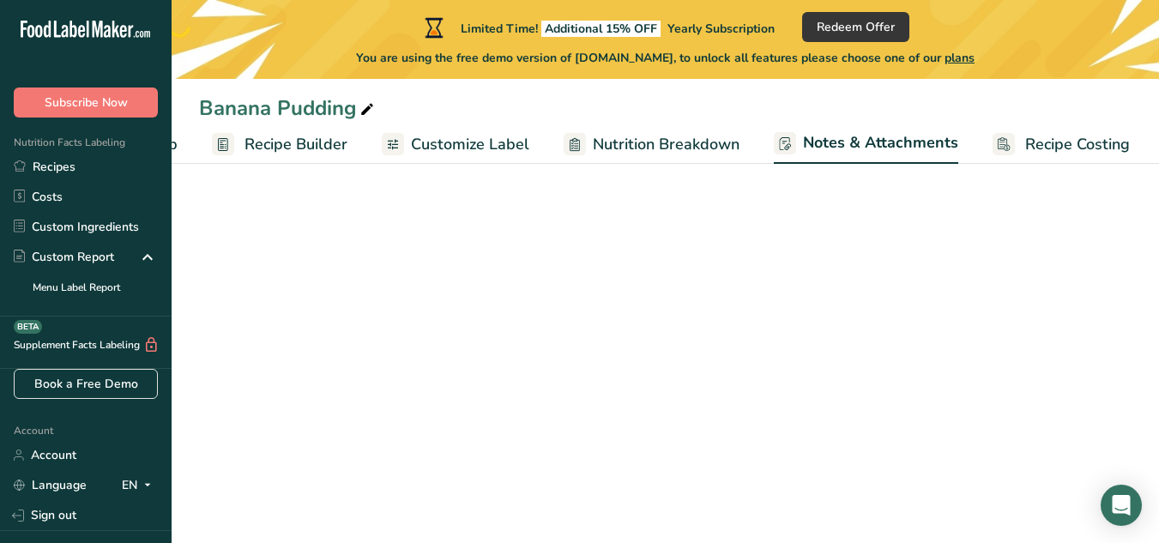
scroll to position [0, 147]
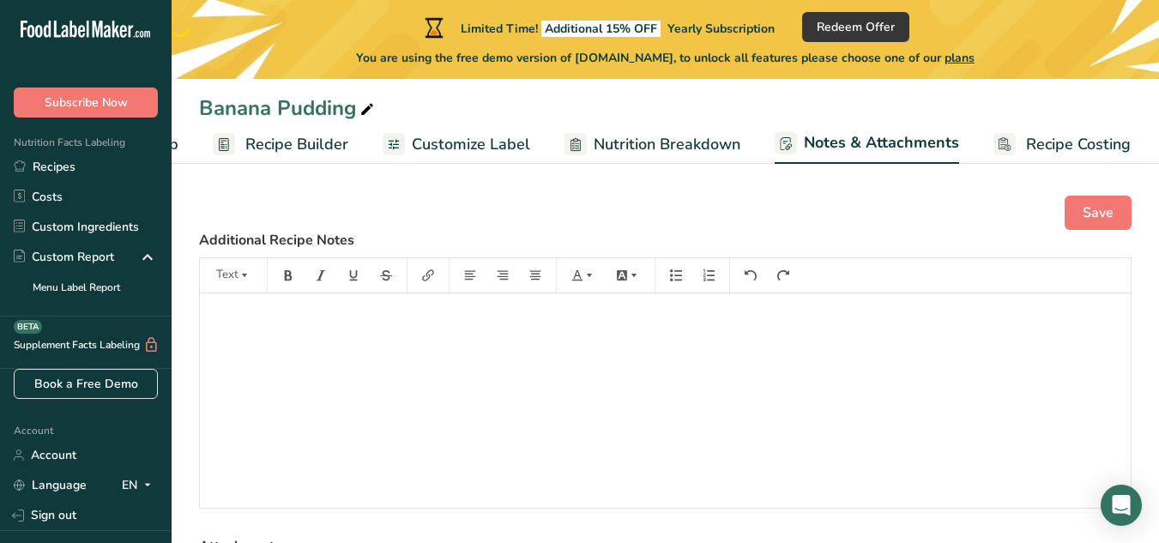
click at [1065, 133] on span "Recipe Costing" at bounding box center [1078, 144] width 105 height 23
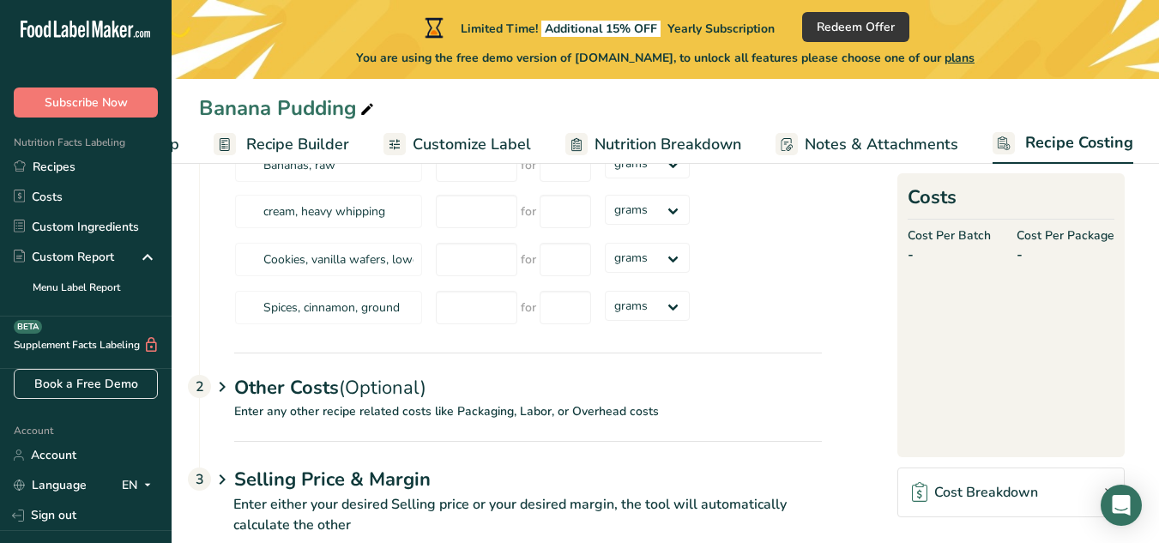
scroll to position [234, 0]
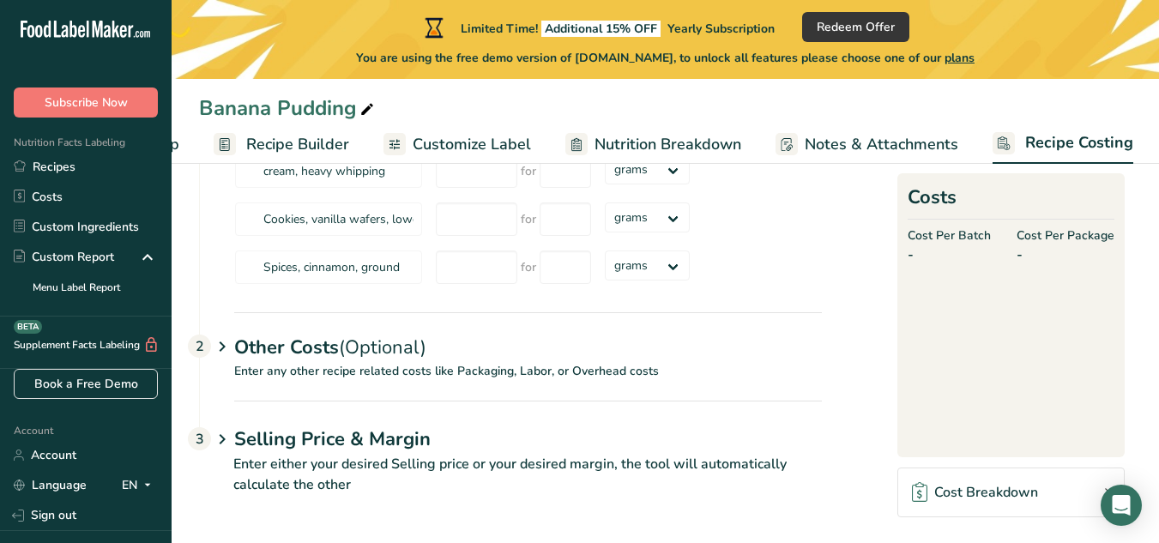
click at [443, 139] on span "Customize Label" at bounding box center [472, 144] width 118 height 23
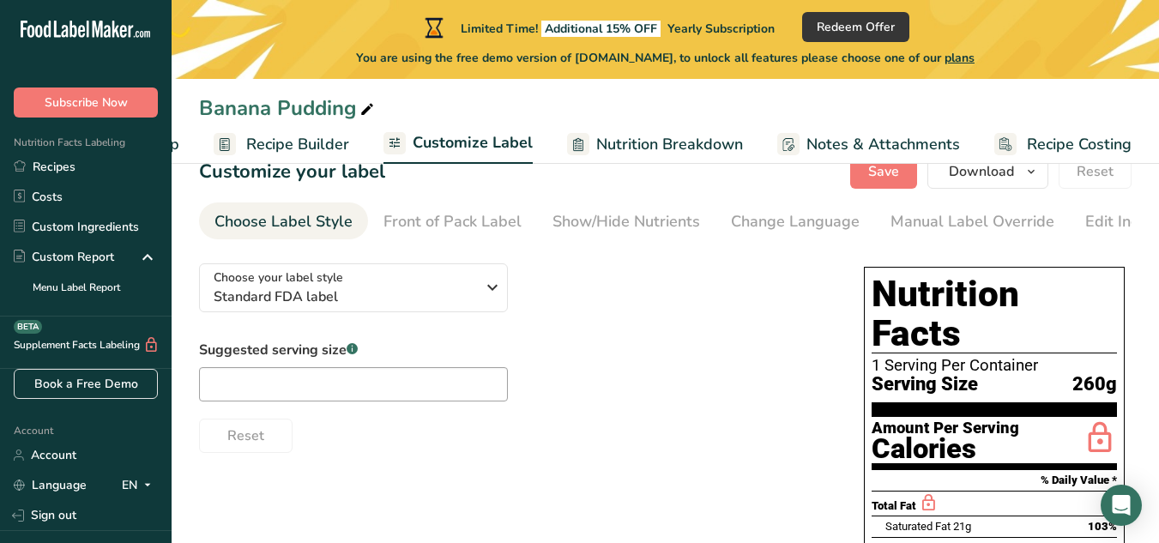
scroll to position [40, 0]
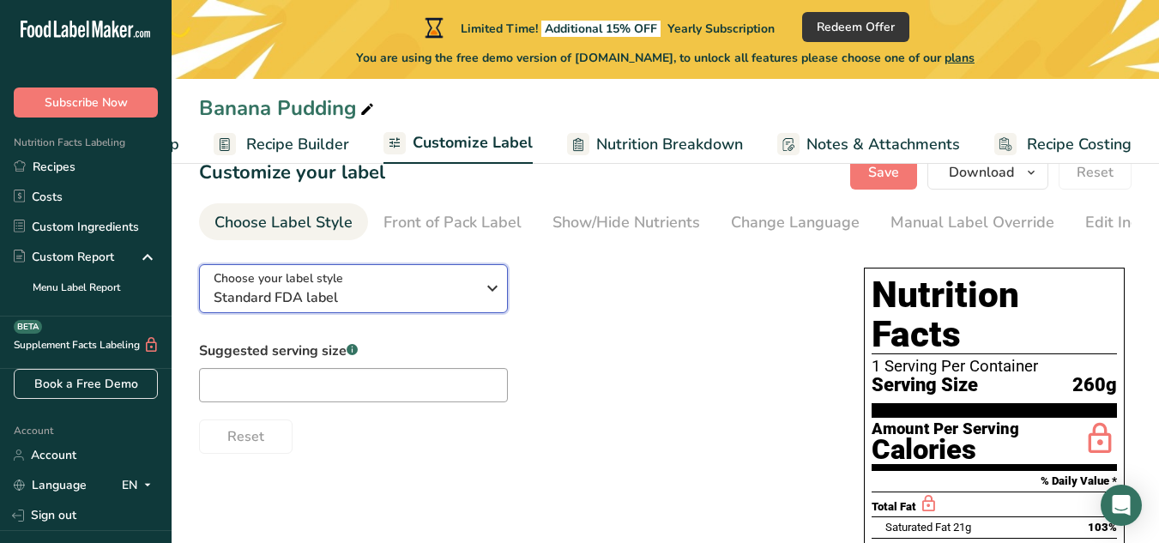
click at [491, 293] on icon "button" at bounding box center [492, 288] width 21 height 31
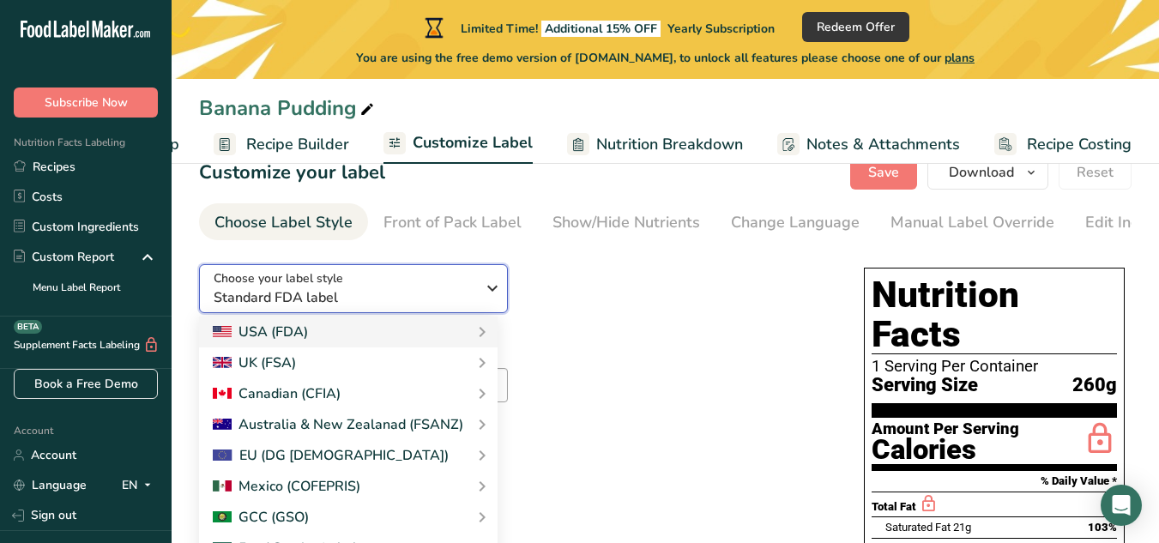
click at [491, 293] on icon "button" at bounding box center [492, 288] width 21 height 31
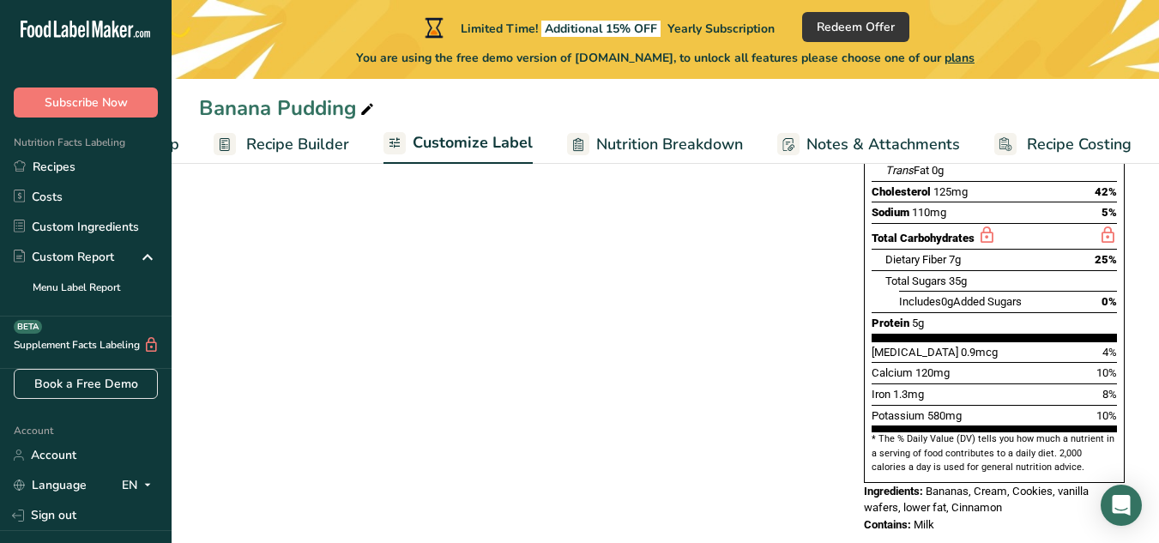
scroll to position [414, 0]
